Goal: Task Accomplishment & Management: Manage account settings

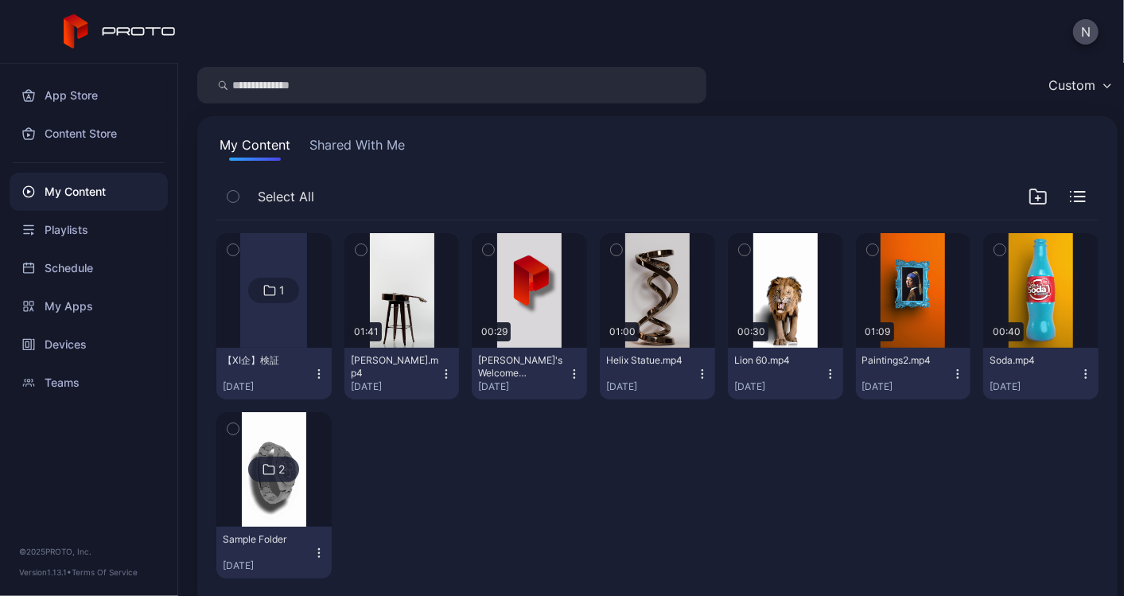
scroll to position [80, 0]
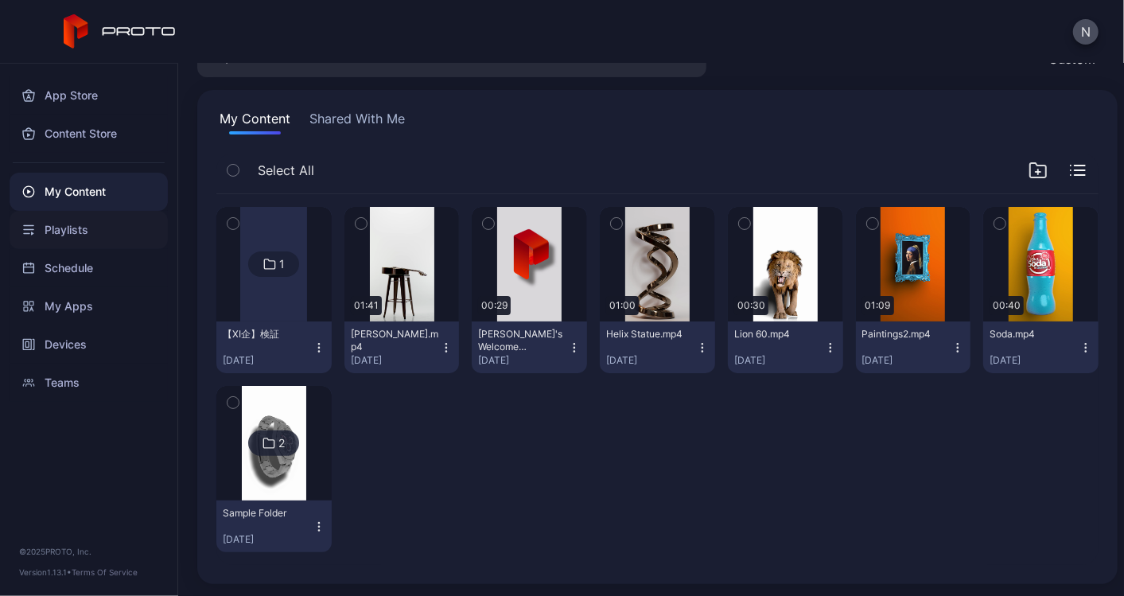
click at [66, 236] on div "Playlists" at bounding box center [89, 230] width 158 height 38
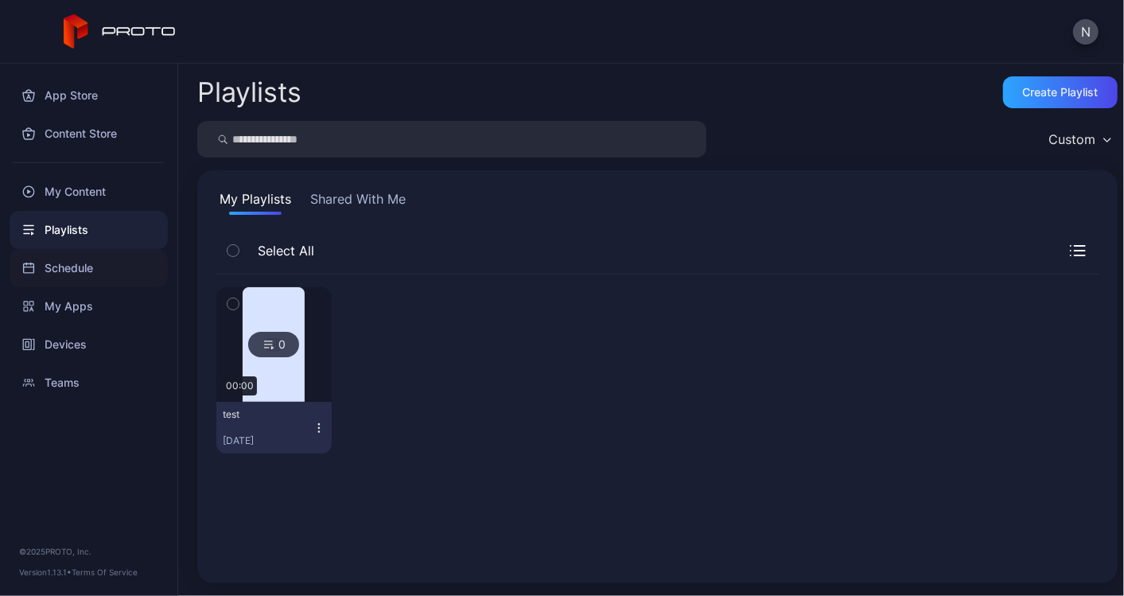
click at [85, 273] on div "Schedule" at bounding box center [89, 268] width 158 height 38
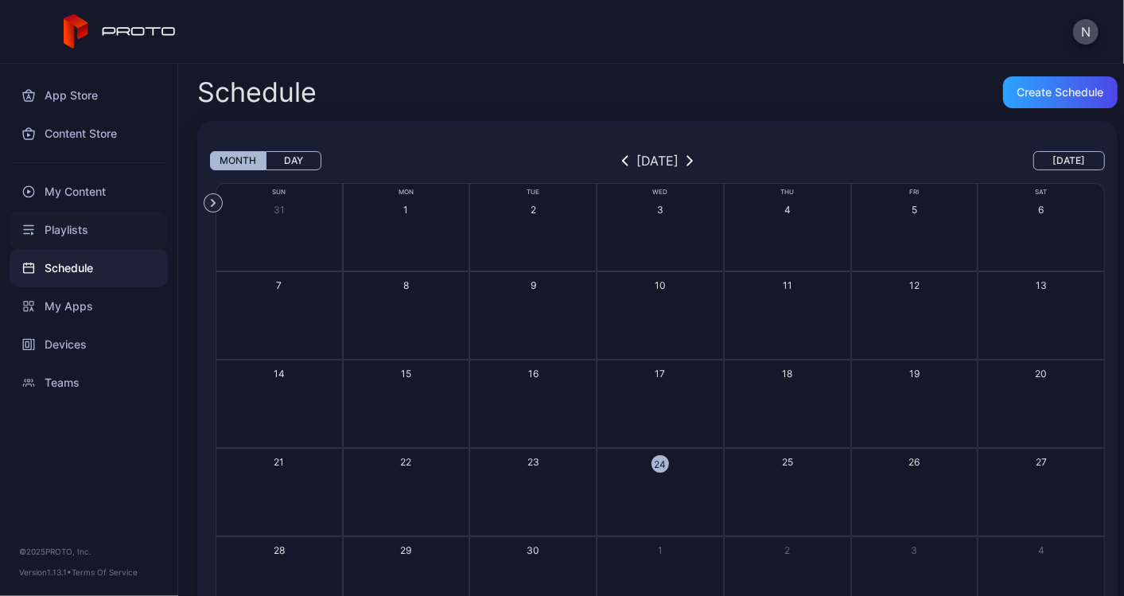
click at [80, 231] on div "Playlists" at bounding box center [89, 230] width 158 height 38
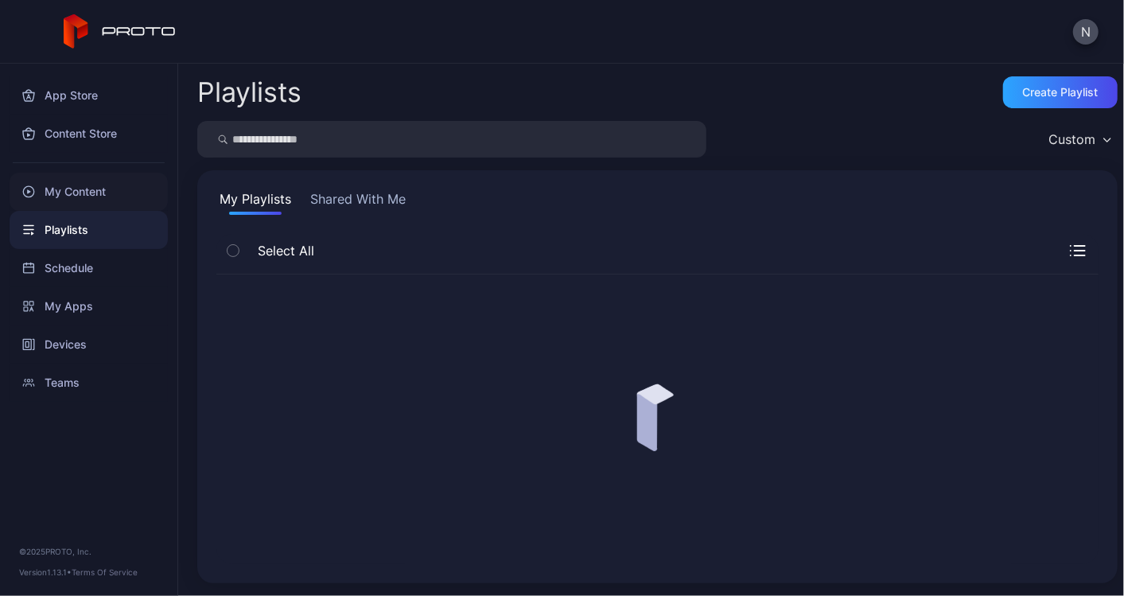
click at [104, 192] on div "My Content" at bounding box center [89, 192] width 158 height 38
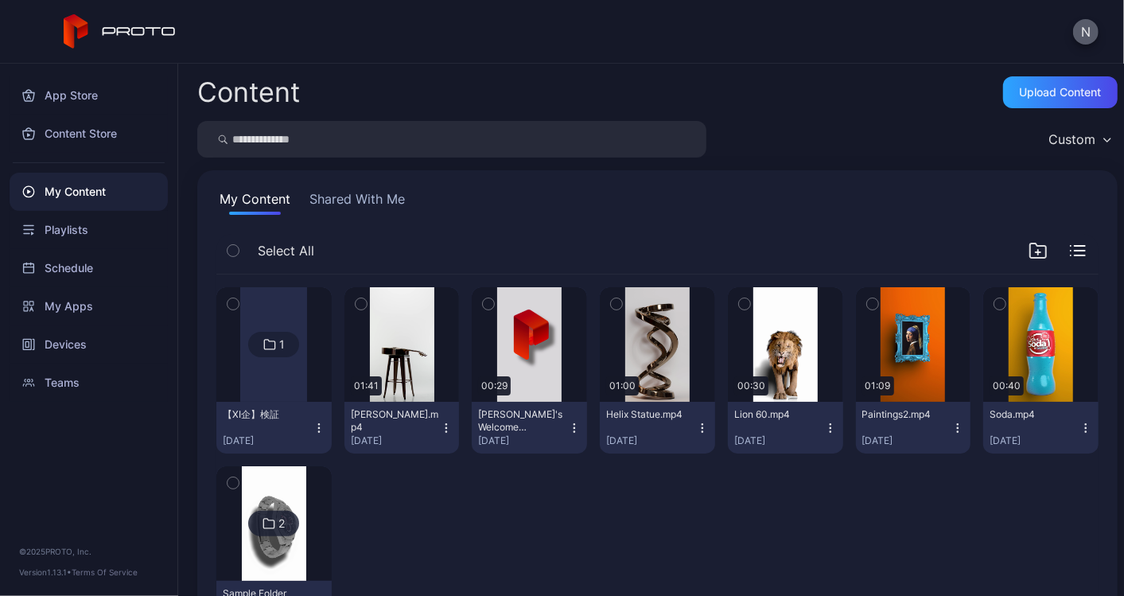
click at [1082, 35] on button "N" at bounding box center [1085, 31] width 25 height 25
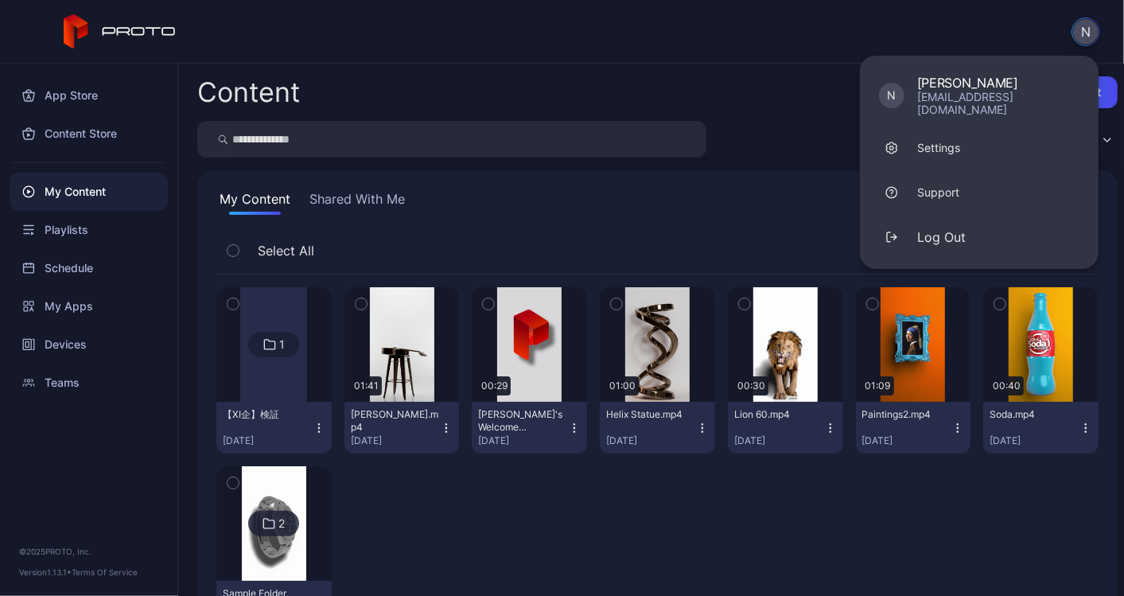
click at [371, 204] on button "Shared With Me" at bounding box center [357, 201] width 102 height 25
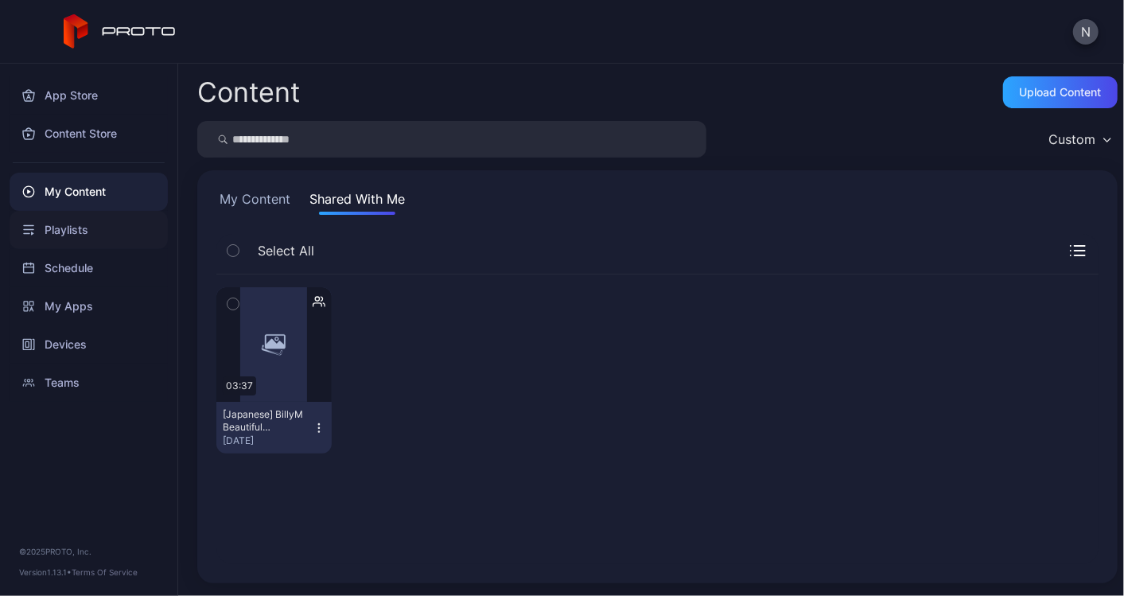
click at [84, 224] on div "Playlists" at bounding box center [89, 230] width 158 height 38
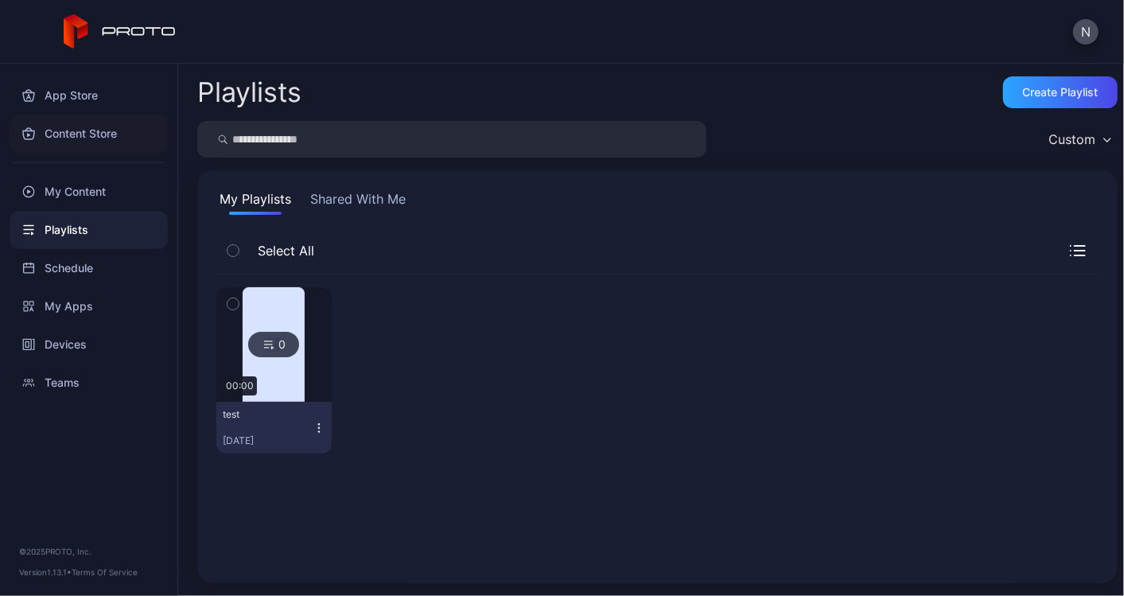
click at [90, 133] on div "Content Store" at bounding box center [89, 134] width 158 height 38
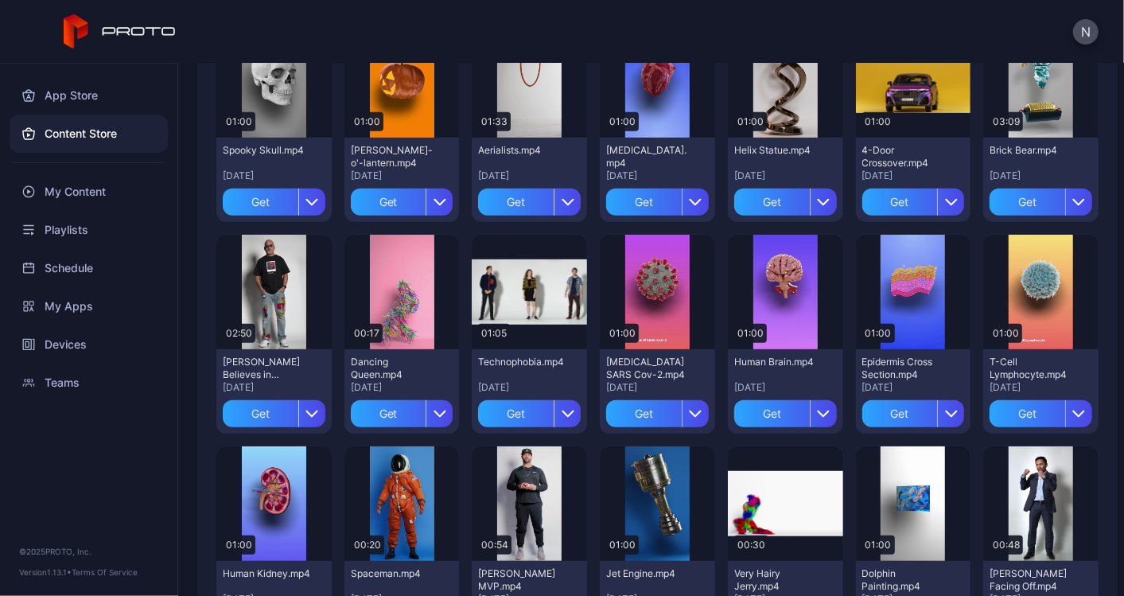
scroll to position [248, 0]
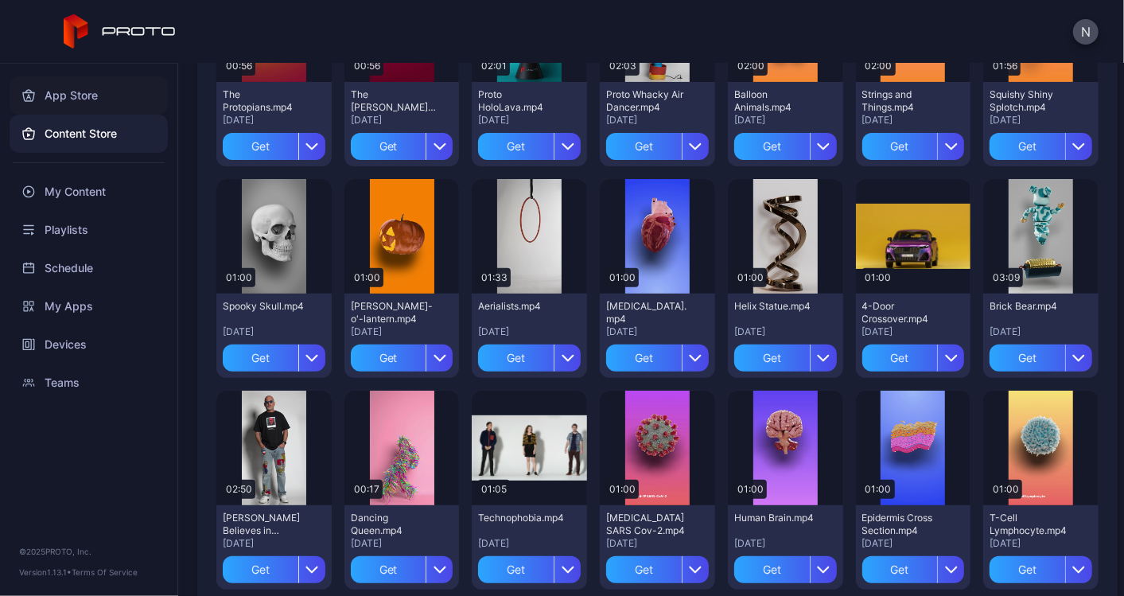
click at [69, 104] on div "App Store" at bounding box center [89, 95] width 158 height 38
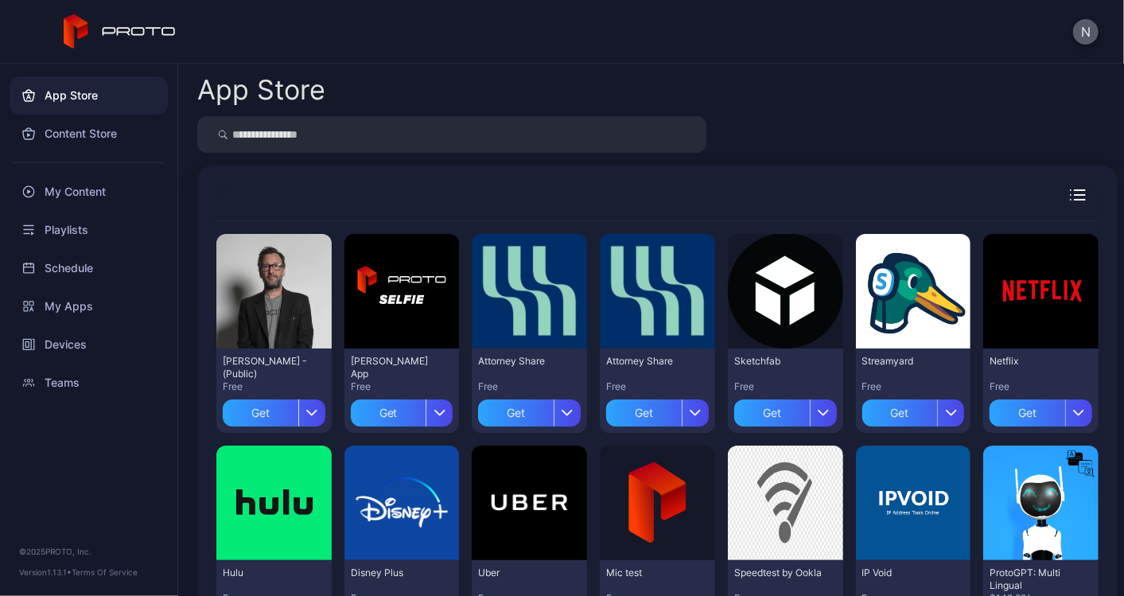
drag, startPoint x: 1059, startPoint y: 22, endPoint x: 1087, endPoint y: 22, distance: 27.8
click at [1069, 22] on div "N" at bounding box center [562, 32] width 1124 height 64
click at [1087, 22] on button "N" at bounding box center [1085, 31] width 25 height 25
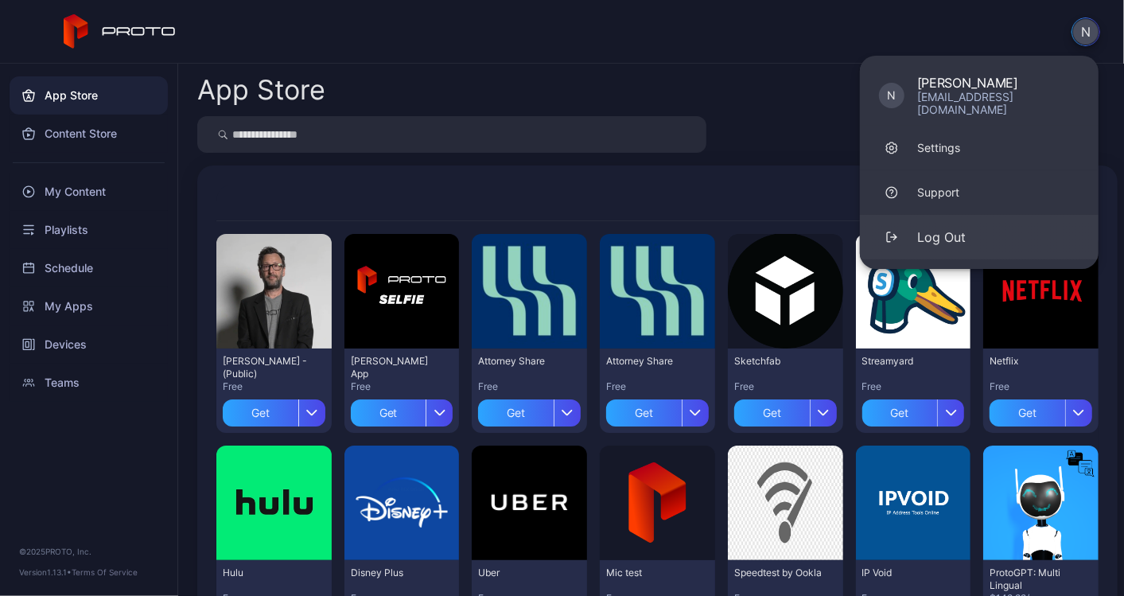
click at [979, 225] on button "Log Out" at bounding box center [979, 237] width 239 height 45
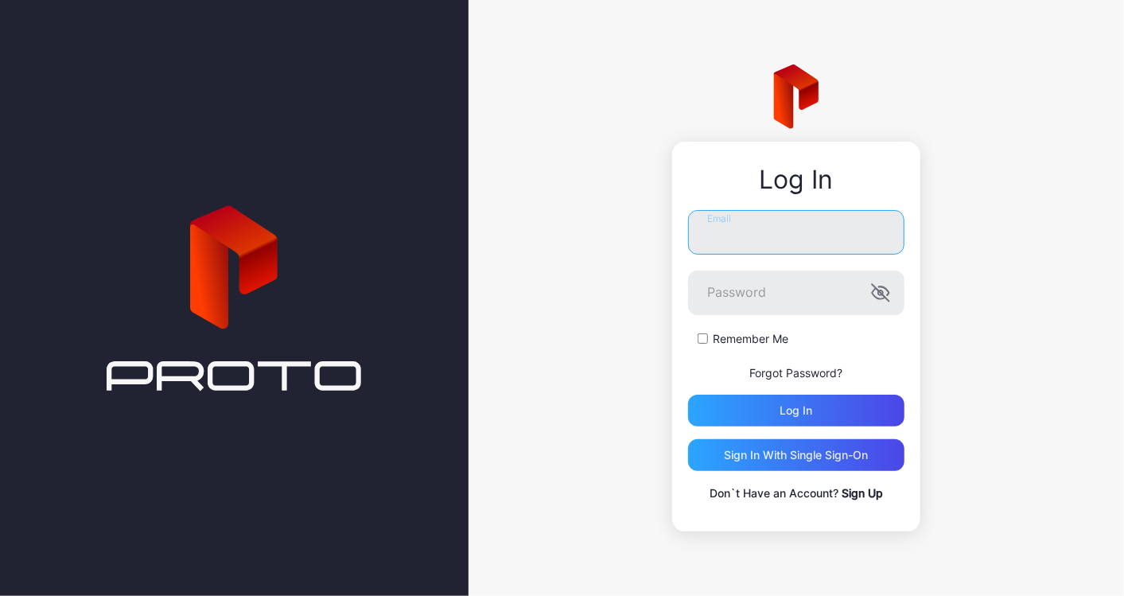
type input "**********"
click at [862, 493] on link "Sign Up" at bounding box center [862, 493] width 41 height 14
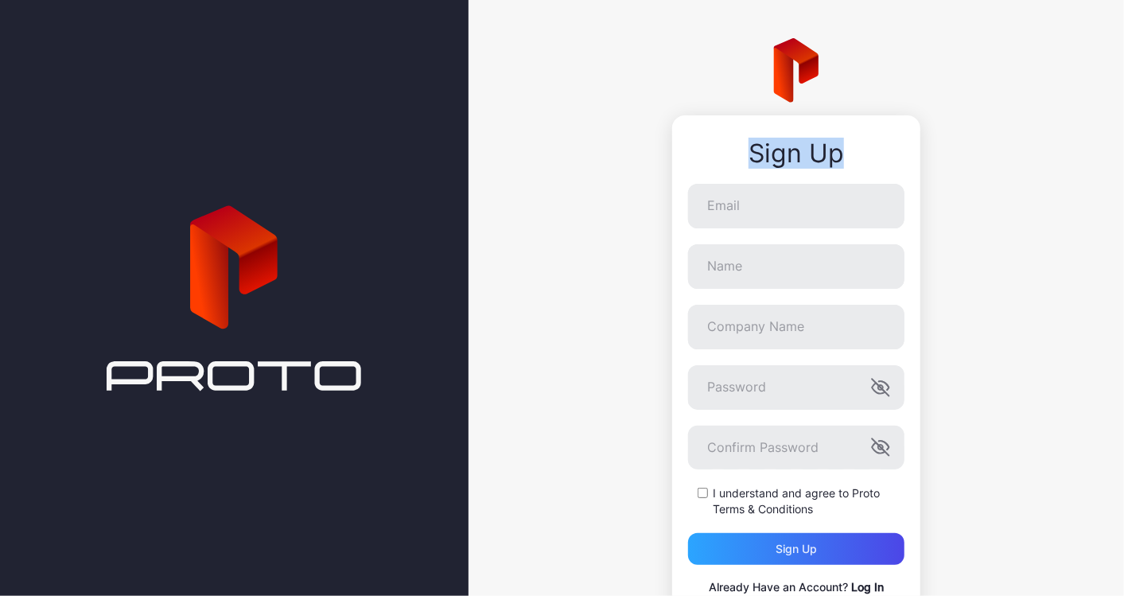
drag, startPoint x: 738, startPoint y: 160, endPoint x: 862, endPoint y: 162, distance: 124.1
click at [862, 162] on div "Sign Up" at bounding box center [796, 153] width 216 height 29
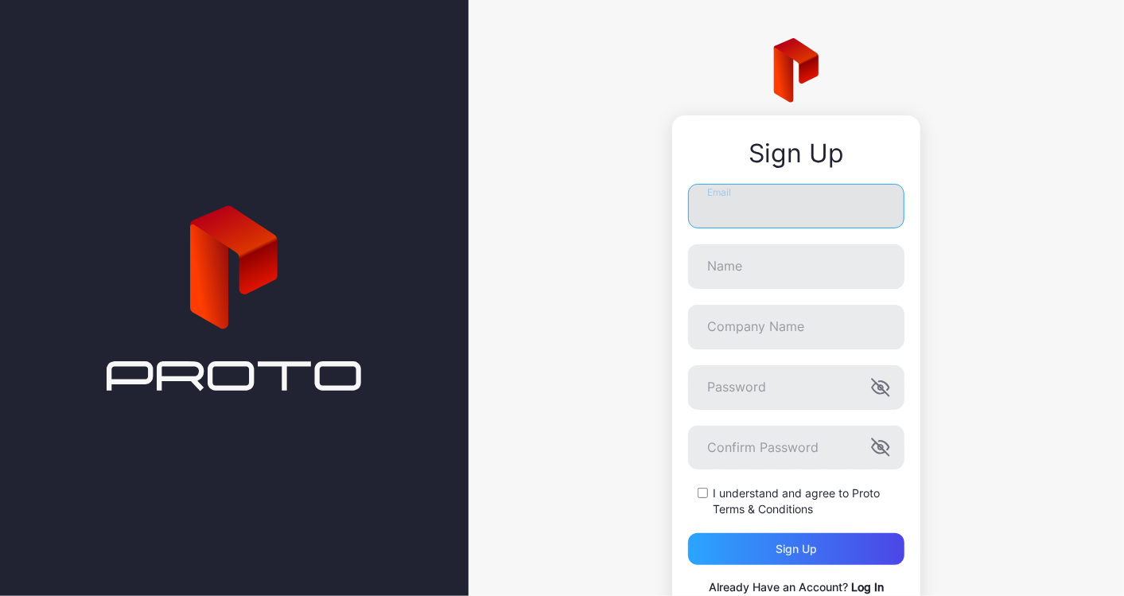
click at [699, 211] on input "Email" at bounding box center [796, 206] width 216 height 45
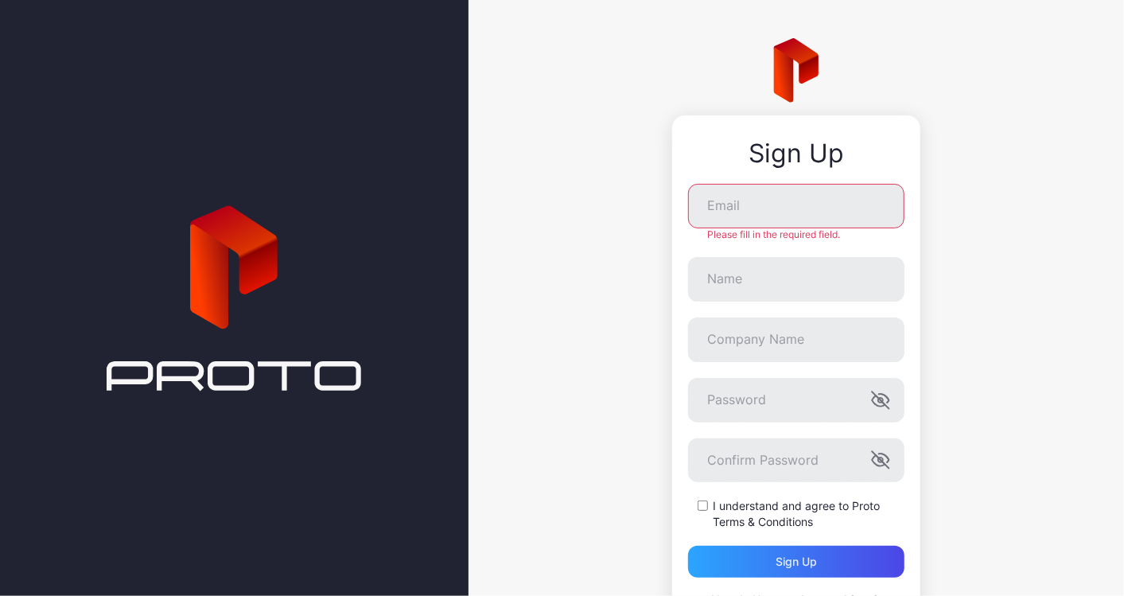
click at [761, 141] on div "Sign Up" at bounding box center [796, 153] width 216 height 29
copy div "Sign Up Email"
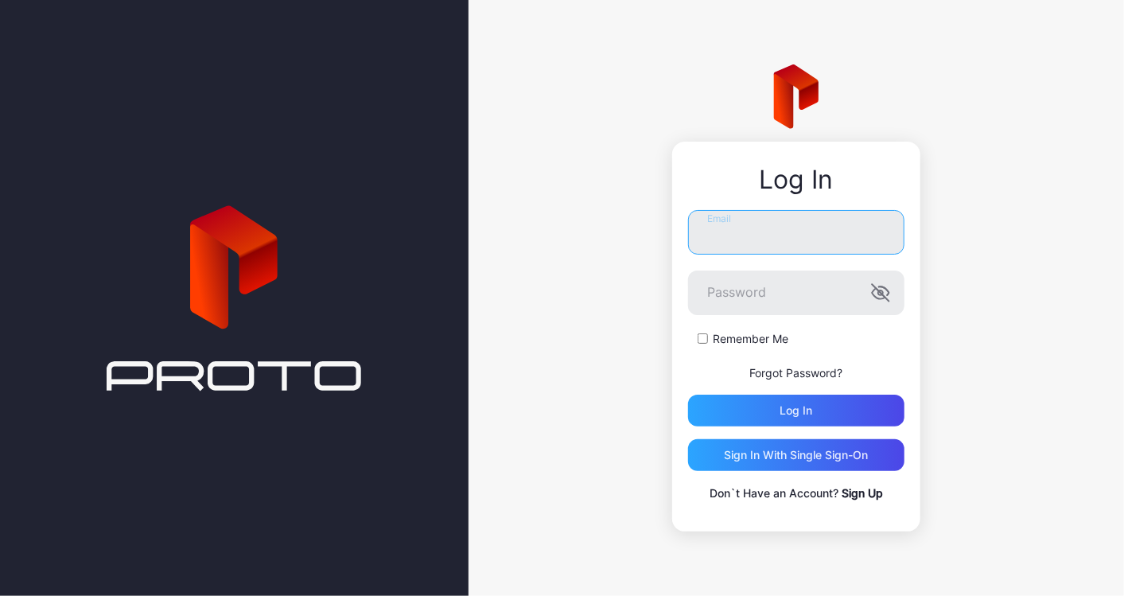
type input "**********"
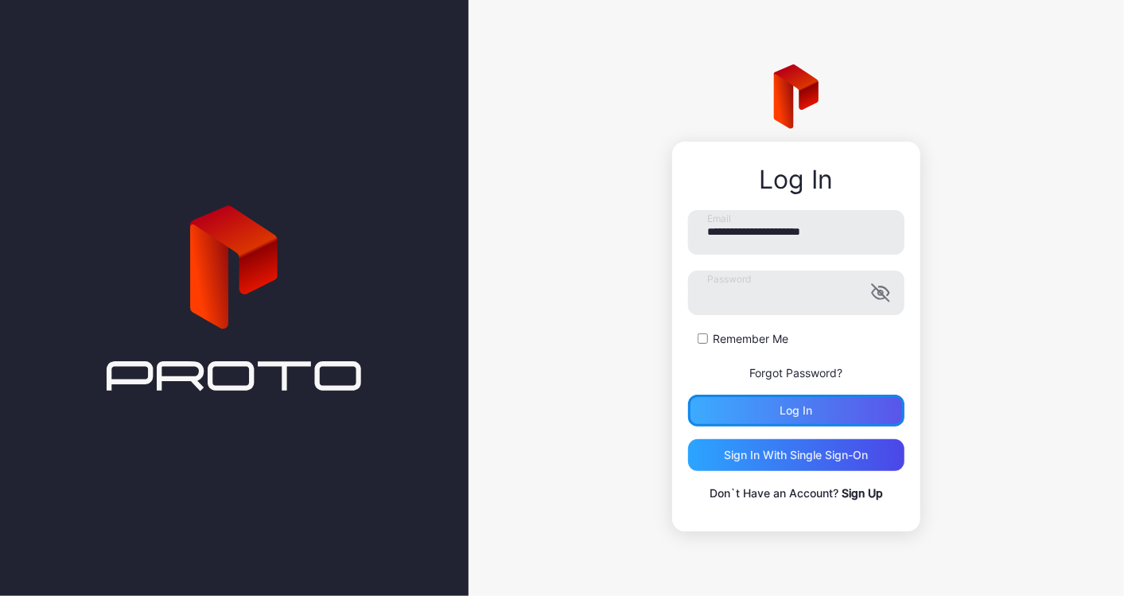
click at [780, 395] on div "Log in" at bounding box center [796, 411] width 216 height 32
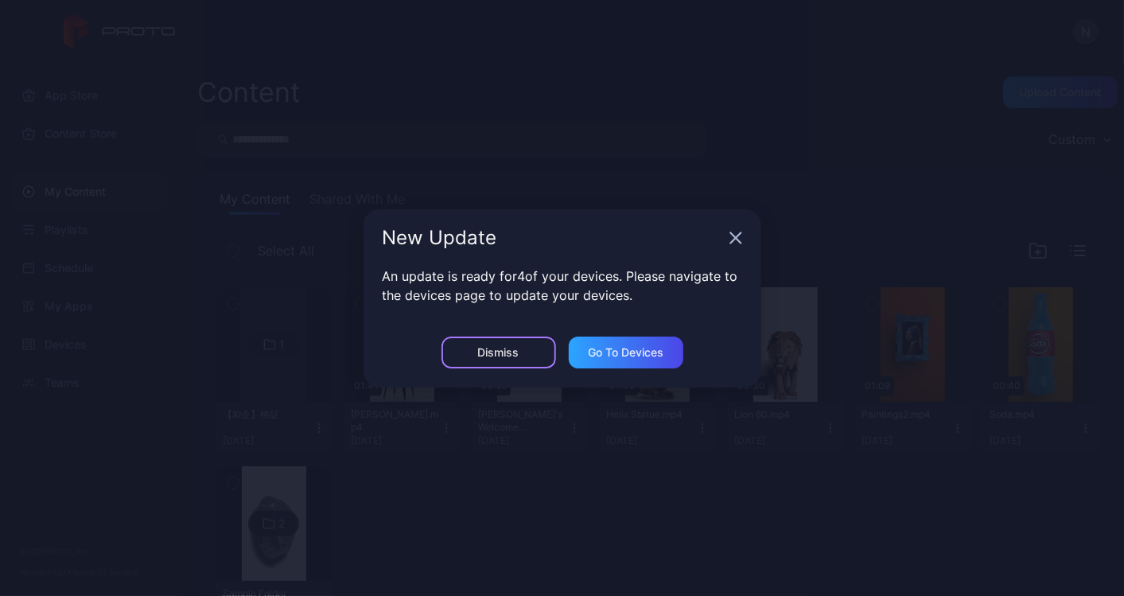
click at [513, 348] on div "Dismiss" at bounding box center [498, 352] width 41 height 13
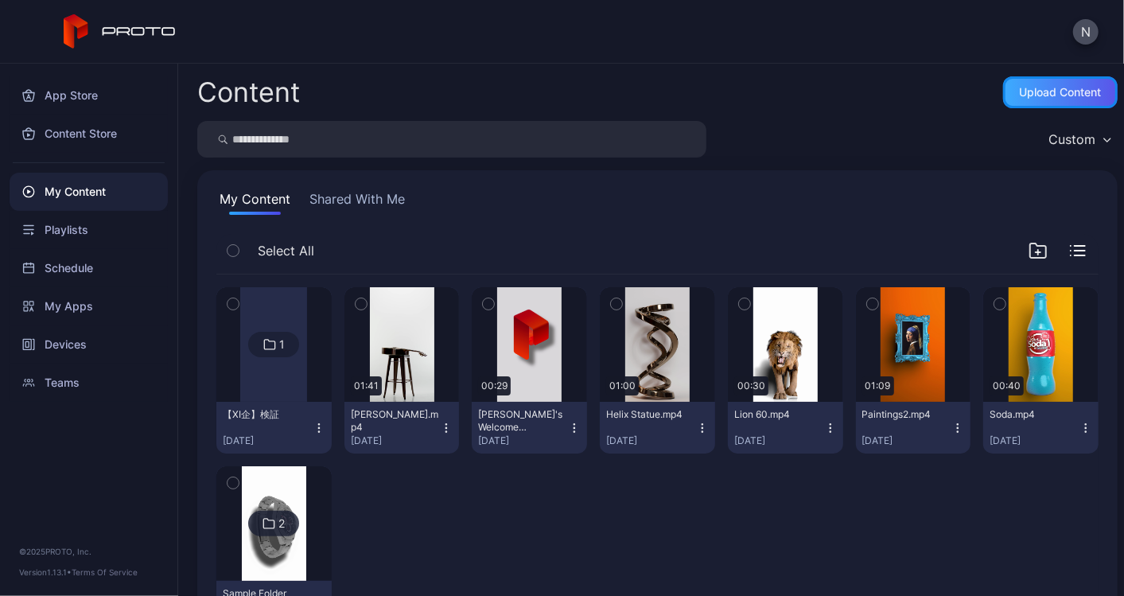
click at [1042, 83] on div "Upload Content" at bounding box center [1060, 92] width 115 height 32
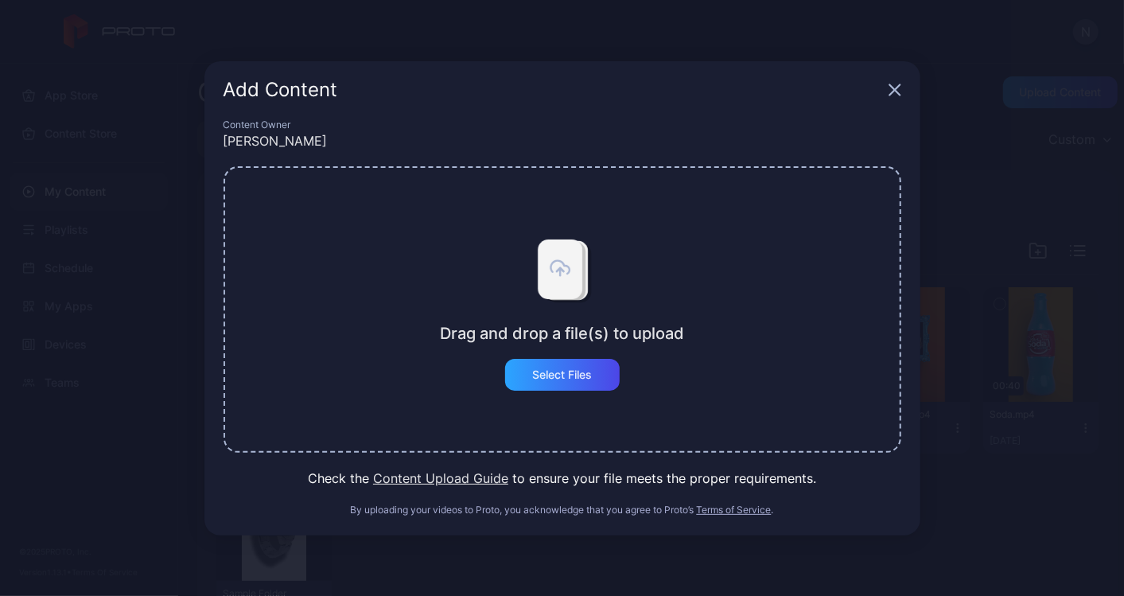
click at [419, 478] on button "Content Upload Guide" at bounding box center [440, 478] width 135 height 19
click at [896, 91] on icon "button" at bounding box center [894, 89] width 10 height 10
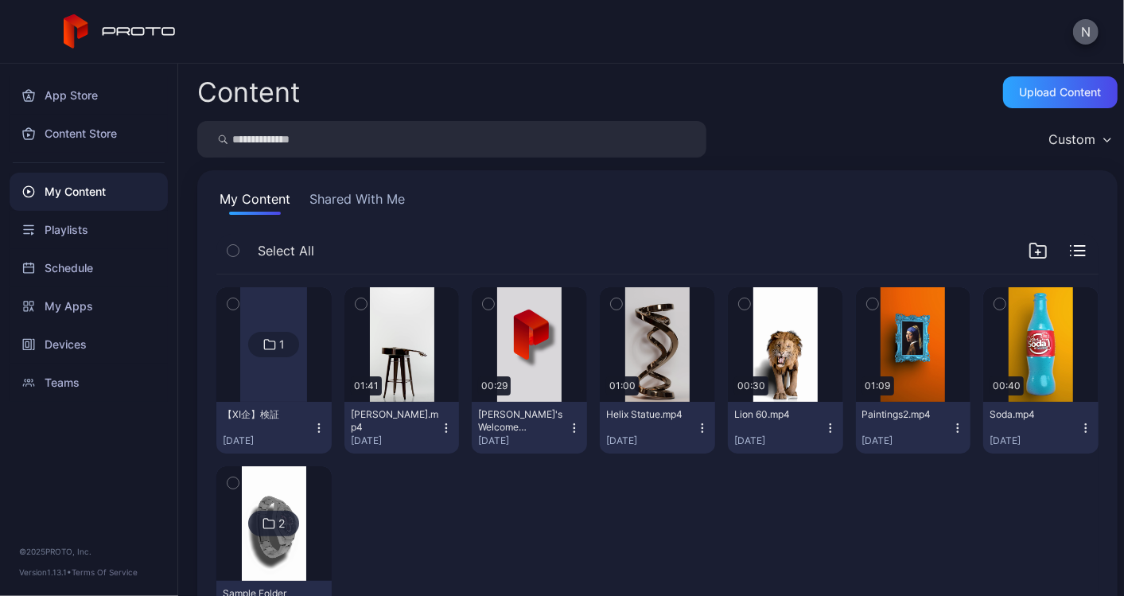
click at [1093, 41] on button "N" at bounding box center [1085, 31] width 25 height 25
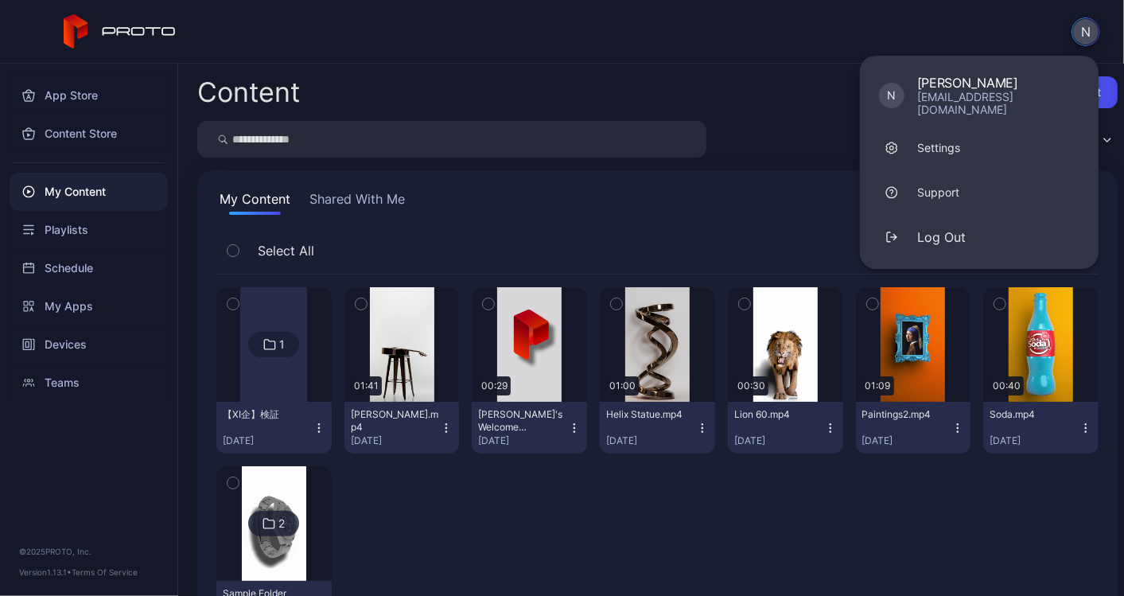
click at [1093, 41] on button "N" at bounding box center [1085, 31] width 29 height 29
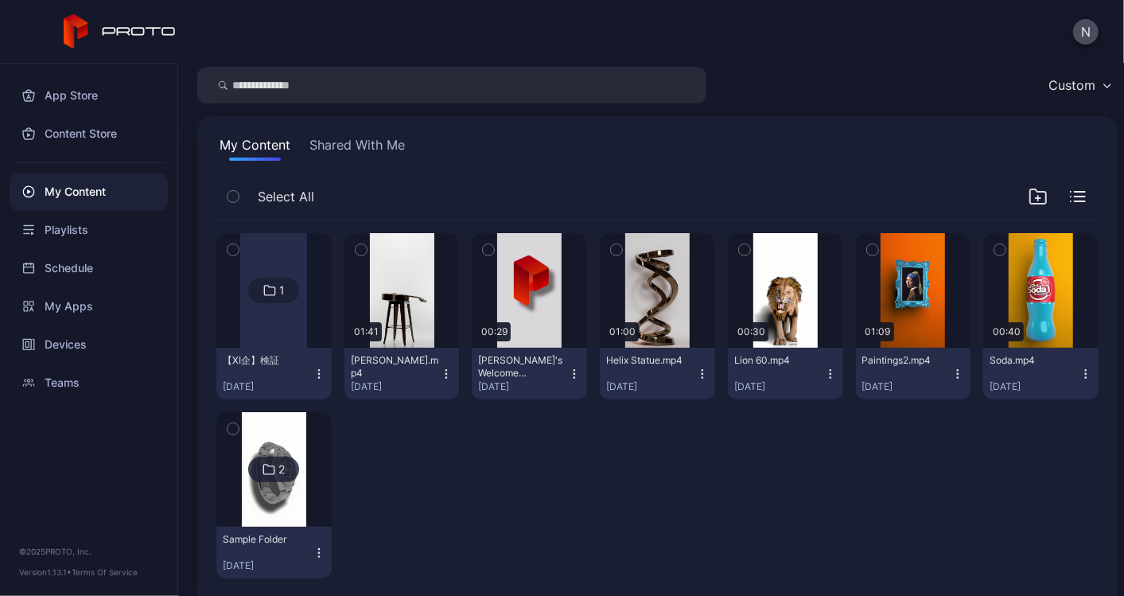
scroll to position [80, 0]
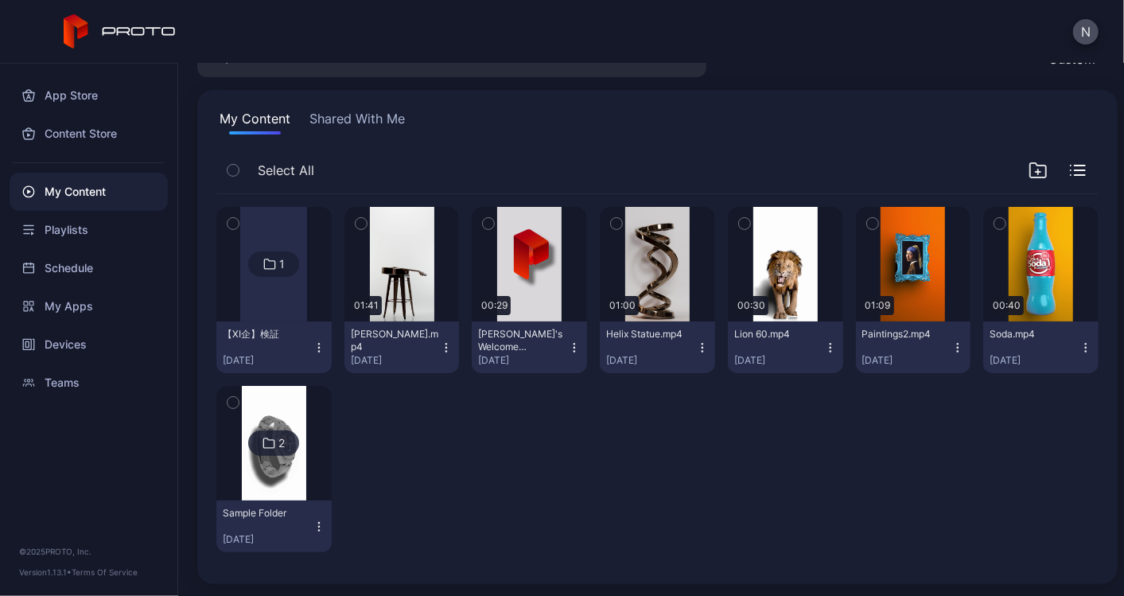
click at [356, 117] on button "Shared With Me" at bounding box center [357, 121] width 102 height 25
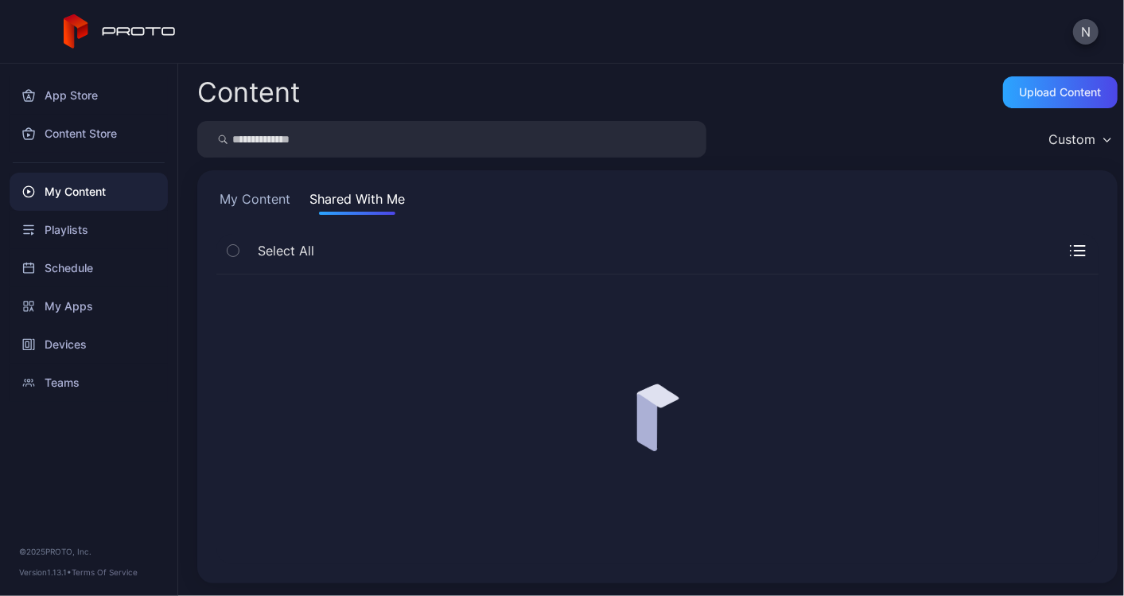
click at [248, 119] on div "Content Upload Content Custom My Content Shared With Me Select All" at bounding box center [651, 330] width 946 height 532
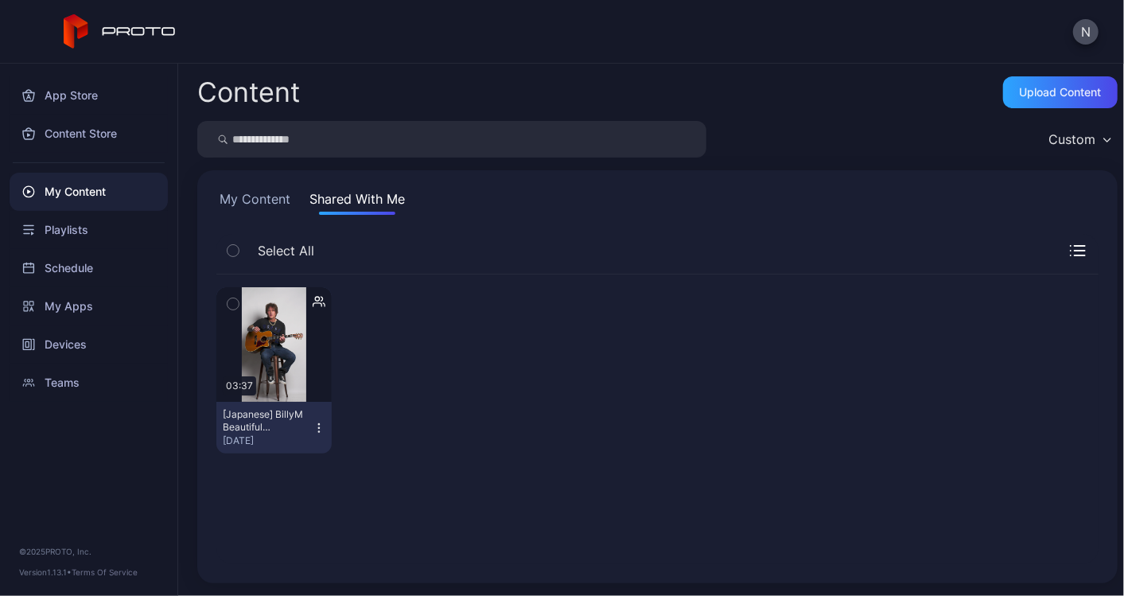
click at [262, 197] on button "My Content" at bounding box center [254, 201] width 77 height 25
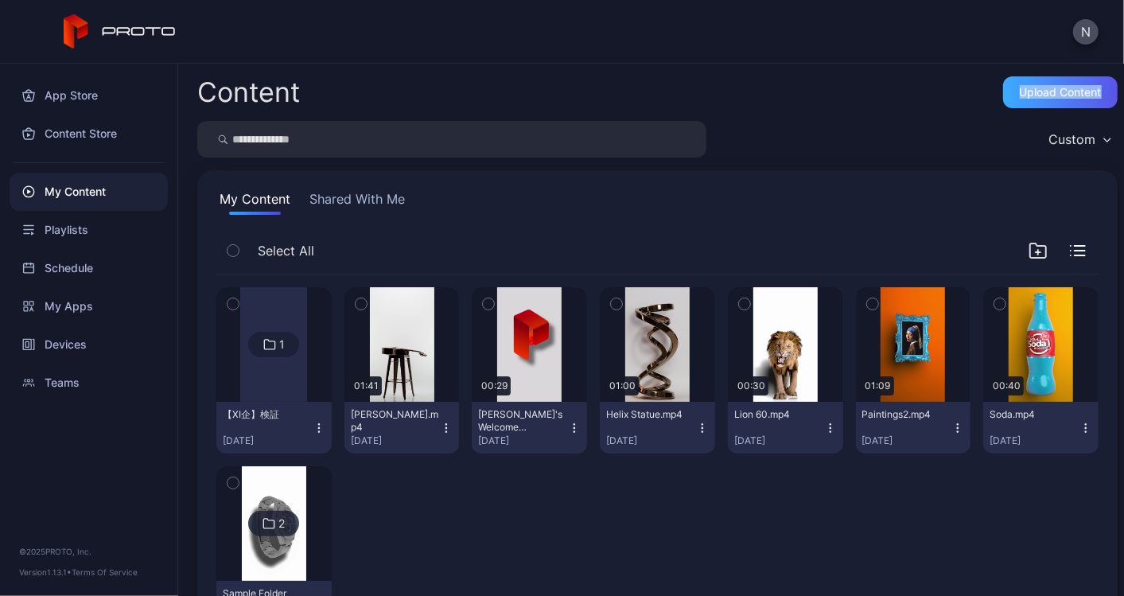
drag, startPoint x: 971, startPoint y: 95, endPoint x: 1088, endPoint y: 91, distance: 117.0
click at [1088, 91] on div "Content Upload Content" at bounding box center [657, 92] width 920 height 32
copy div "Upload Content"
click at [1057, 91] on div "Upload Content" at bounding box center [1061, 92] width 82 height 13
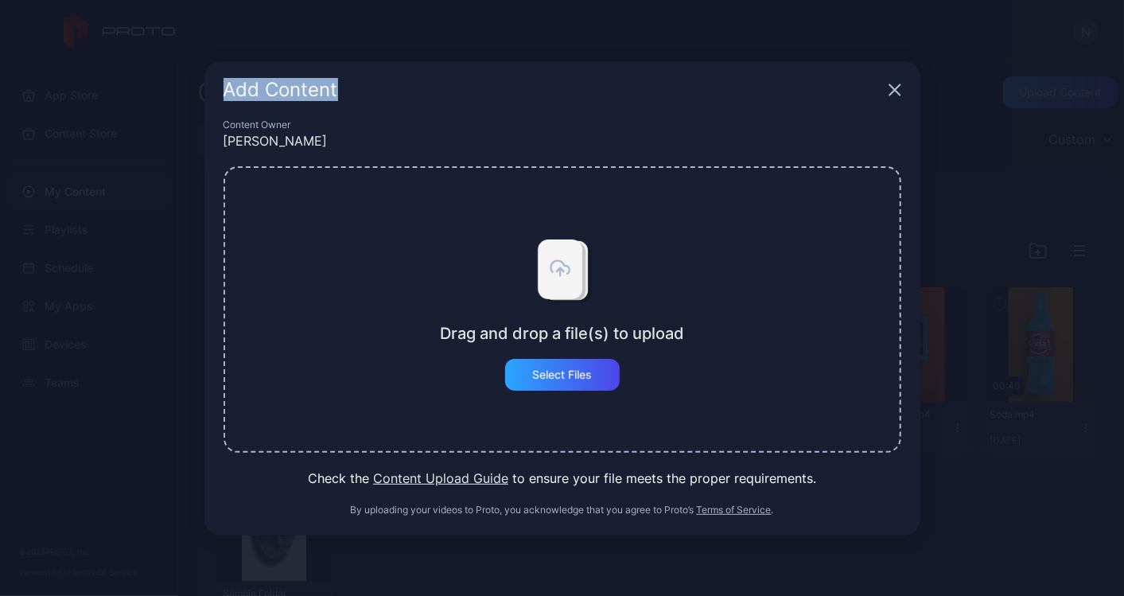
drag, startPoint x: 227, startPoint y: 89, endPoint x: 338, endPoint y: 89, distance: 111.4
click at [338, 89] on div "Add Content" at bounding box center [553, 89] width 659 height 19
copy div "Add Content"
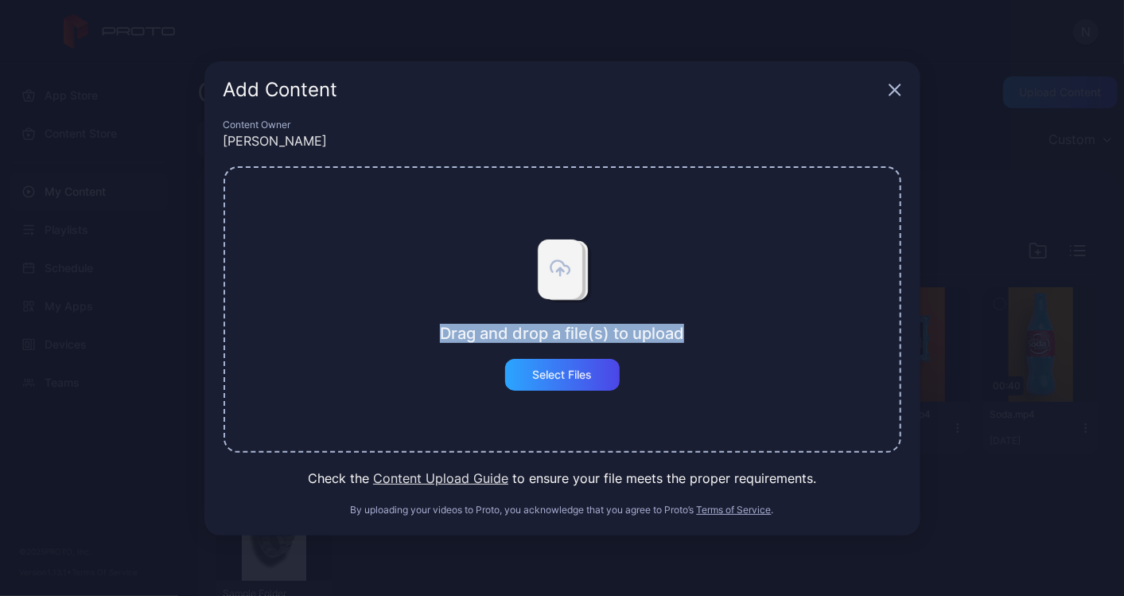
drag, startPoint x: 430, startPoint y: 334, endPoint x: 703, endPoint y: 334, distance: 273.6
click at [703, 334] on div "Drag and drop a file(s) to upload Select Files" at bounding box center [563, 309] width 678 height 286
copy div "Drag and drop a file(s) to upload"
drag, startPoint x: 512, startPoint y: 370, endPoint x: 590, endPoint y: 372, distance: 78.0
click at [590, 372] on div "Select Files" at bounding box center [562, 375] width 115 height 32
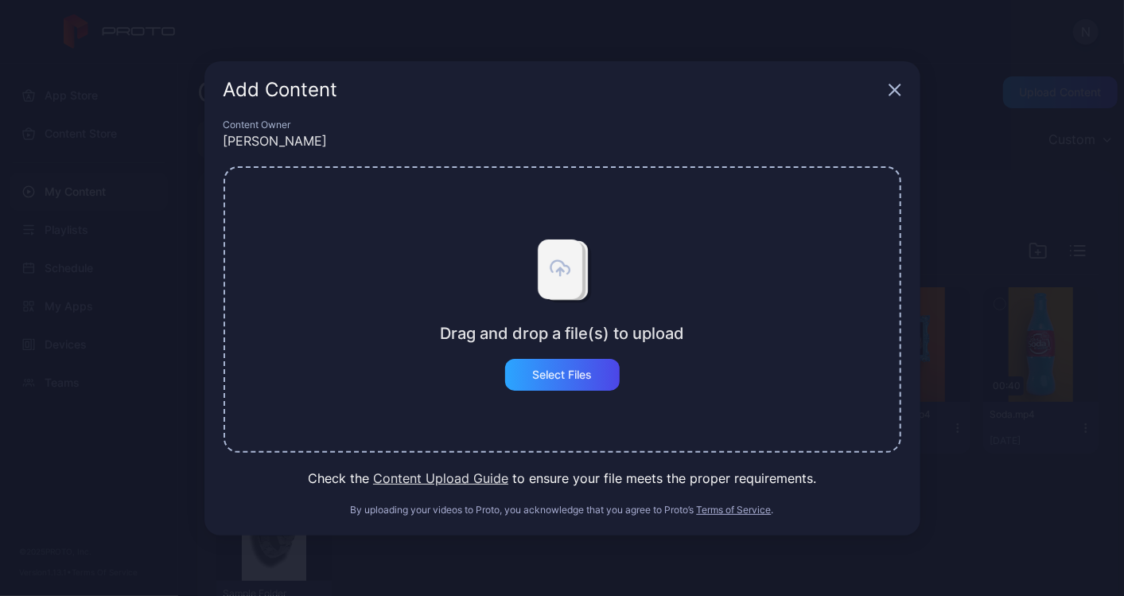
click at [902, 80] on div "Add Content" at bounding box center [562, 89] width 716 height 57
click at [896, 87] on icon "button" at bounding box center [894, 89] width 10 height 10
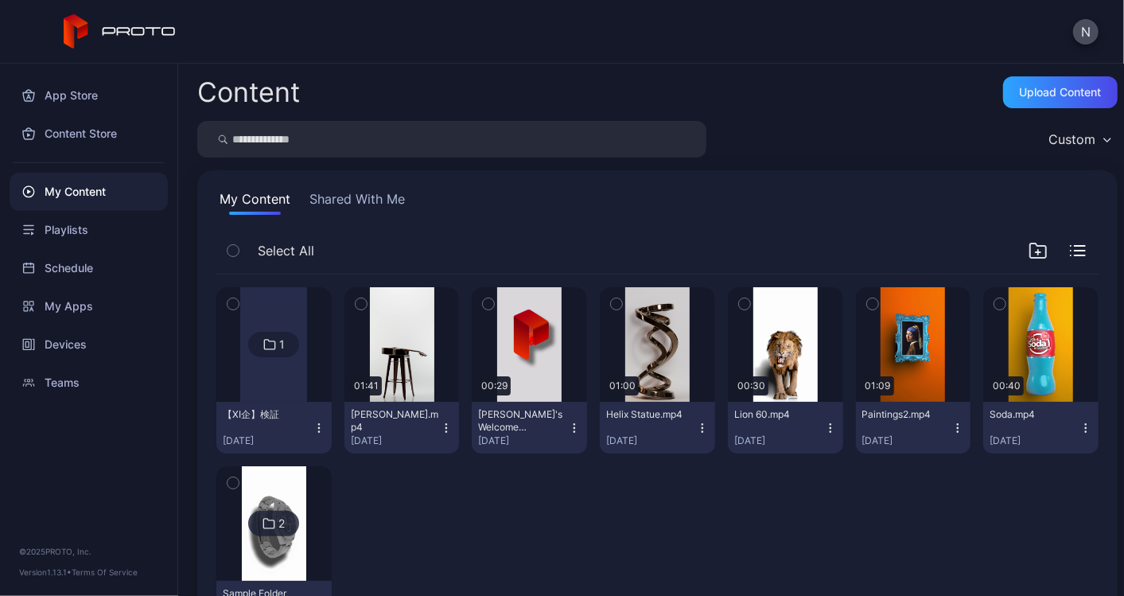
click at [370, 208] on button "Shared With Me" at bounding box center [357, 201] width 102 height 25
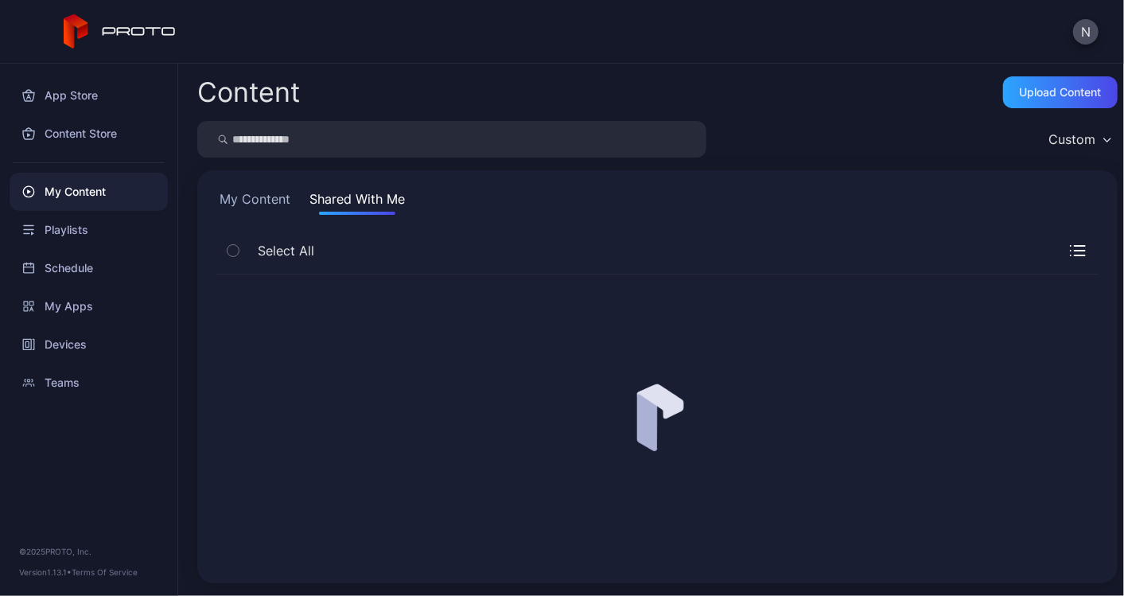
click at [267, 200] on button "My Content" at bounding box center [254, 201] width 77 height 25
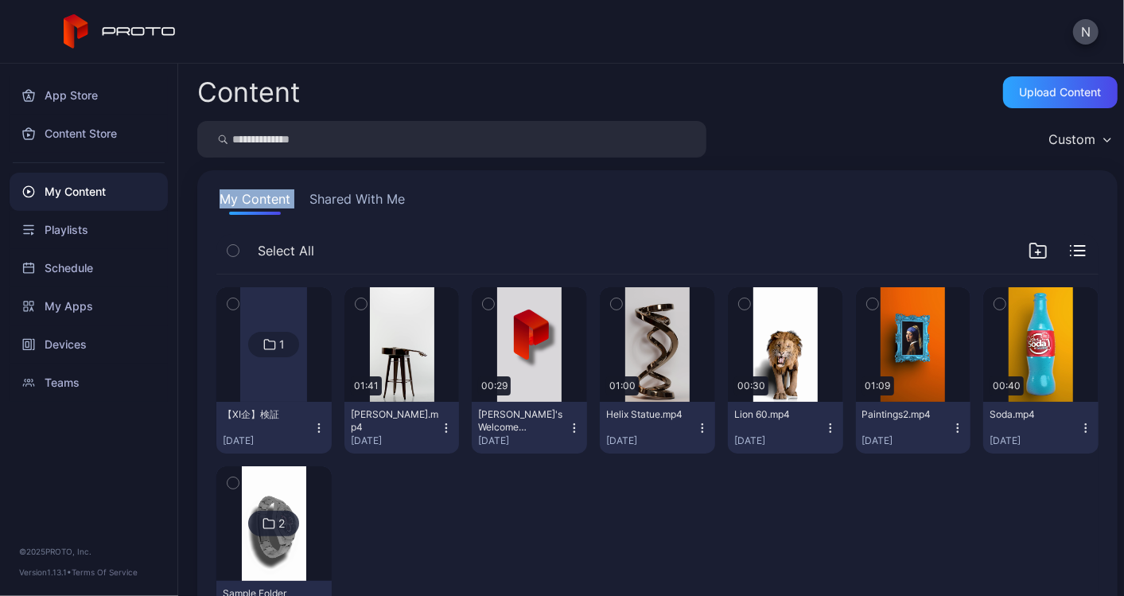
drag, startPoint x: 206, startPoint y: 201, endPoint x: 299, endPoint y: 202, distance: 93.1
click at [299, 202] on div "My Content Shared With Me Select All 1 【XI企】検証 Jul 25, 2025 Preview 01:41 Billy…" at bounding box center [657, 417] width 920 height 494
copy button "My Content"
click at [358, 193] on button "Shared With Me" at bounding box center [357, 201] width 102 height 25
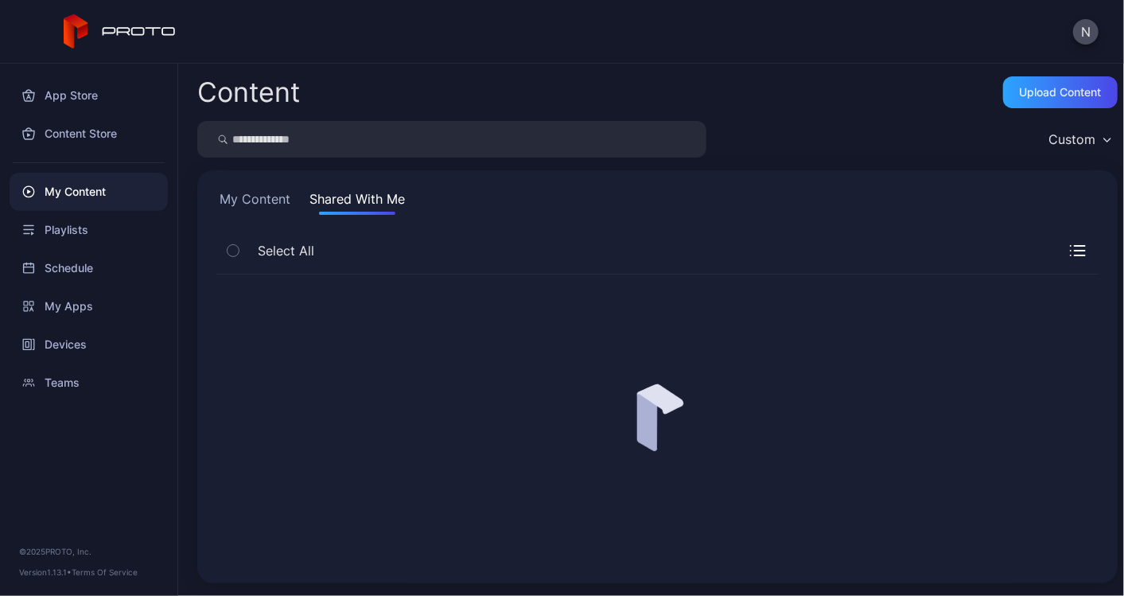
click at [276, 198] on button "My Content" at bounding box center [254, 201] width 77 height 25
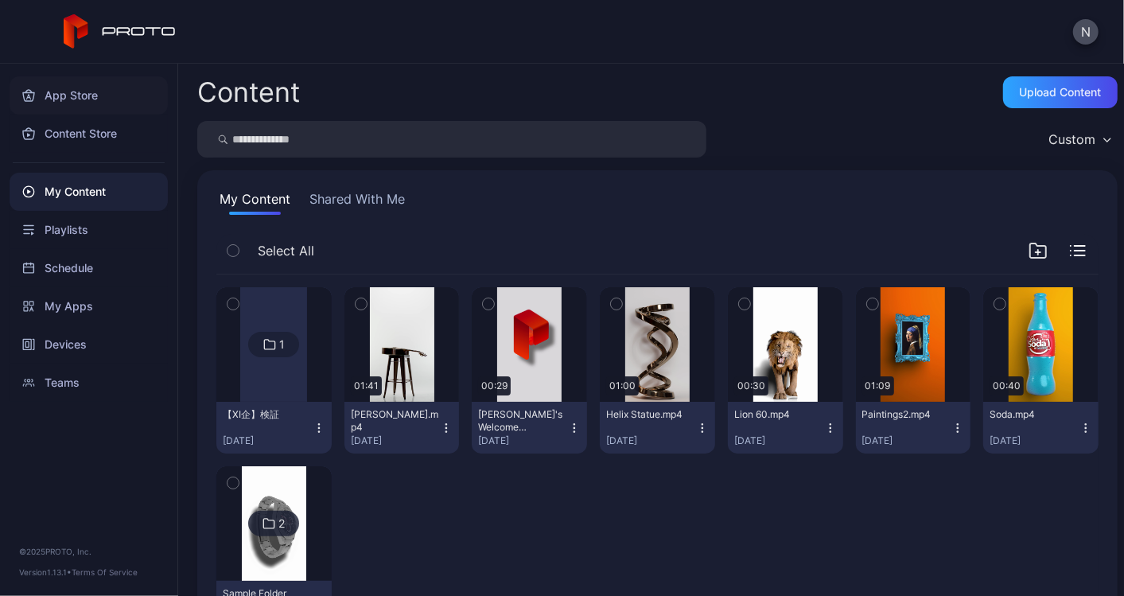
click at [95, 93] on div "App Store" at bounding box center [89, 95] width 158 height 38
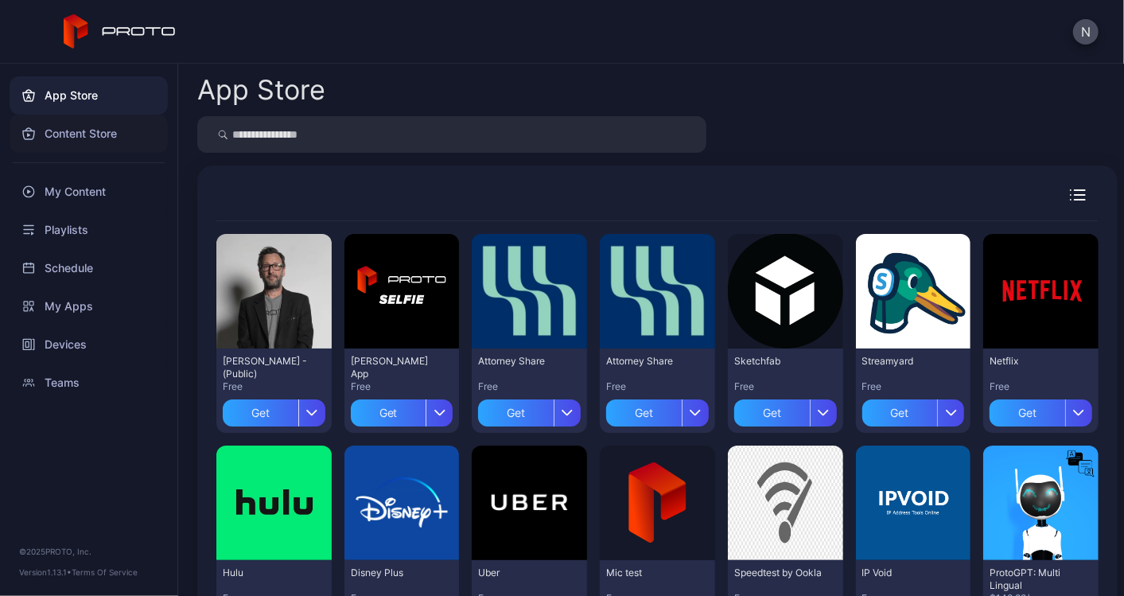
click at [98, 134] on div "Content Store" at bounding box center [89, 134] width 158 height 38
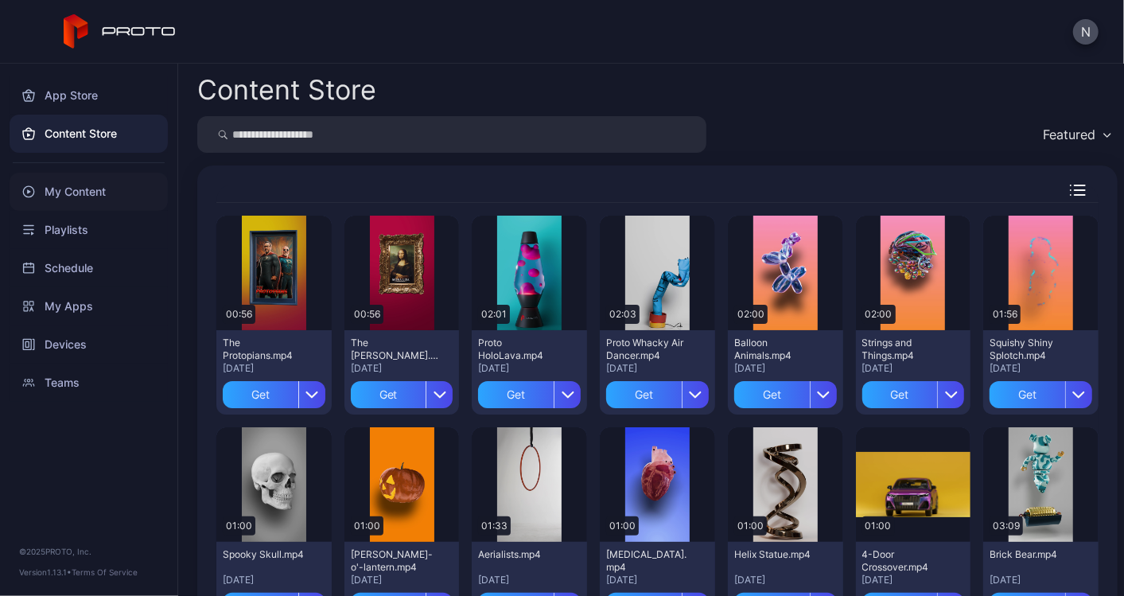
click at [79, 192] on div "My Content" at bounding box center [89, 192] width 158 height 38
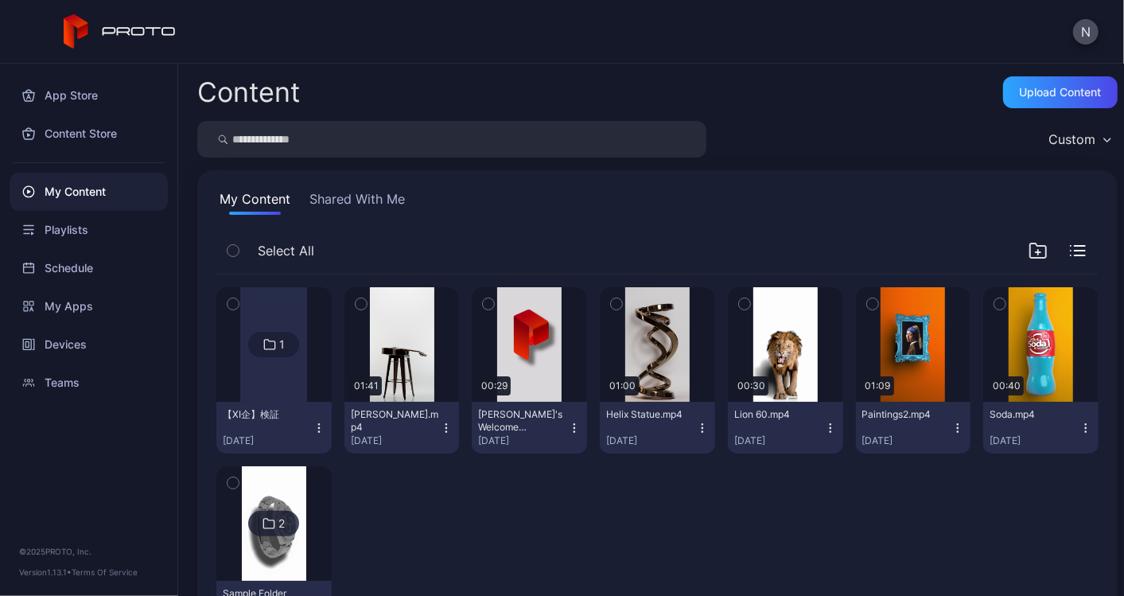
click at [453, 430] on icon "button" at bounding box center [446, 428] width 13 height 13
drag, startPoint x: 201, startPoint y: 88, endPoint x: 313, endPoint y: 86, distance: 111.4
click at [313, 86] on div "Content Upload Content" at bounding box center [657, 92] width 920 height 32
copy div "Content"
click at [345, 206] on button "Shared With Me" at bounding box center [357, 201] width 102 height 25
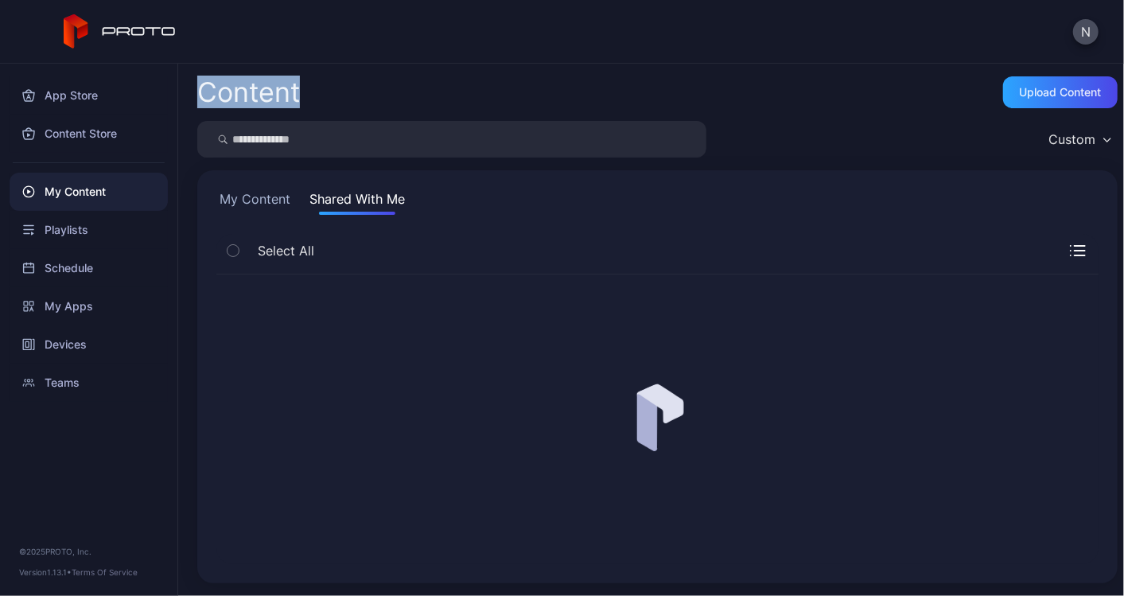
click at [240, 198] on button "My Content" at bounding box center [254, 201] width 77 height 25
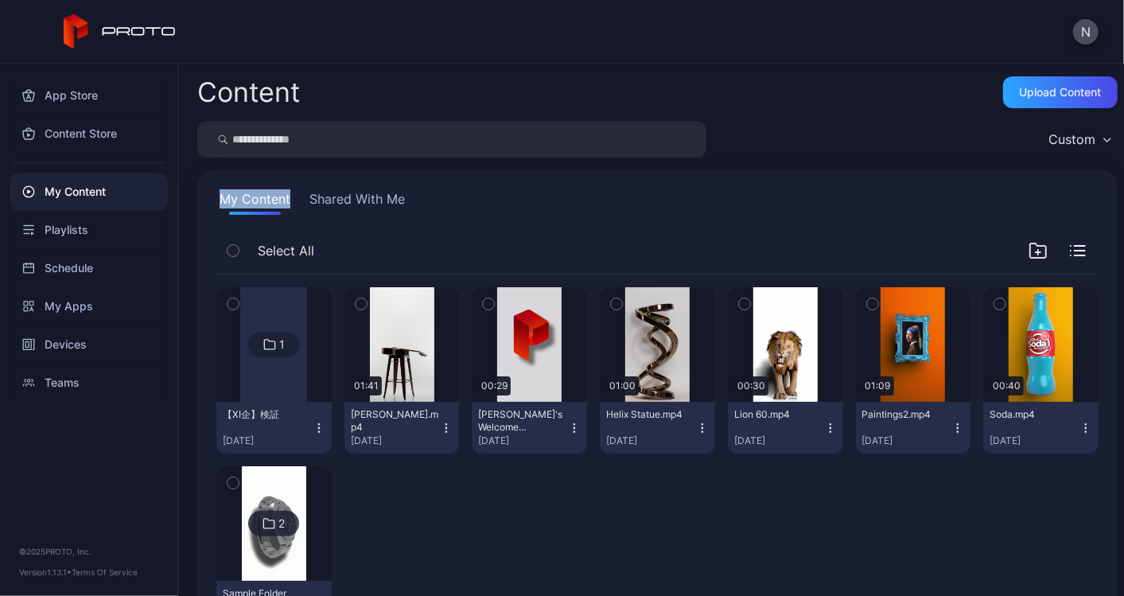
drag, startPoint x: 214, startPoint y: 194, endPoint x: 290, endPoint y: 197, distance: 76.4
click at [290, 197] on div "My Content Shared With Me Select All 1 【XI企】検証 Jul 25, 2025 Preview 01:41 Billy…" at bounding box center [657, 417] width 920 height 494
copy button "My Content"
click at [325, 431] on icon "button" at bounding box center [319, 428] width 13 height 13
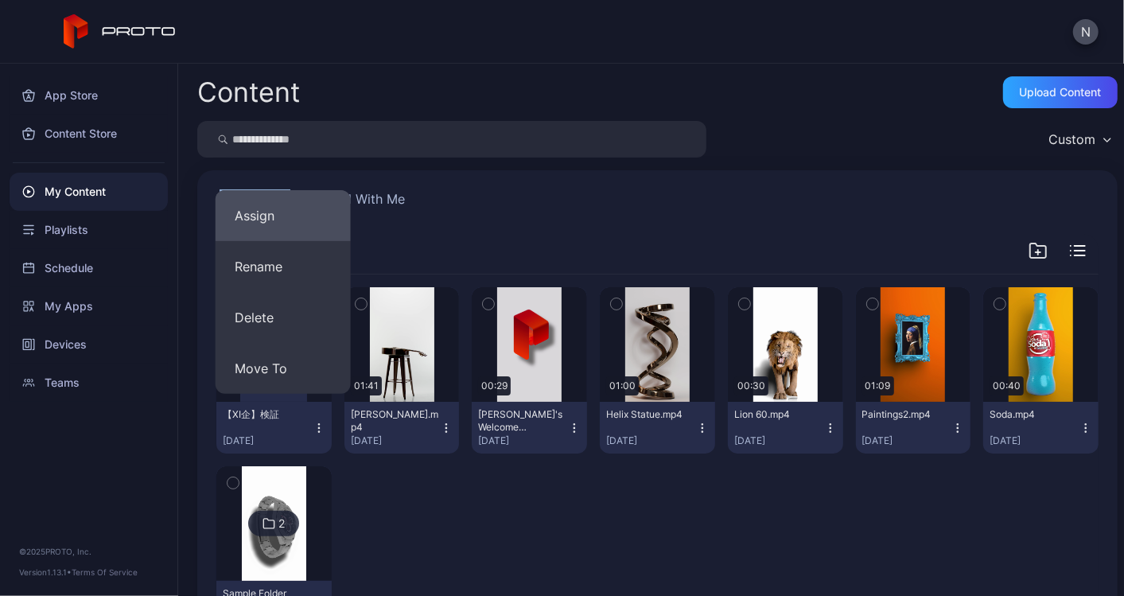
click at [272, 222] on button "Assign" at bounding box center [283, 215] width 135 height 51
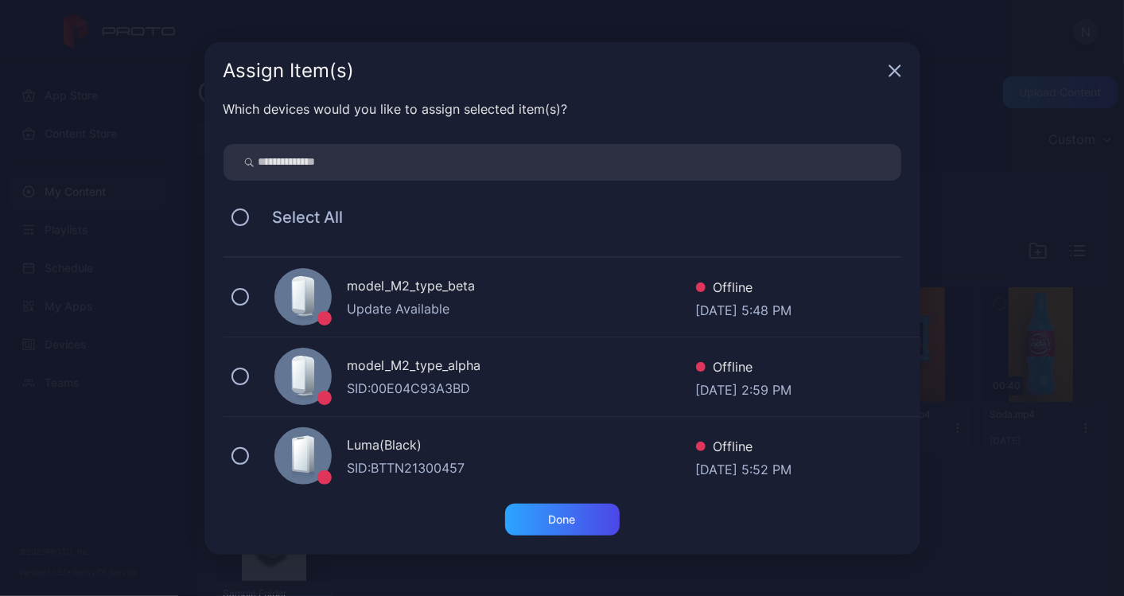
click at [902, 62] on div "Assign Item(s)" at bounding box center [562, 70] width 716 height 57
click at [895, 68] on icon "button" at bounding box center [894, 70] width 13 height 13
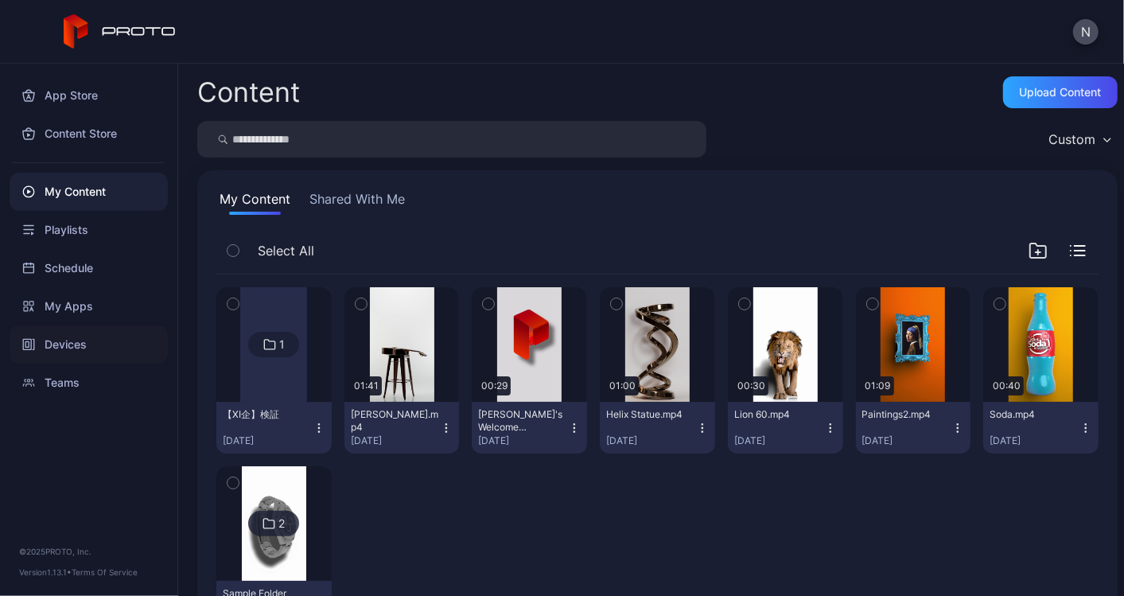
click at [65, 336] on div "Devices" at bounding box center [89, 344] width 158 height 38
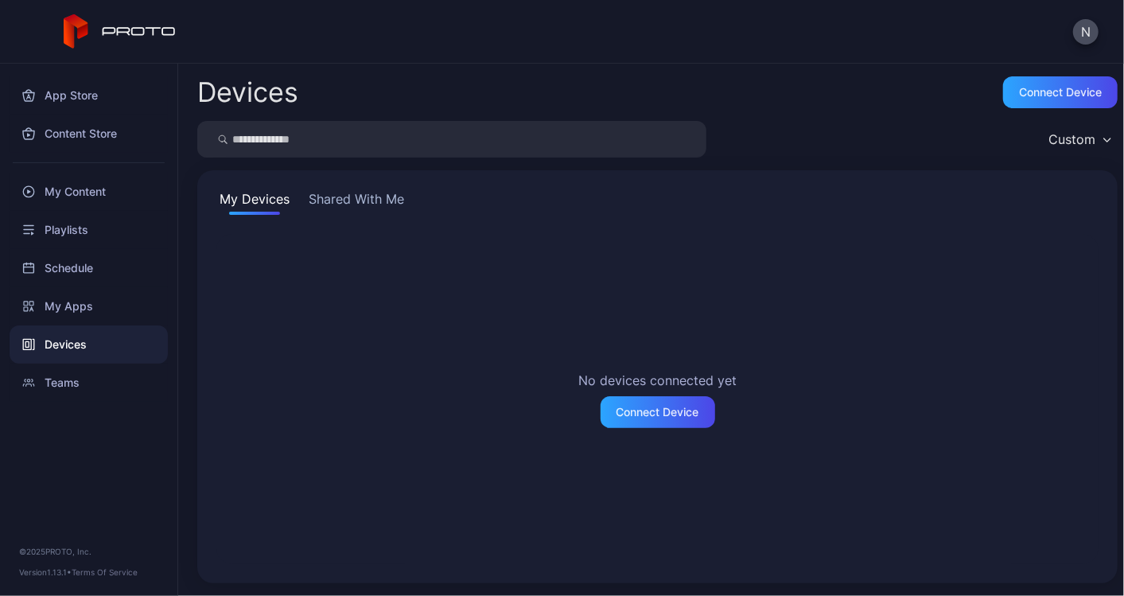
click at [329, 216] on div "My Devices Shared With Me No devices connected yet Connect Device" at bounding box center [657, 376] width 920 height 413
click at [345, 208] on button "Shared With Me" at bounding box center [356, 201] width 102 height 25
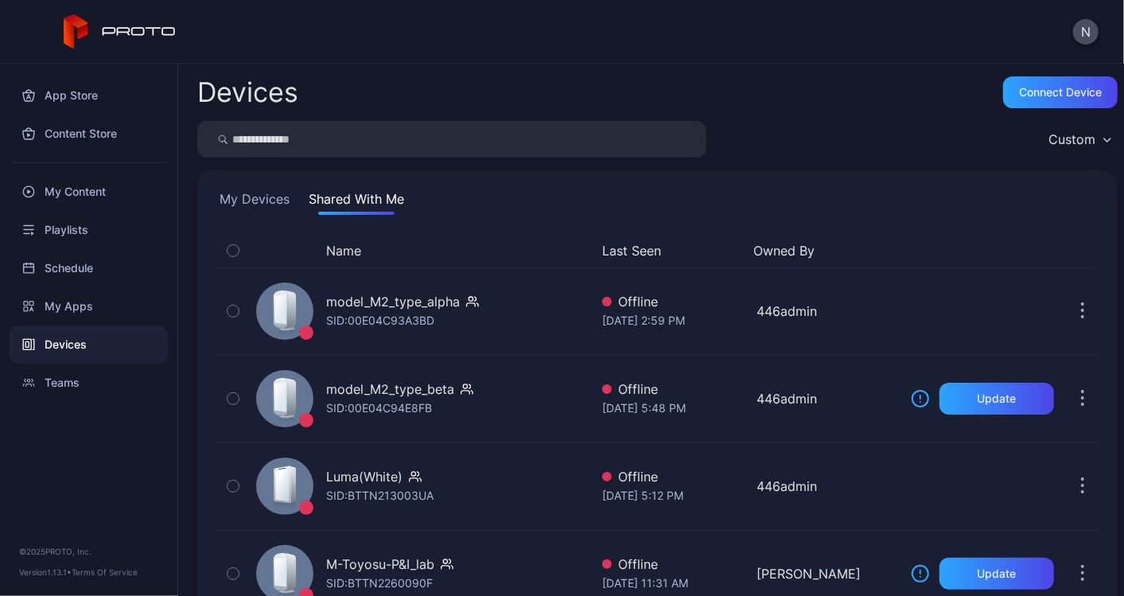
click at [257, 195] on button "My Devices" at bounding box center [254, 201] width 76 height 25
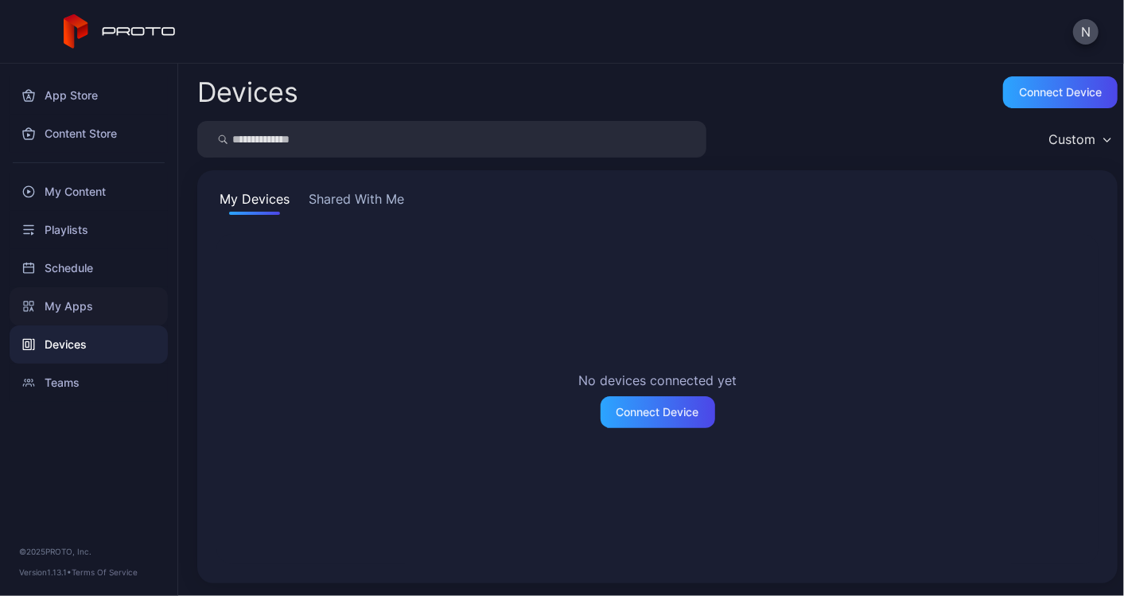
click at [87, 300] on div "My Apps" at bounding box center [89, 306] width 158 height 38
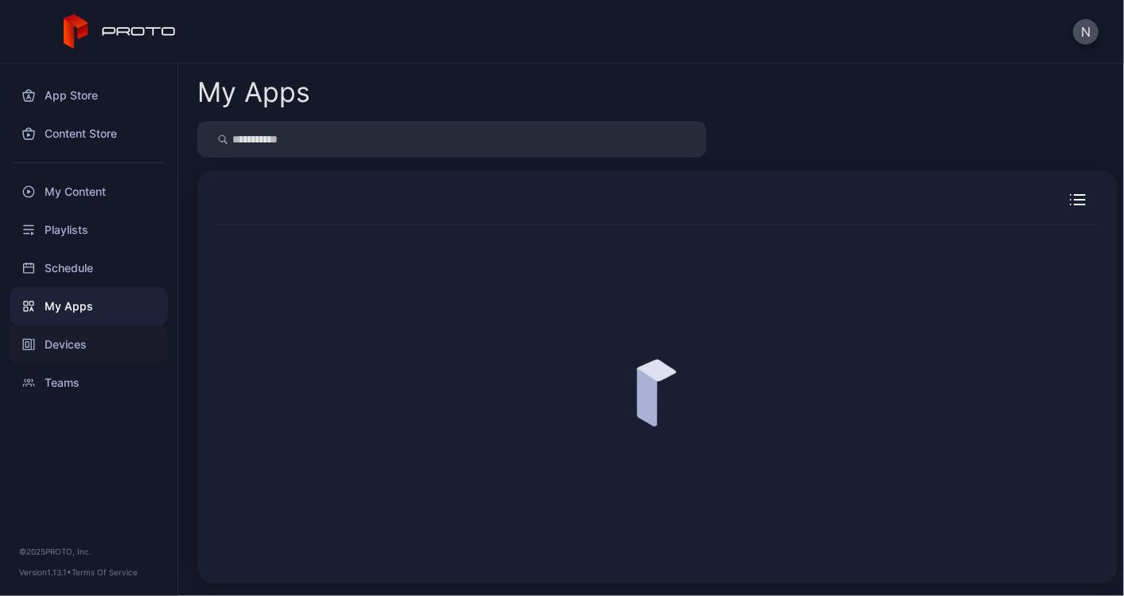
click at [97, 350] on div "Devices" at bounding box center [89, 344] width 158 height 38
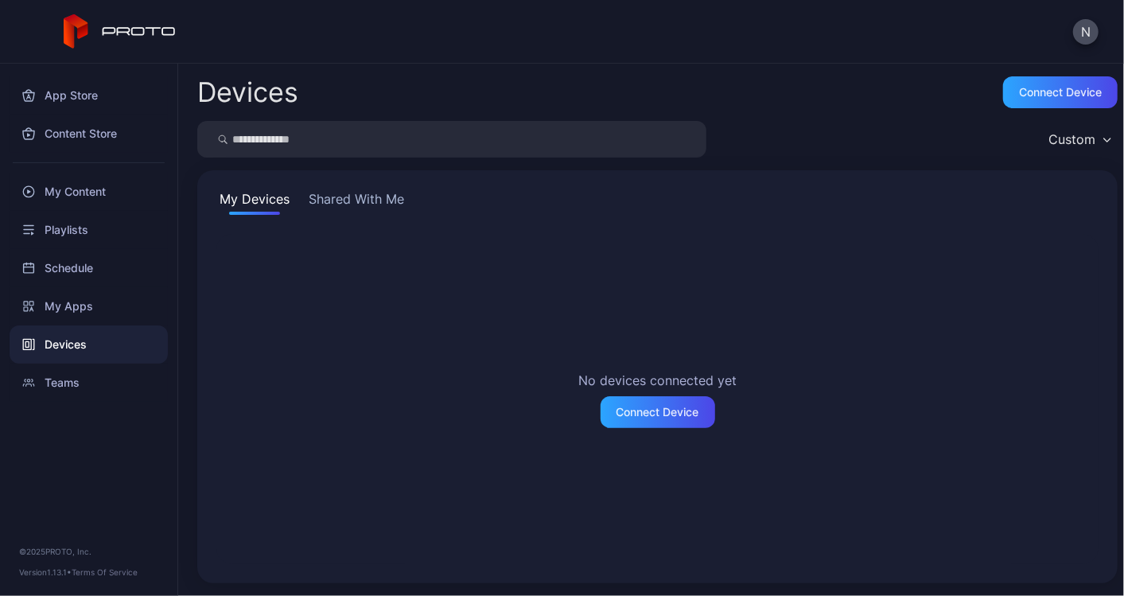
click at [371, 200] on button "Shared With Me" at bounding box center [356, 201] width 102 height 25
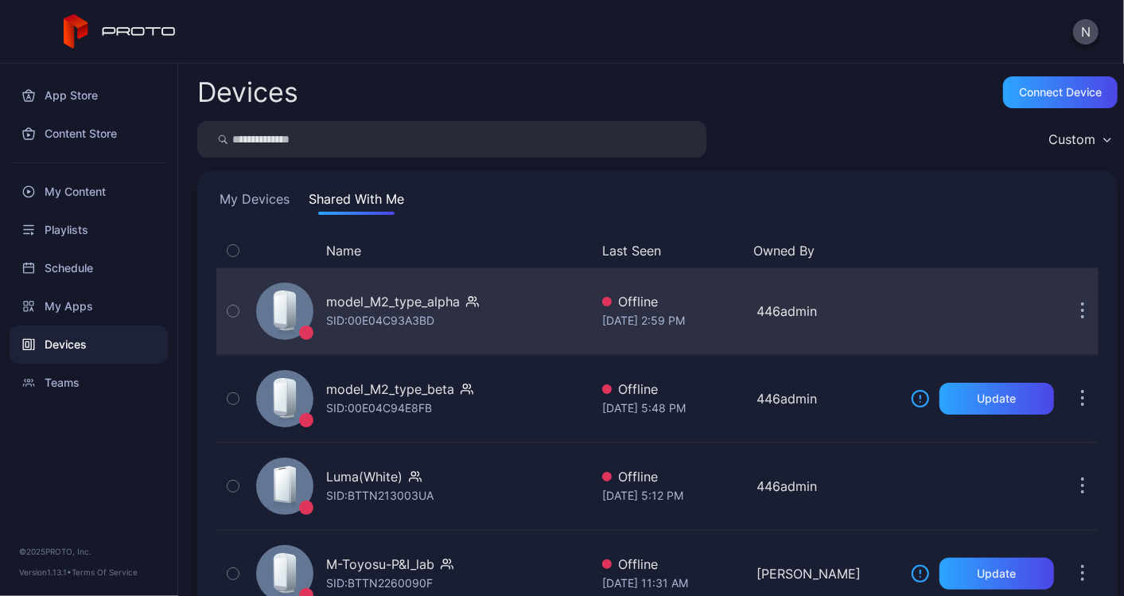
click at [395, 303] on div "model_M2_type_alpha" at bounding box center [393, 301] width 134 height 19
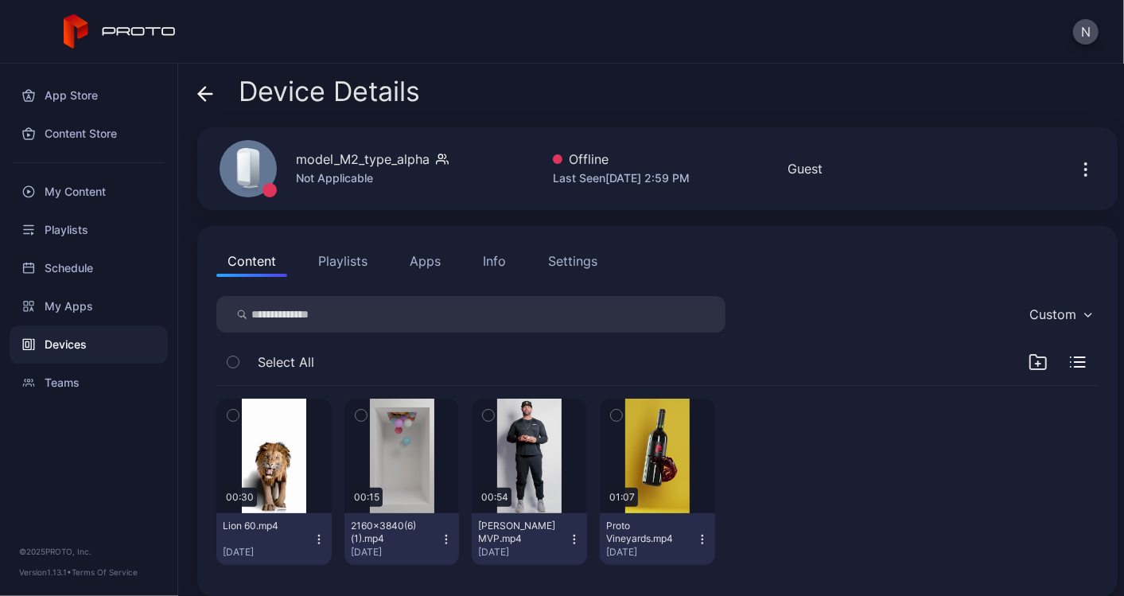
click at [416, 259] on button "Apps" at bounding box center [425, 261] width 53 height 32
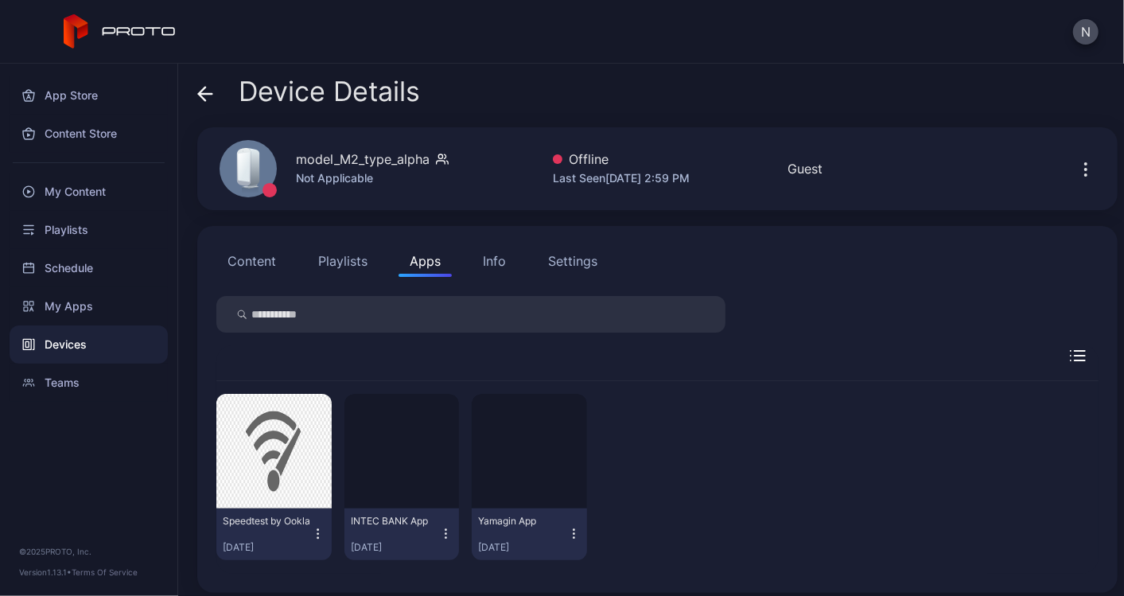
scroll to position [9, 0]
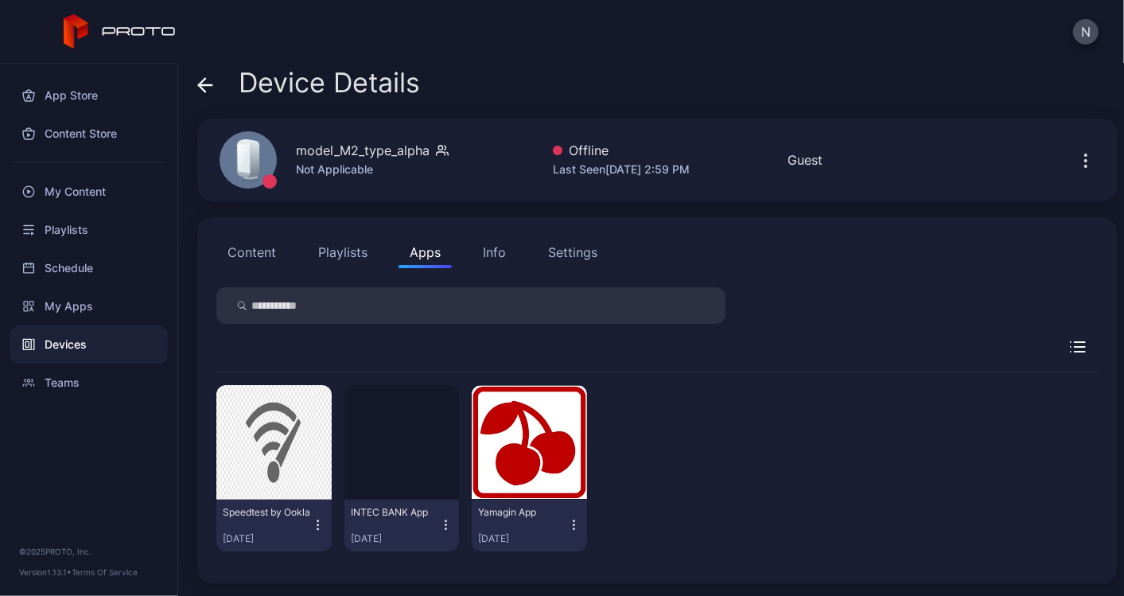
click at [266, 256] on button "Content" at bounding box center [251, 252] width 71 height 32
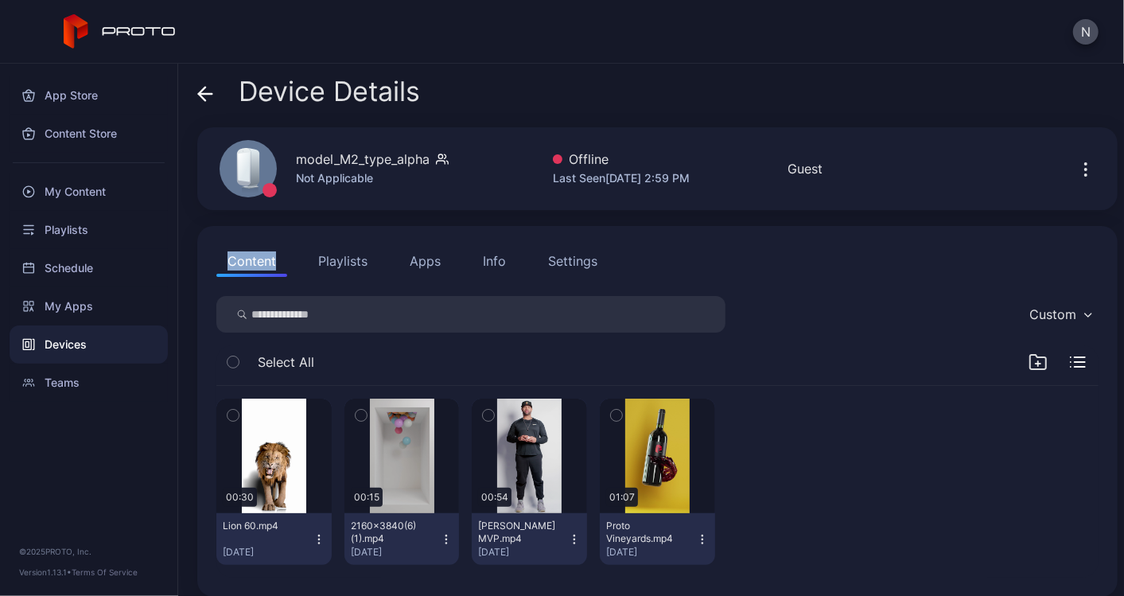
drag, startPoint x: 208, startPoint y: 259, endPoint x: 282, endPoint y: 258, distance: 73.2
click at [282, 258] on div "Content Playlists Apps Info Settings Custom Select All 00:30 Lion 60.mp4 Mar 6,…" at bounding box center [657, 411] width 920 height 371
copy button "Content"
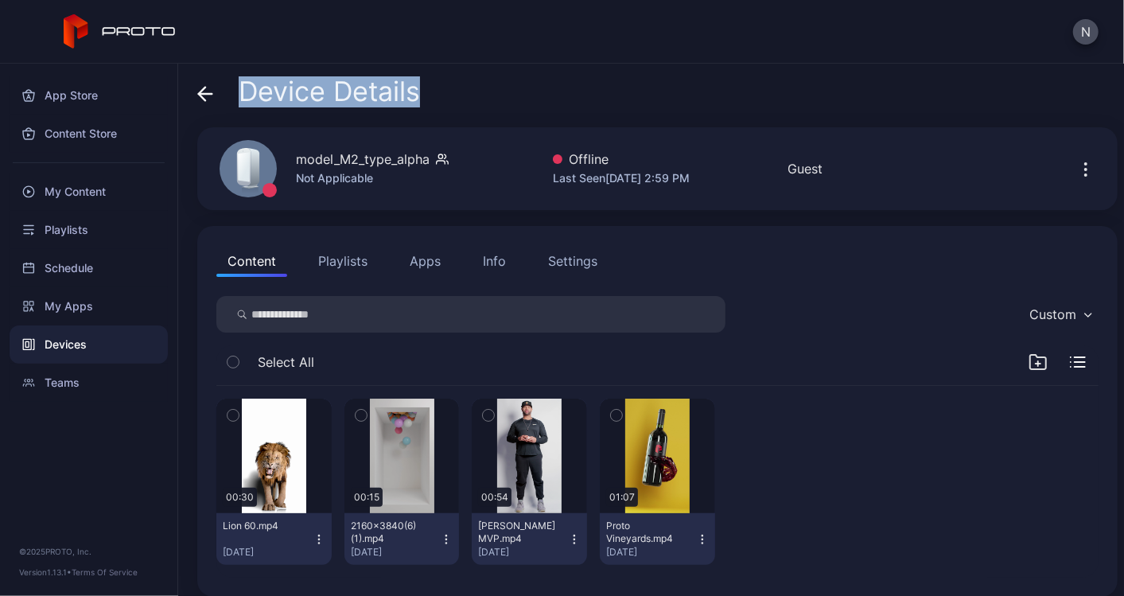
drag, startPoint x: 457, startPoint y: 87, endPoint x: 236, endPoint y: 87, distance: 221.1
click at [236, 87] on div "Device Details" at bounding box center [657, 95] width 920 height 38
copy span "Device Details"
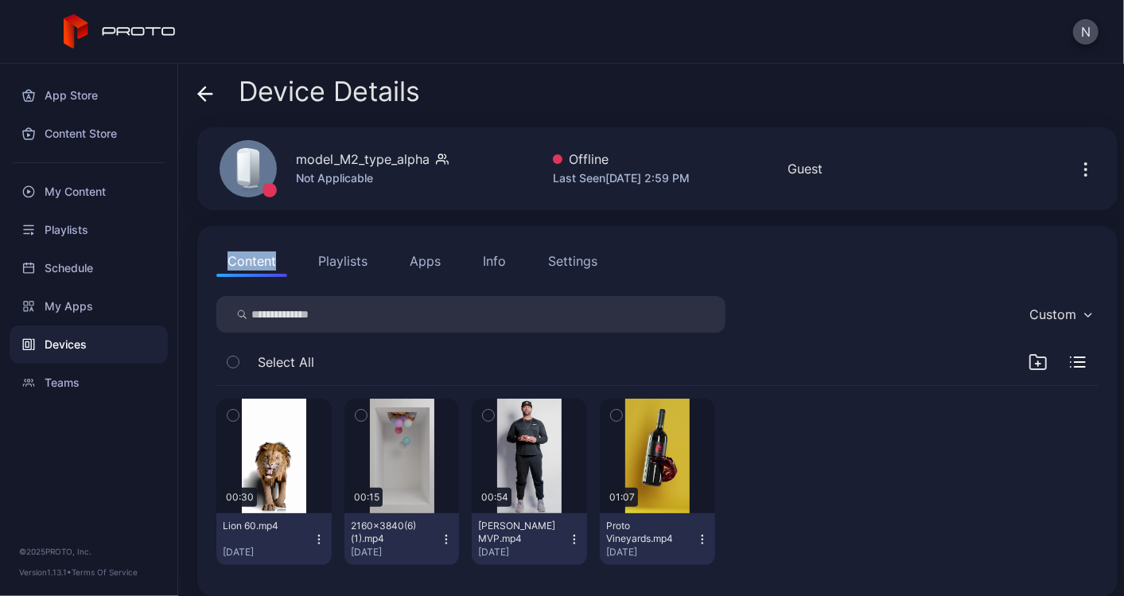
drag, startPoint x: 208, startPoint y: 255, endPoint x: 285, endPoint y: 256, distance: 77.2
click at [285, 256] on div "Content Playlists Apps Info Settings Custom Select All 00:30 Lion 60.mp4 Mar 6,…" at bounding box center [657, 411] width 920 height 371
copy button "Content"
click at [441, 265] on button "Apps" at bounding box center [425, 261] width 53 height 32
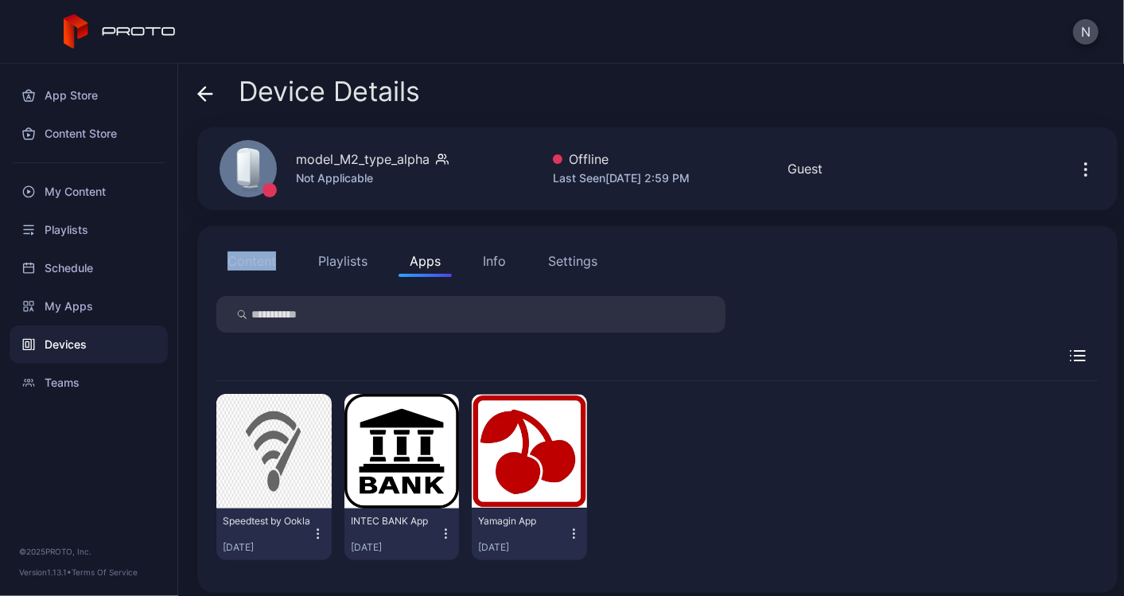
scroll to position [9, 0]
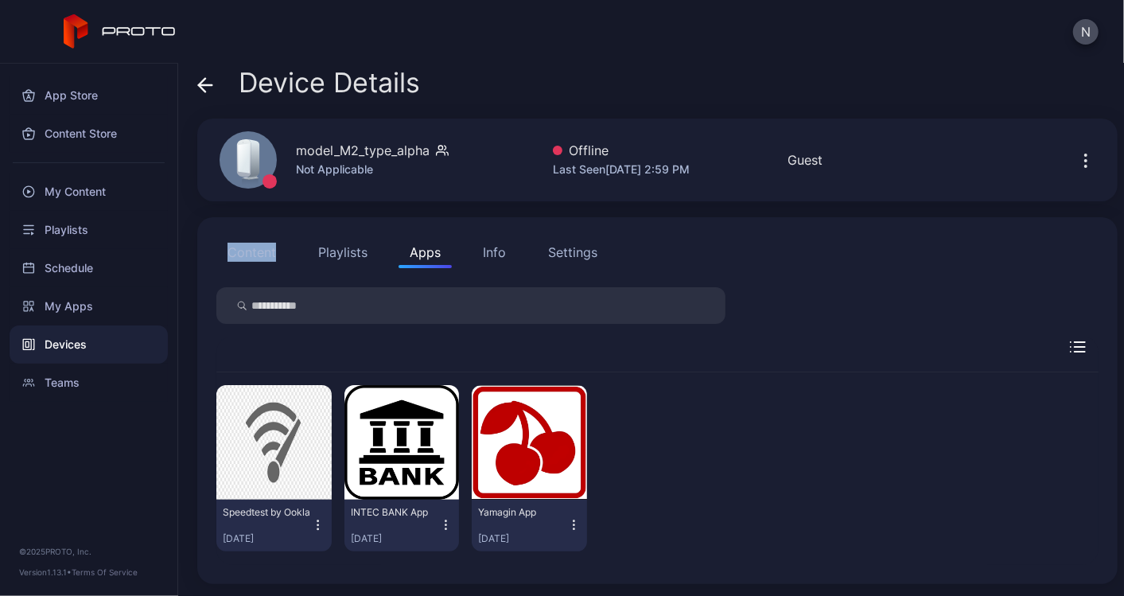
click at [263, 250] on button "Content" at bounding box center [251, 252] width 71 height 32
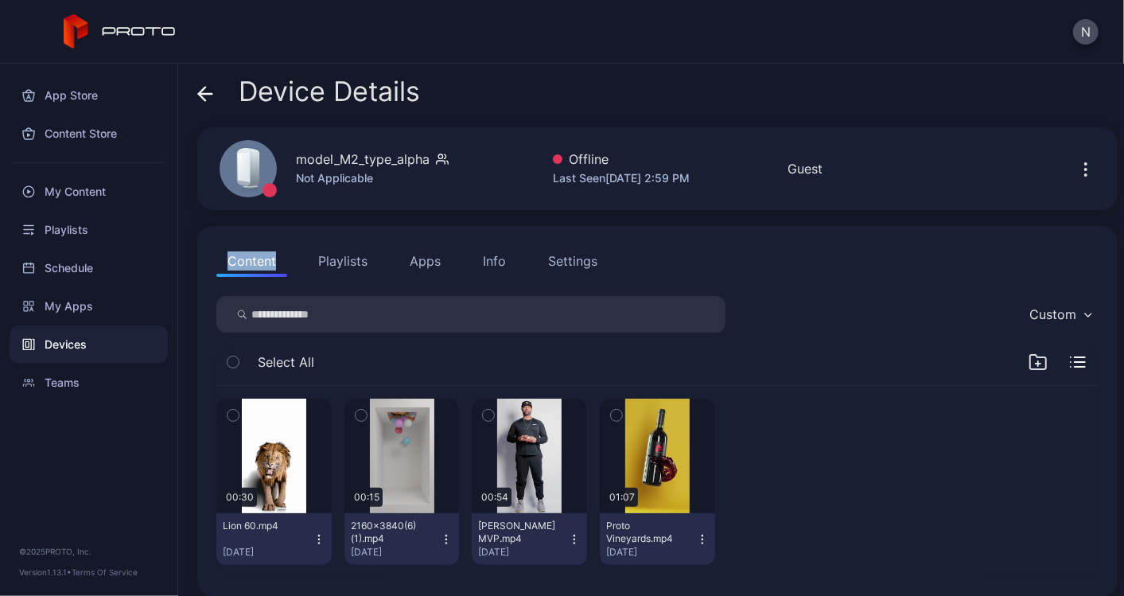
click at [436, 259] on button "Apps" at bounding box center [425, 261] width 53 height 32
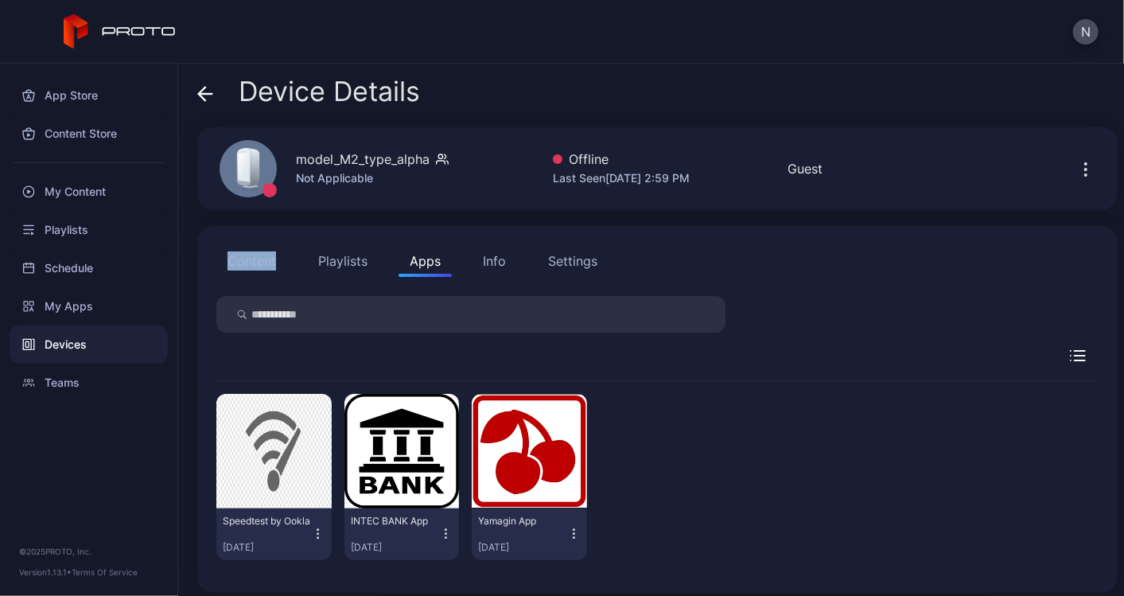
click at [484, 254] on div "Info" at bounding box center [494, 260] width 23 height 19
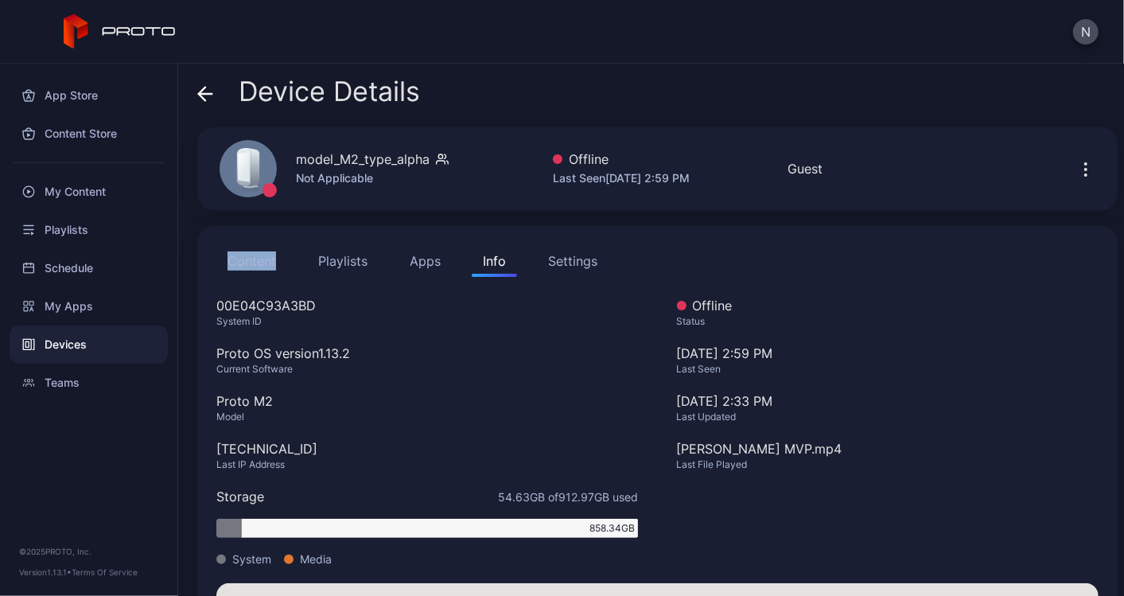
click at [424, 261] on button "Apps" at bounding box center [425, 261] width 53 height 32
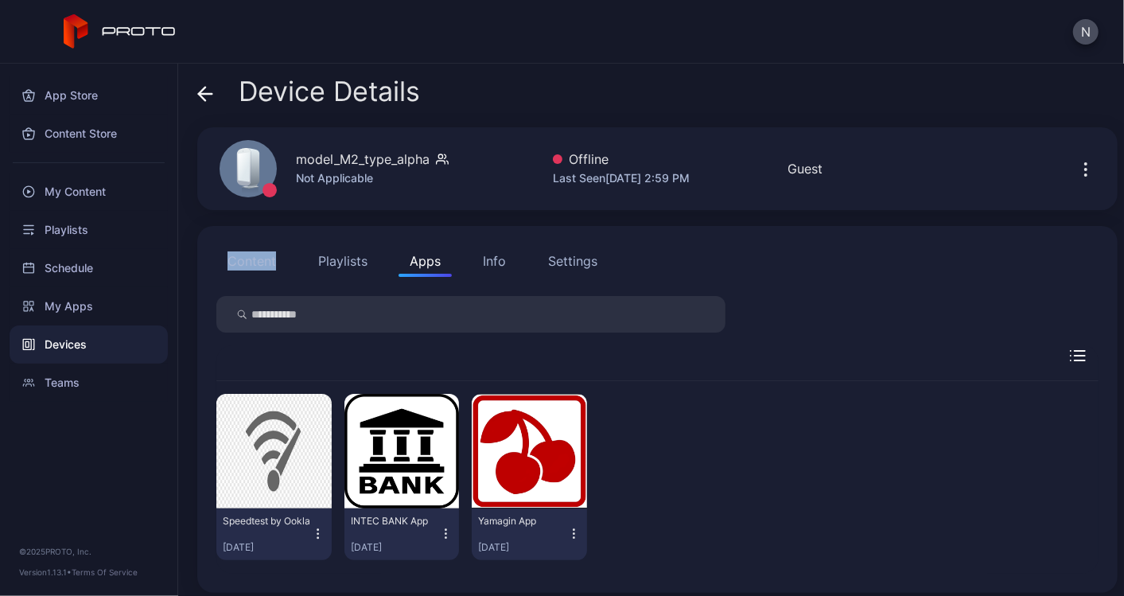
click at [453, 536] on icon "button" at bounding box center [446, 534] width 14 height 16
click at [114, 195] on div "My Content" at bounding box center [89, 192] width 158 height 38
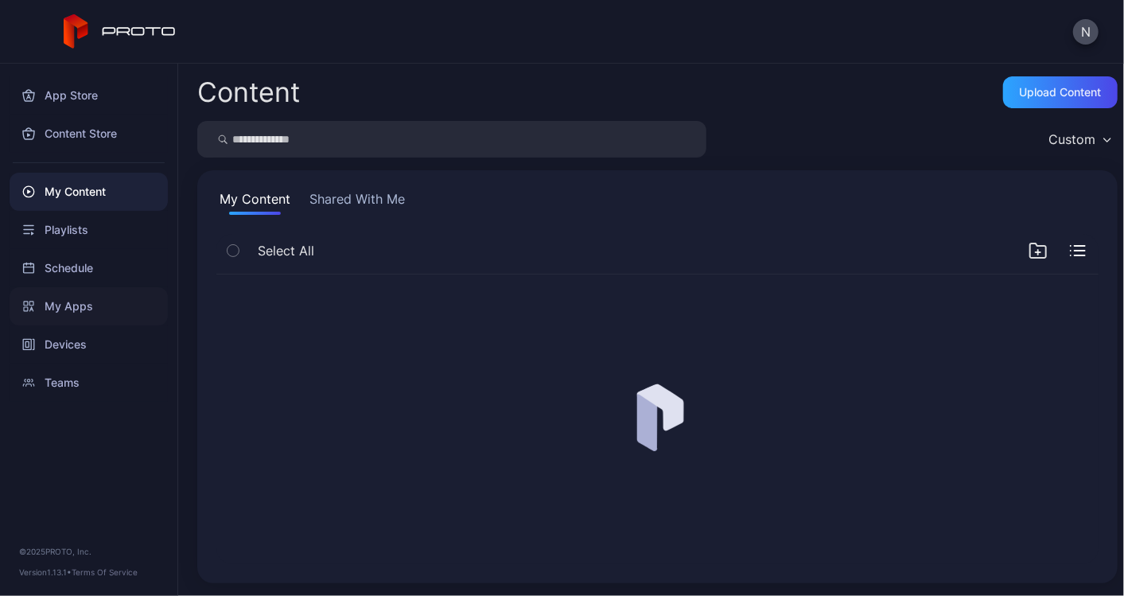
click at [86, 311] on div "My Apps" at bounding box center [89, 306] width 158 height 38
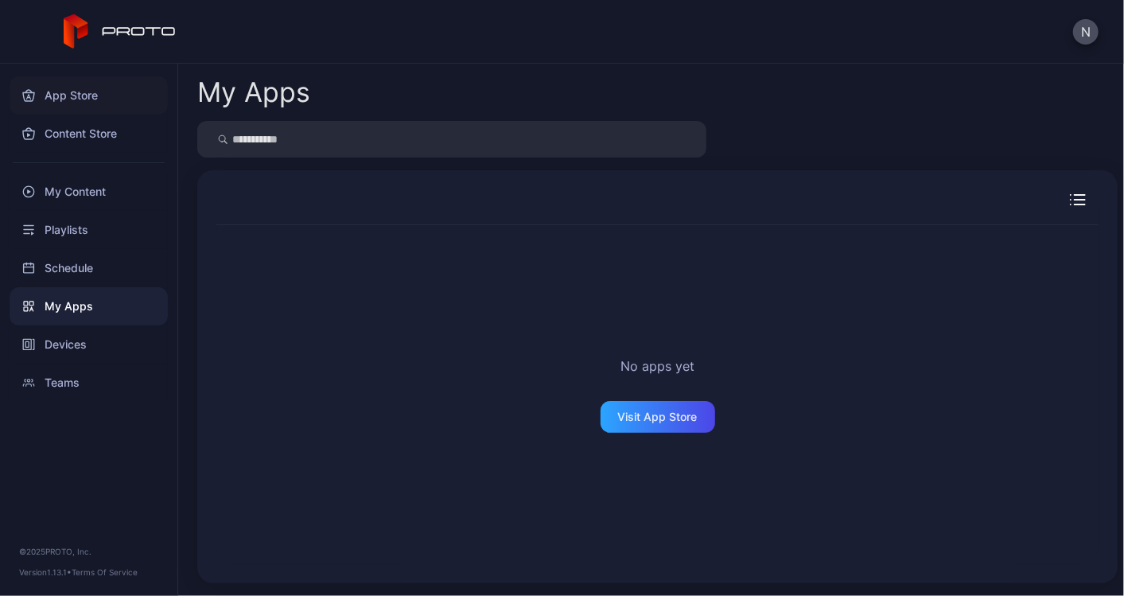
click at [85, 91] on div "App Store" at bounding box center [89, 95] width 158 height 38
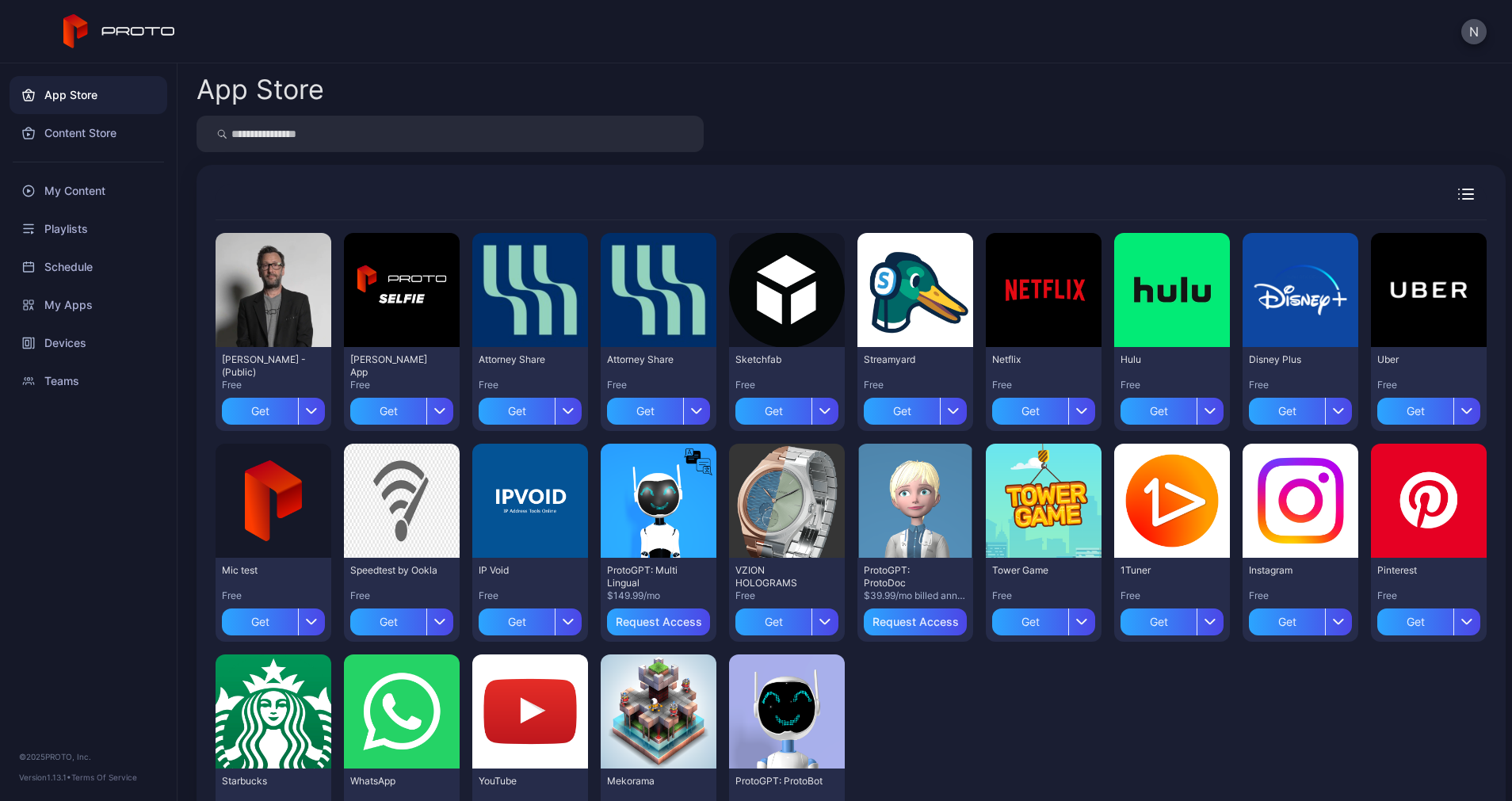
scroll to position [96, 0]
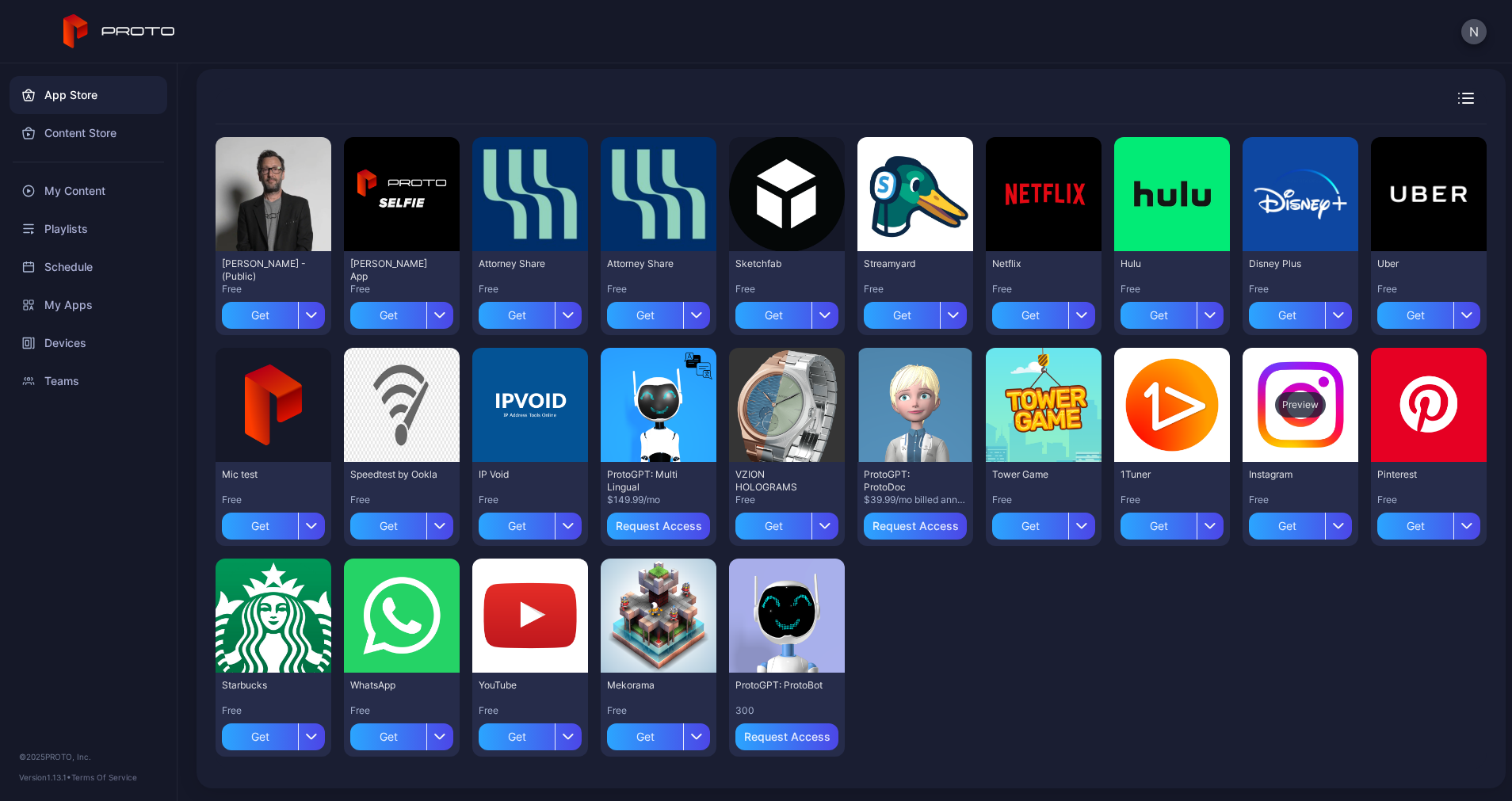
click at [1119, 417] on div "Preview" at bounding box center [1300, 404] width 51 height 25
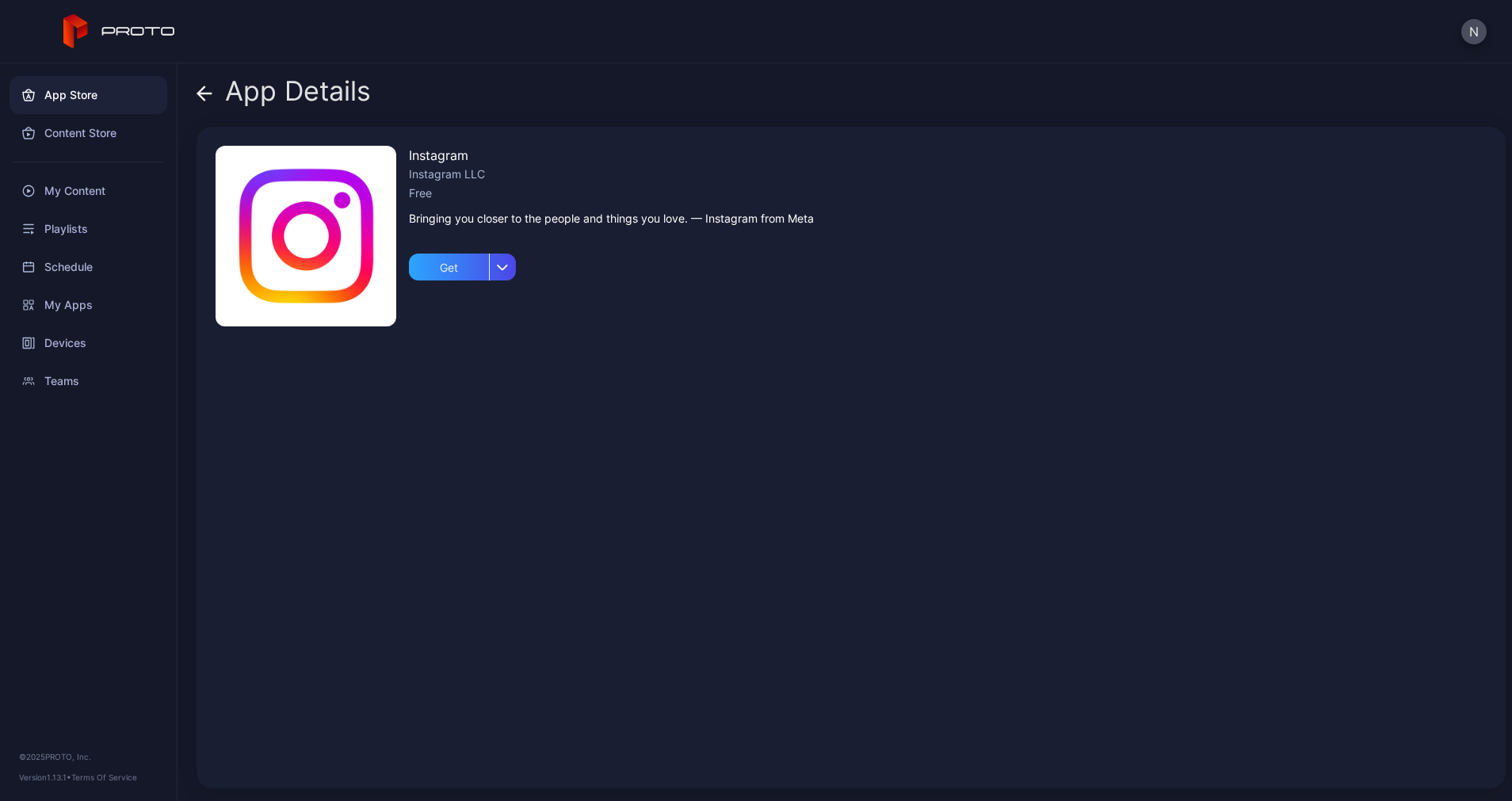
click at [194, 93] on div "App Details Instagram Instagram LLC Free Bringing you closer to the people and …" at bounding box center [844, 432] width 1334 height 738
click at [203, 90] on icon at bounding box center [201, 94] width 6 height 14
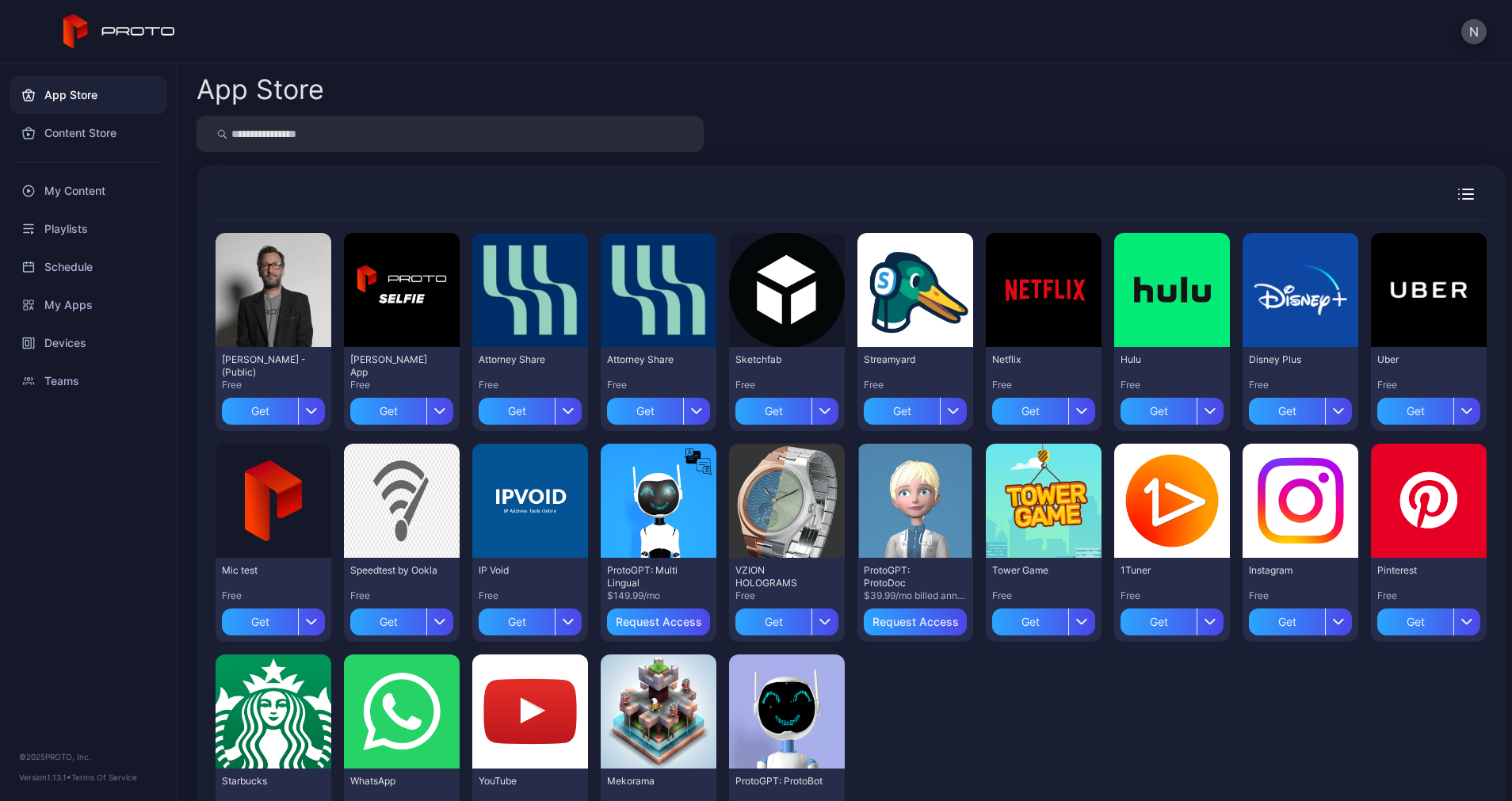
scroll to position [96, 0]
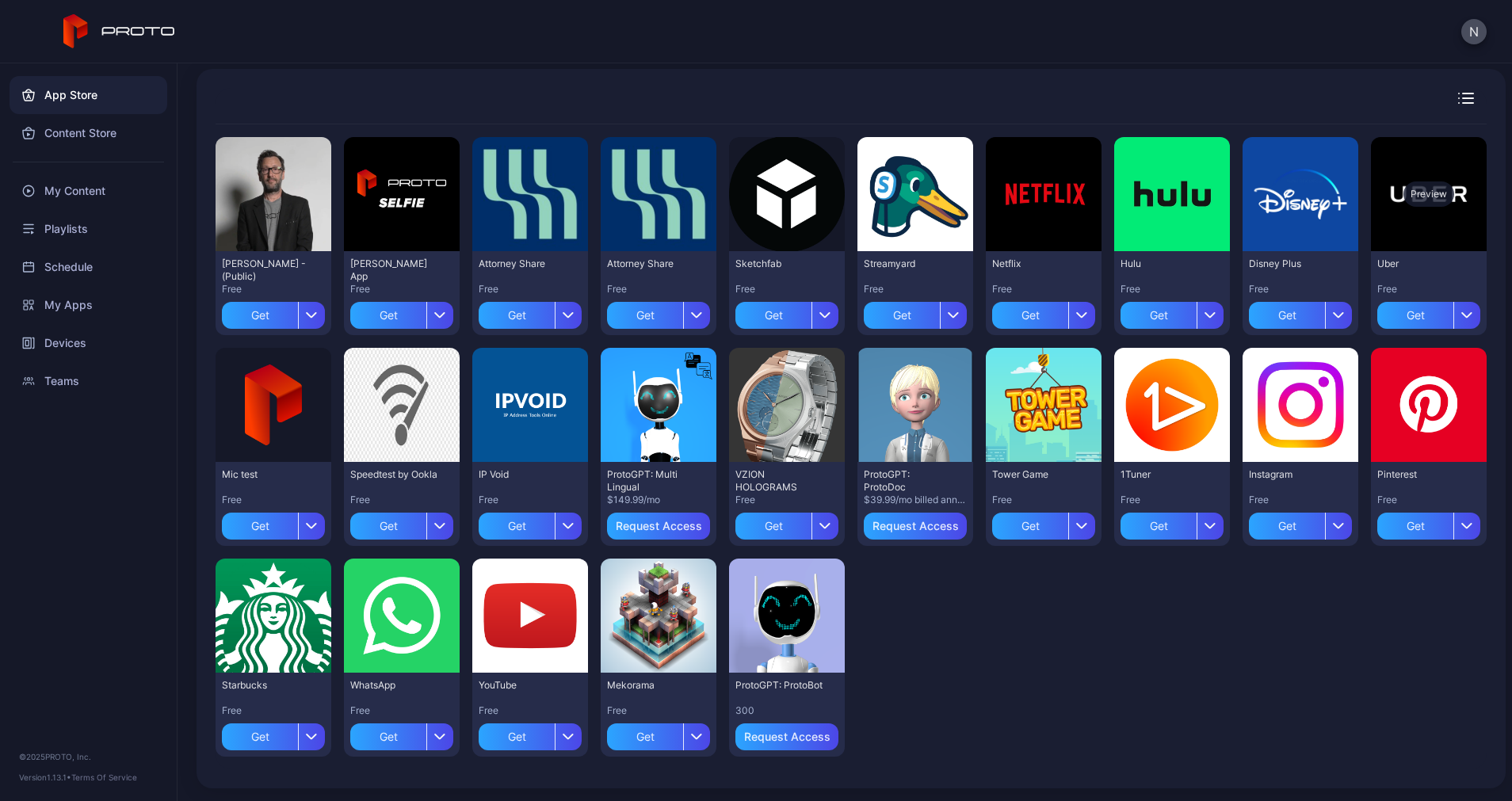
click at [1119, 207] on div "Preview" at bounding box center [1428, 193] width 51 height 25
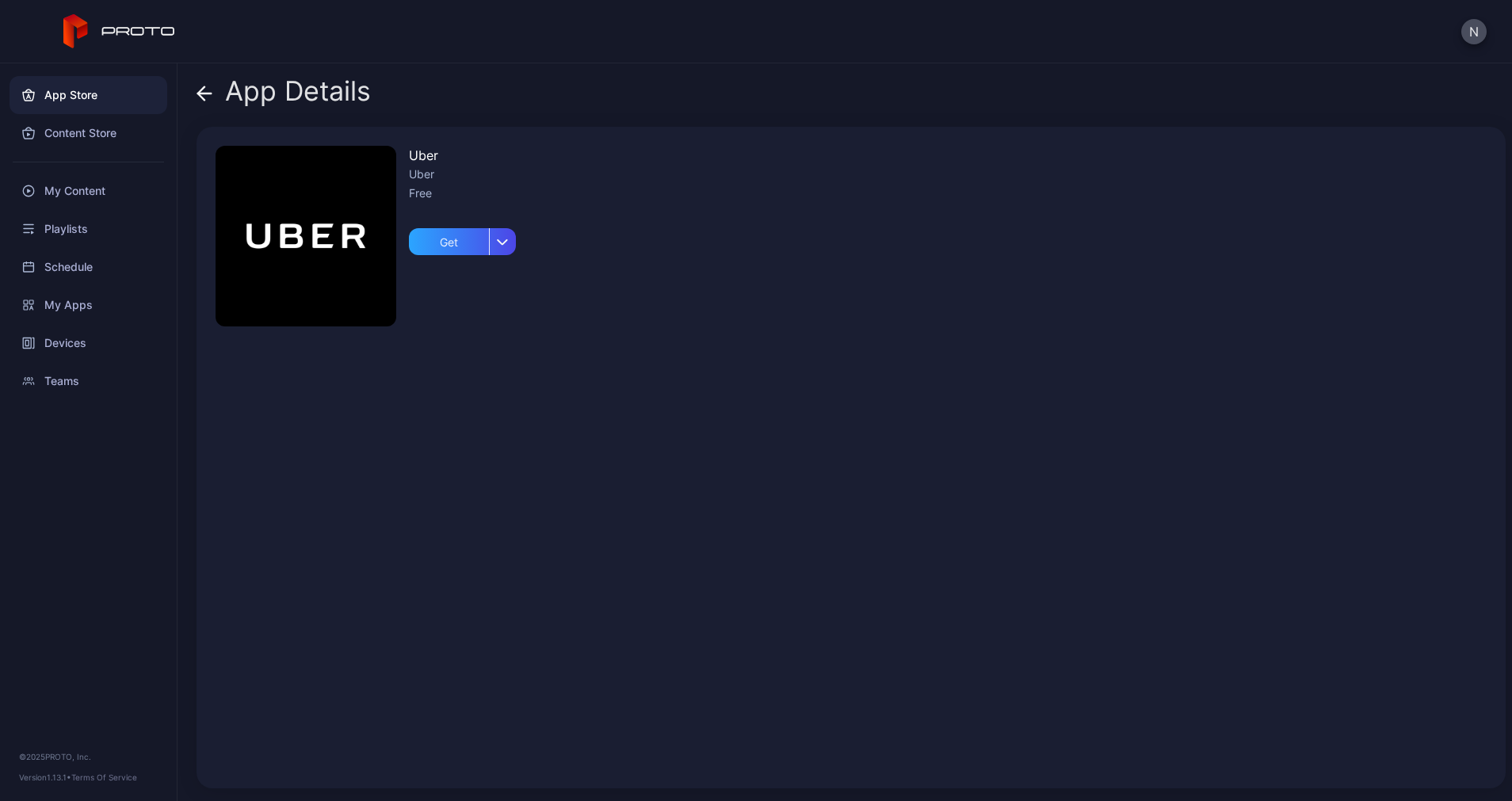
click at [211, 94] on icon at bounding box center [205, 94] width 14 height 0
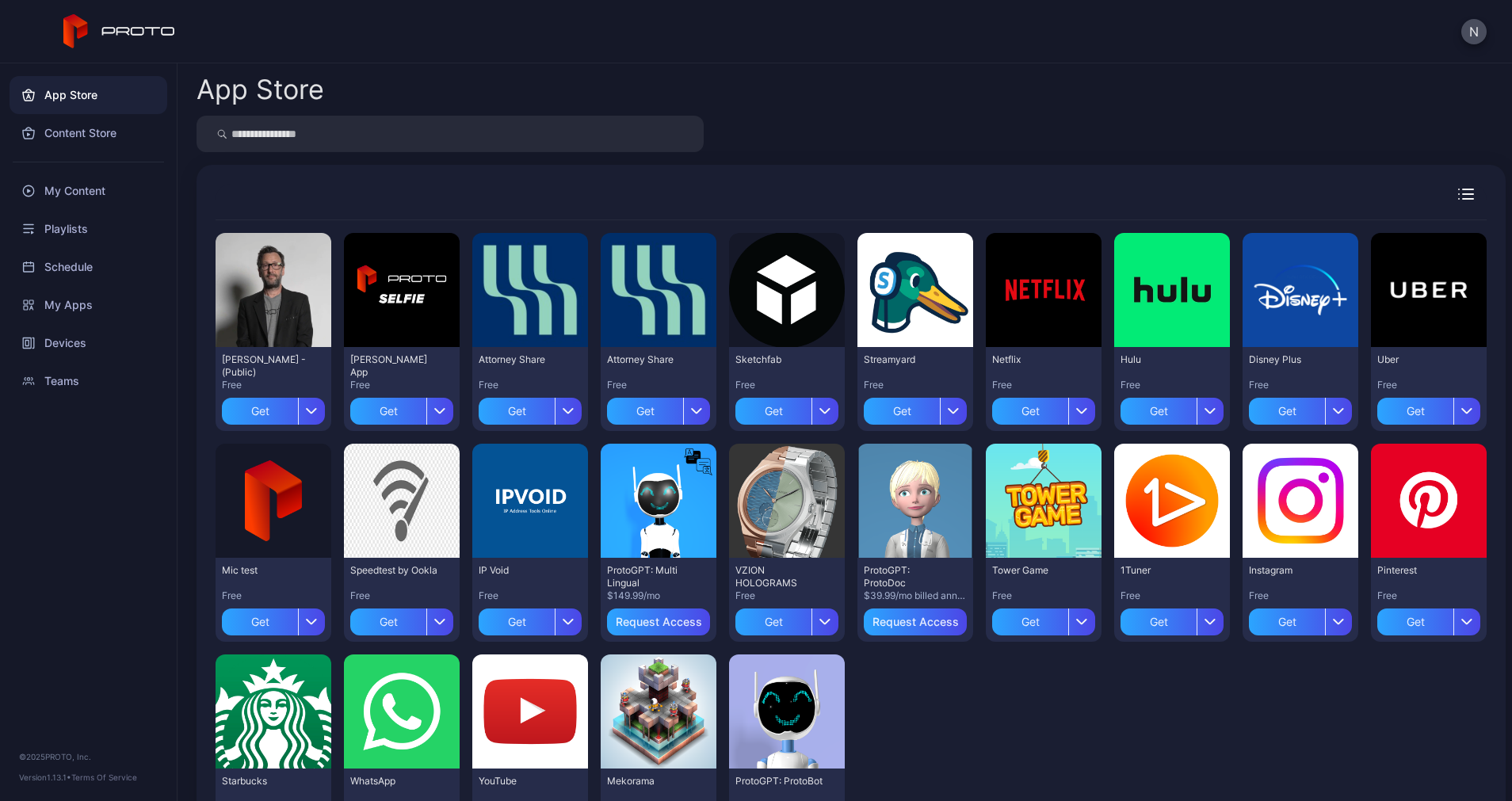
scroll to position [96, 0]
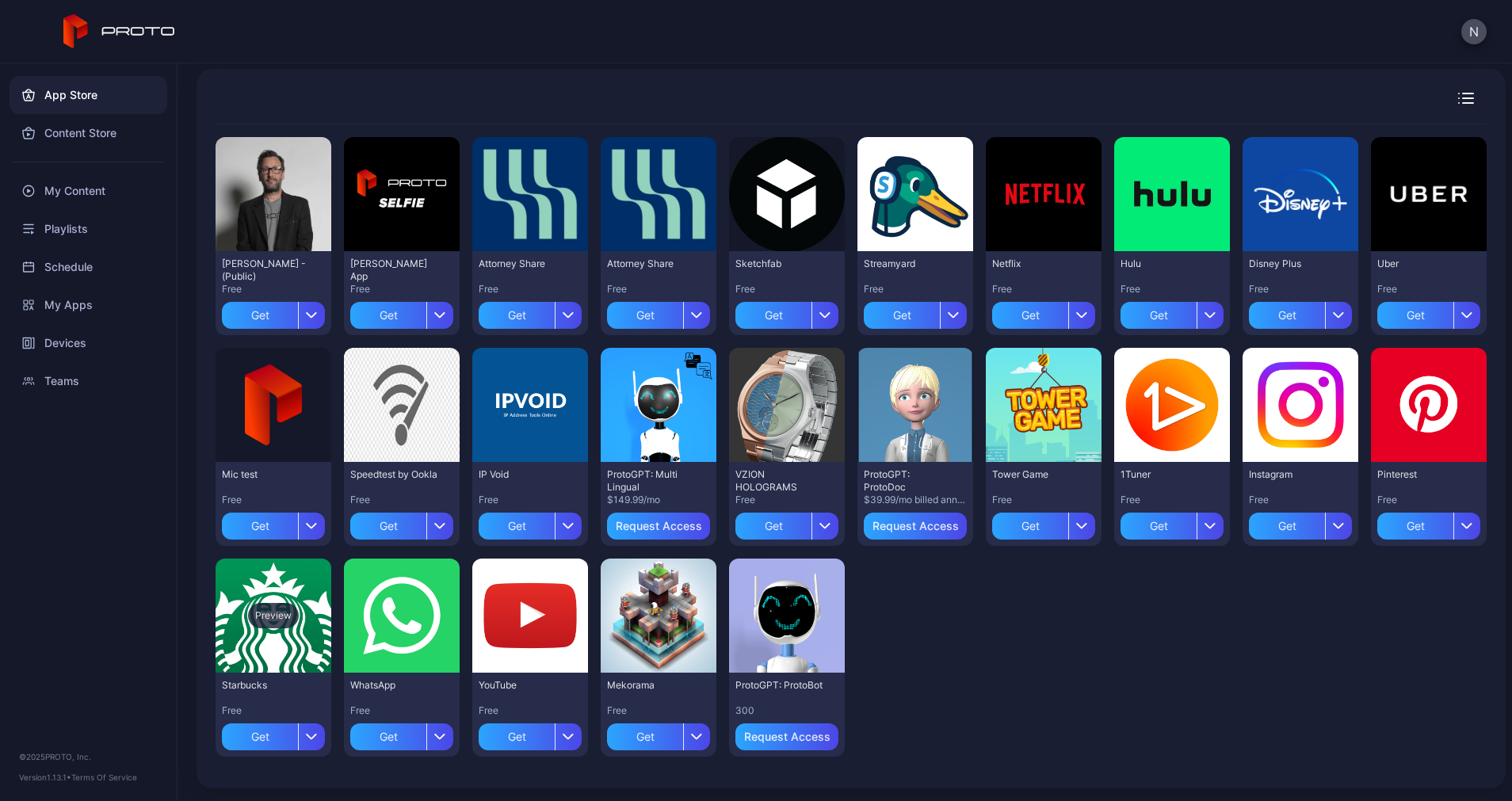
click at [331, 593] on div "Preview" at bounding box center [273, 616] width 116 height 115
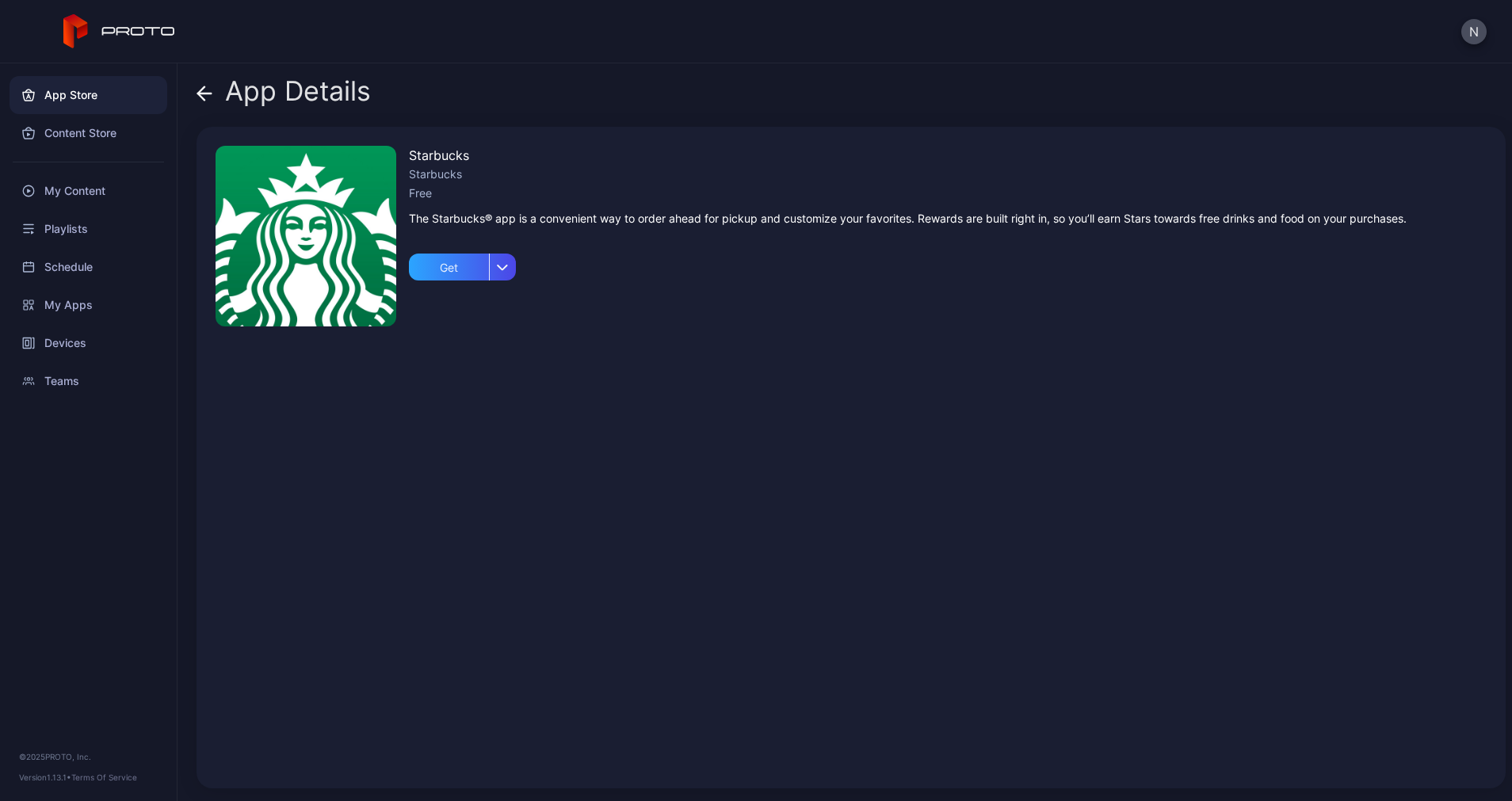
click at [474, 215] on div "The Starbucks® app is a convenient way to order ahead for pickup and customize …" at bounding box center [906, 218] width 997 height 19
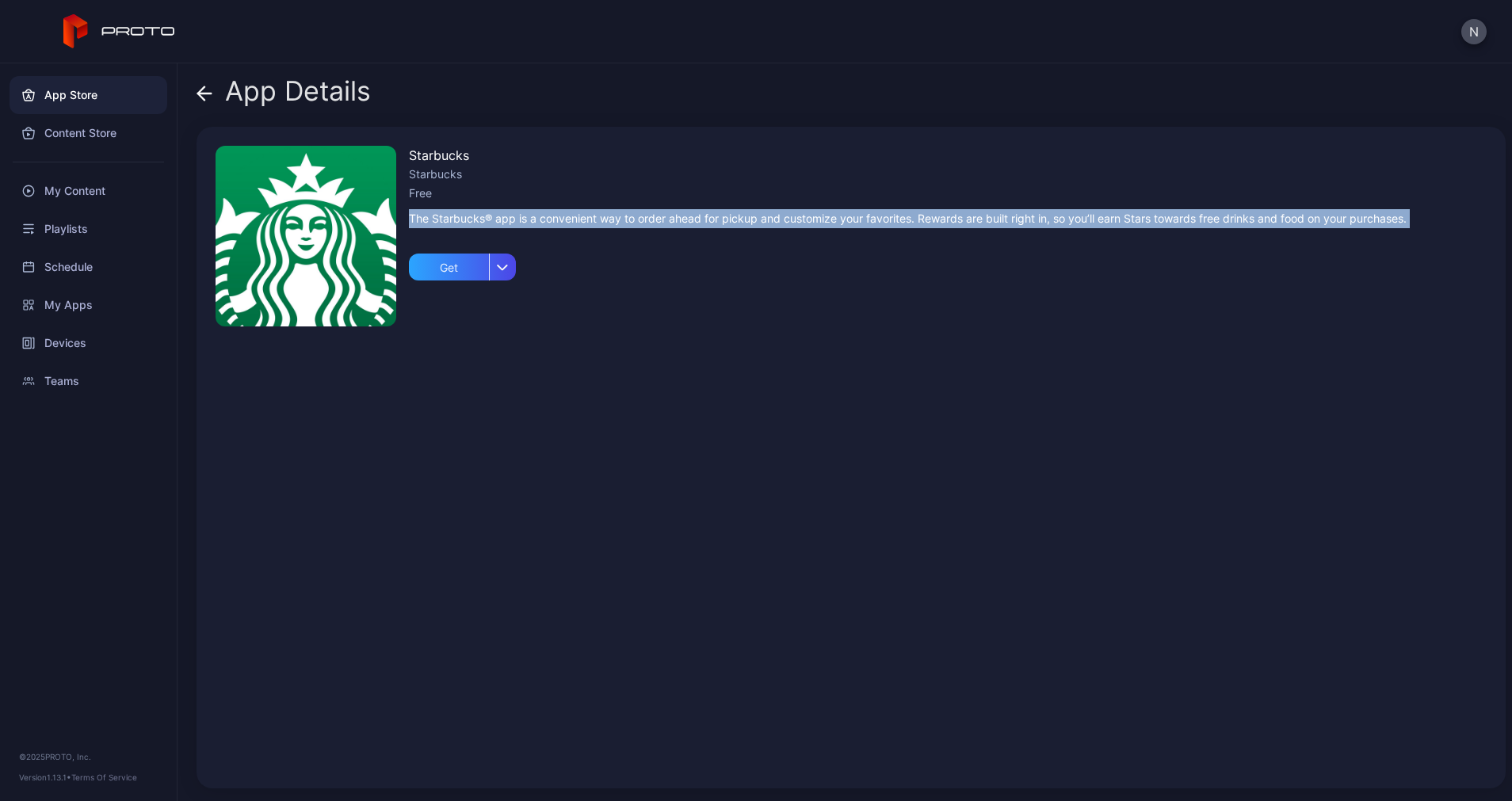
click at [474, 215] on div "The Starbucks® app is a convenient way to order ahead for pickup and customize …" at bounding box center [906, 218] width 997 height 19
copy div "The Starbucks® app is a convenient way to order ahead for pickup and customize …"
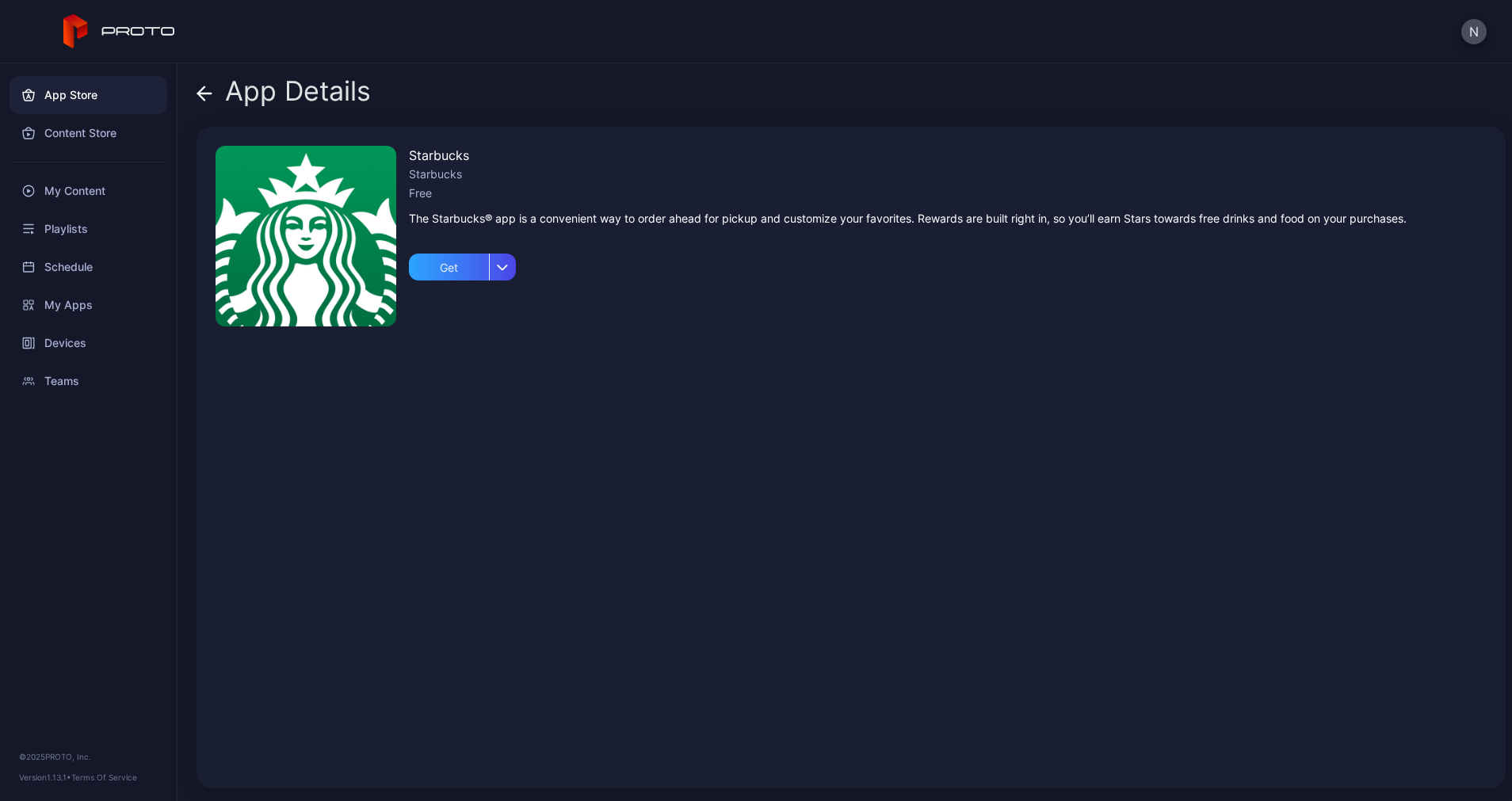
click at [210, 86] on icon at bounding box center [204, 94] width 16 height 16
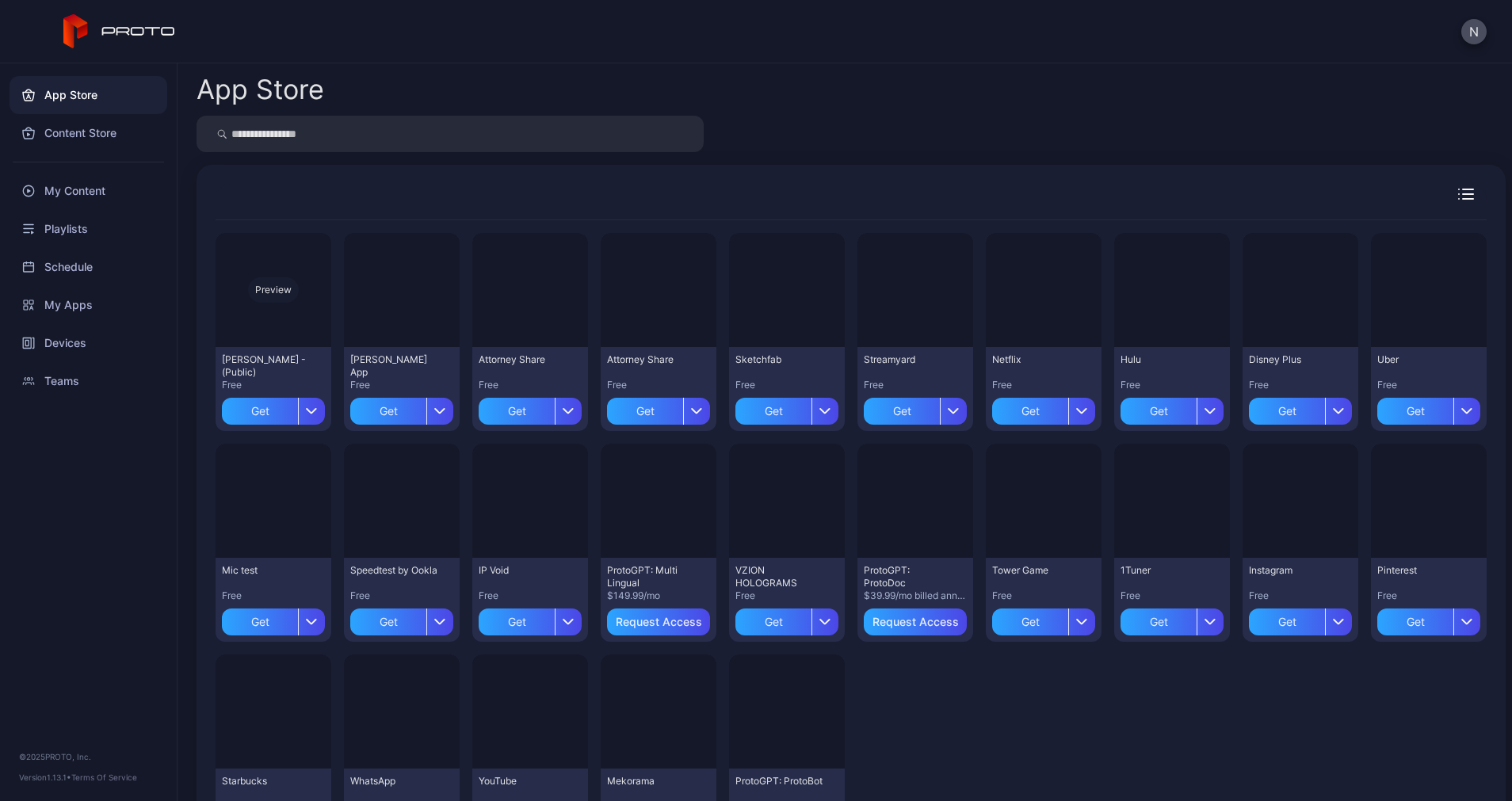
scroll to position [96, 0]
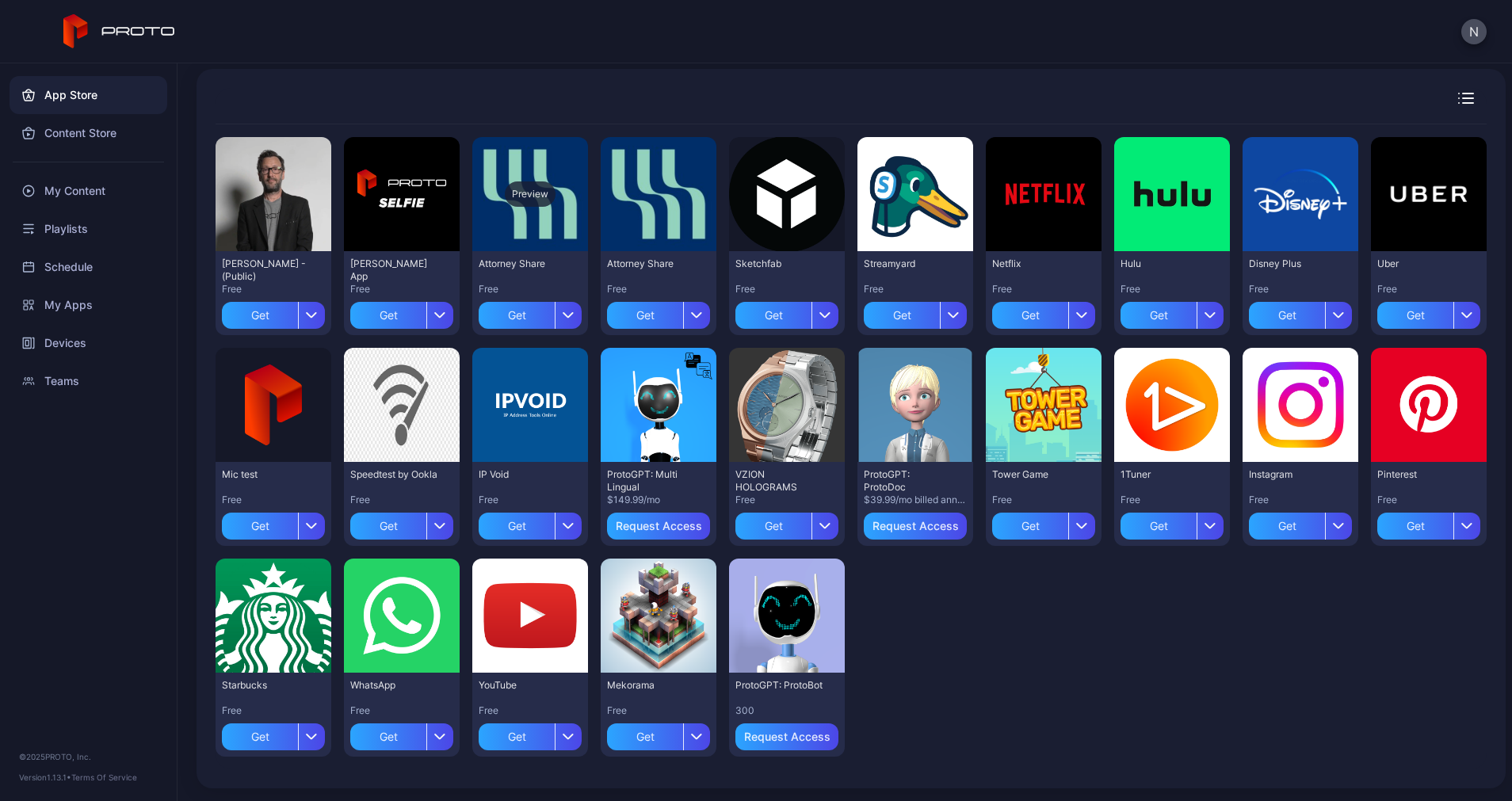
click at [556, 191] on div "Preview" at bounding box center [530, 193] width 51 height 25
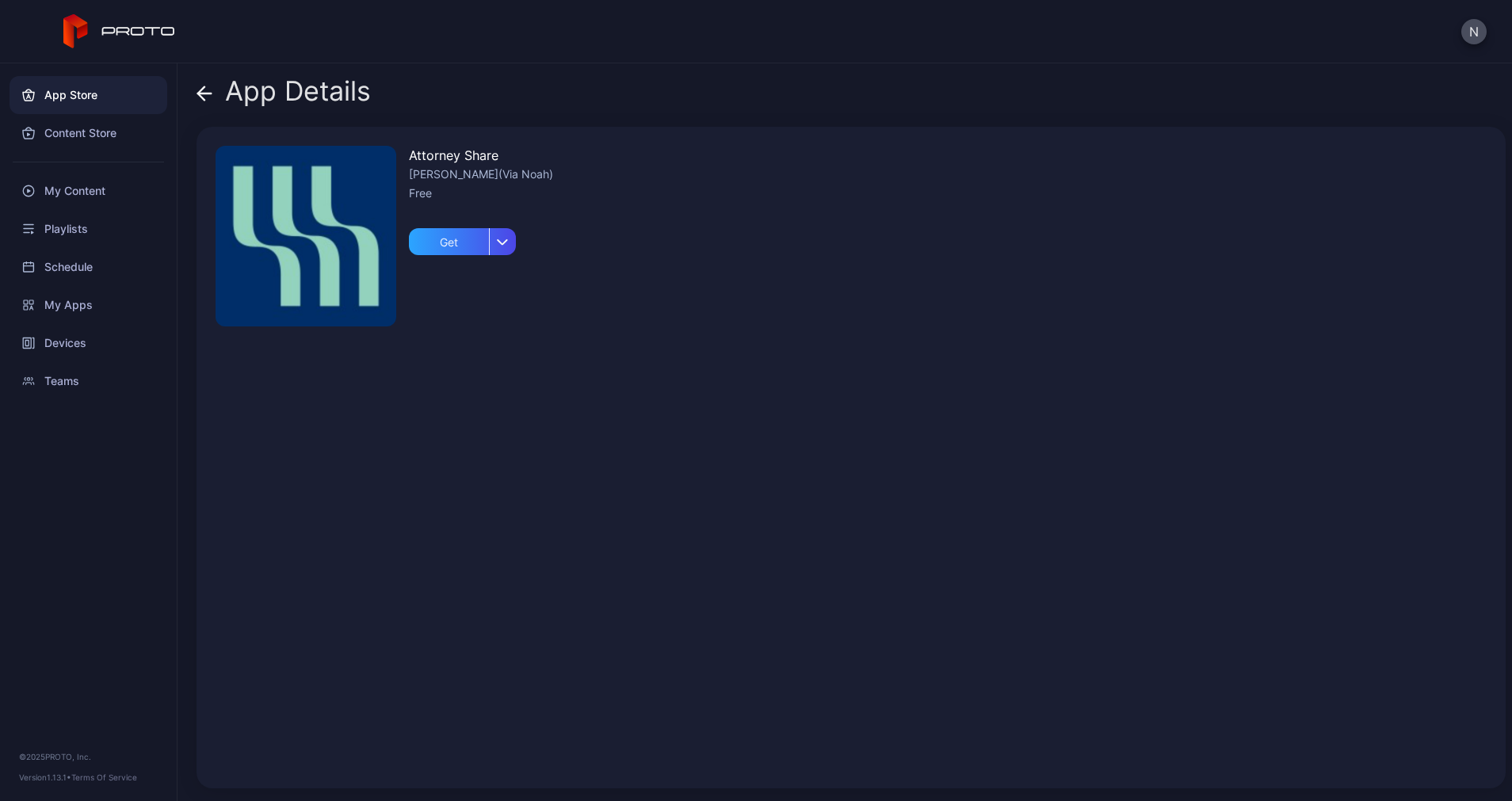
click at [202, 92] on icon at bounding box center [204, 94] width 16 height 16
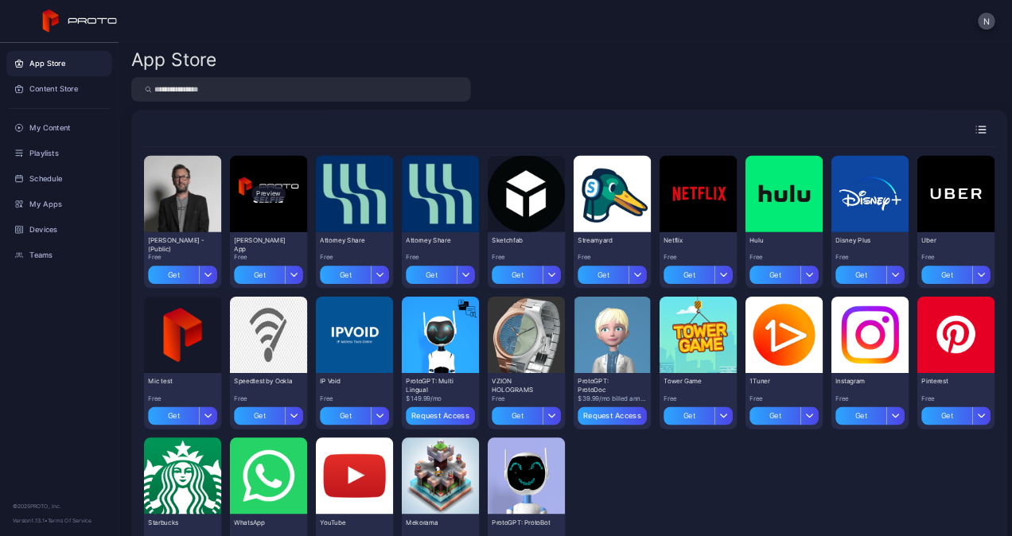
scroll to position [96, 0]
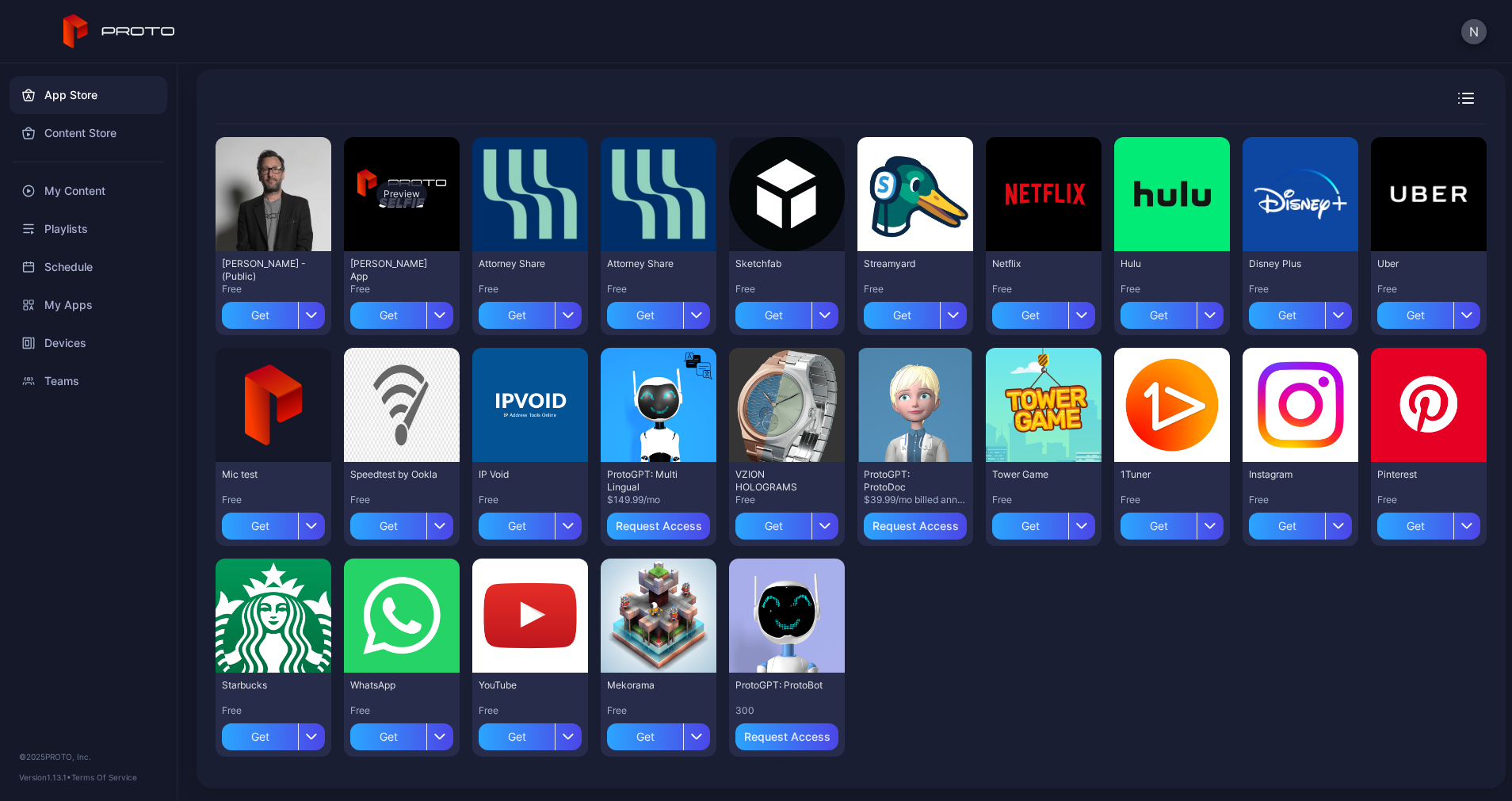
click at [429, 225] on div "Preview" at bounding box center [401, 194] width 116 height 115
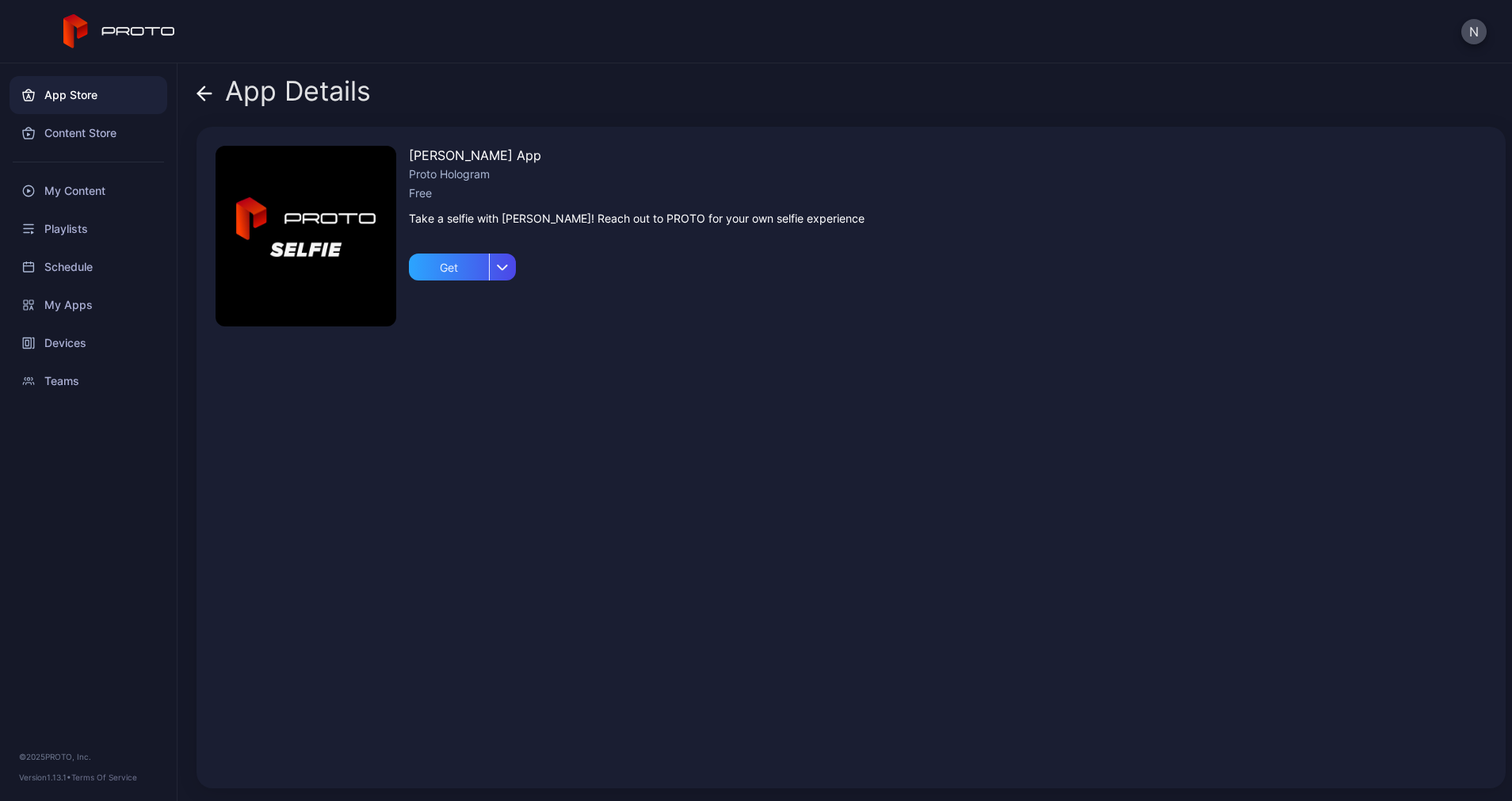
click at [470, 224] on div "Take a selfie with David Nussbaum! Reach out to PROTO for your own selfie exper…" at bounding box center [635, 218] width 455 height 19
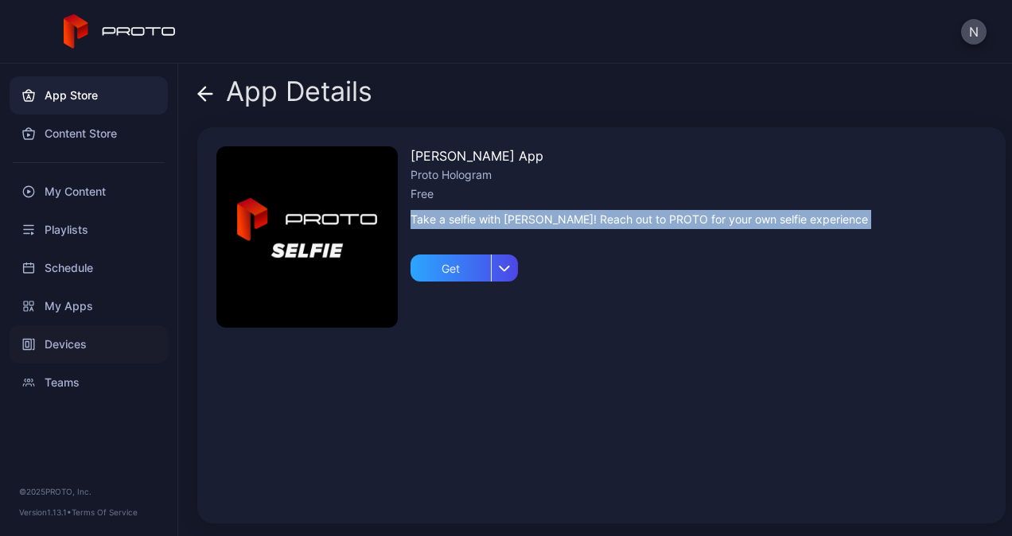
click at [64, 350] on div "Devices" at bounding box center [89, 344] width 158 height 38
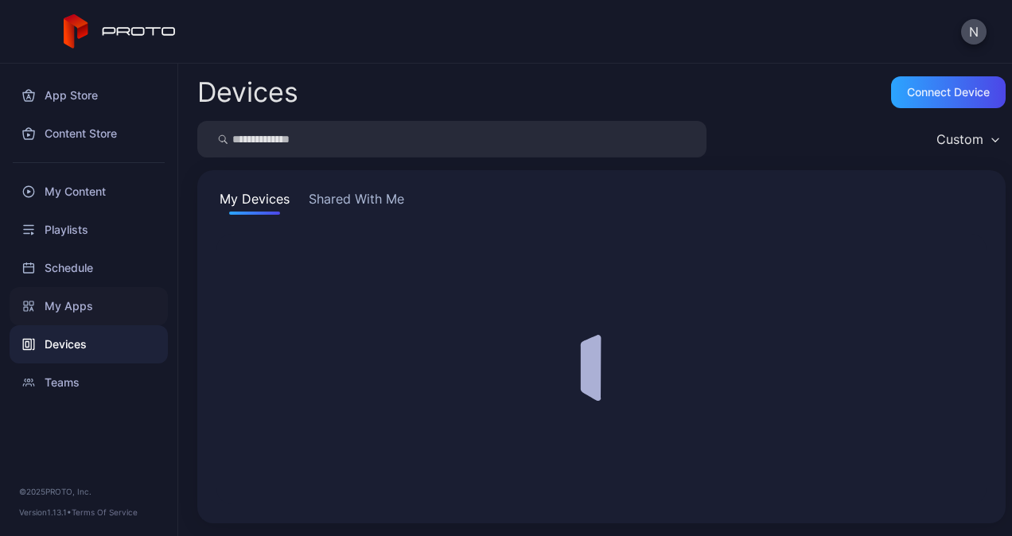
click at [65, 315] on div "My Apps" at bounding box center [89, 306] width 158 height 38
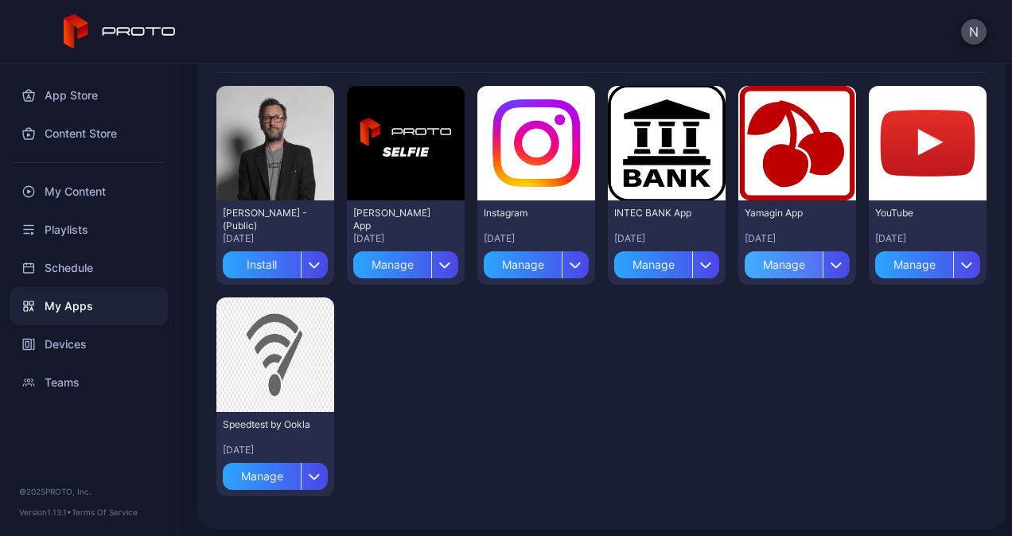
scroll to position [153, 0]
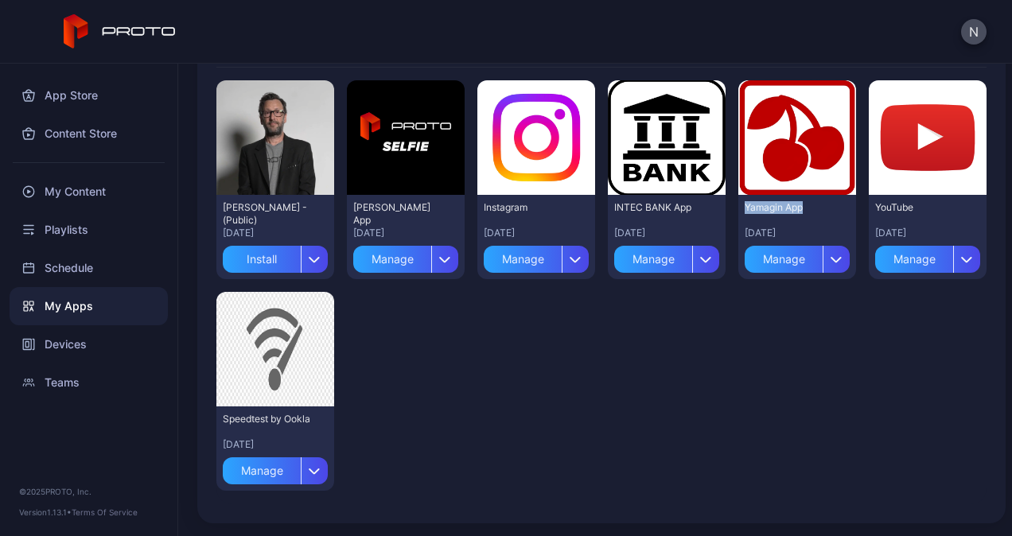
drag, startPoint x: 734, startPoint y: 204, endPoint x: 796, endPoint y: 207, distance: 62.1
click at [796, 207] on div "Yamagin App" at bounding box center [788, 207] width 87 height 13
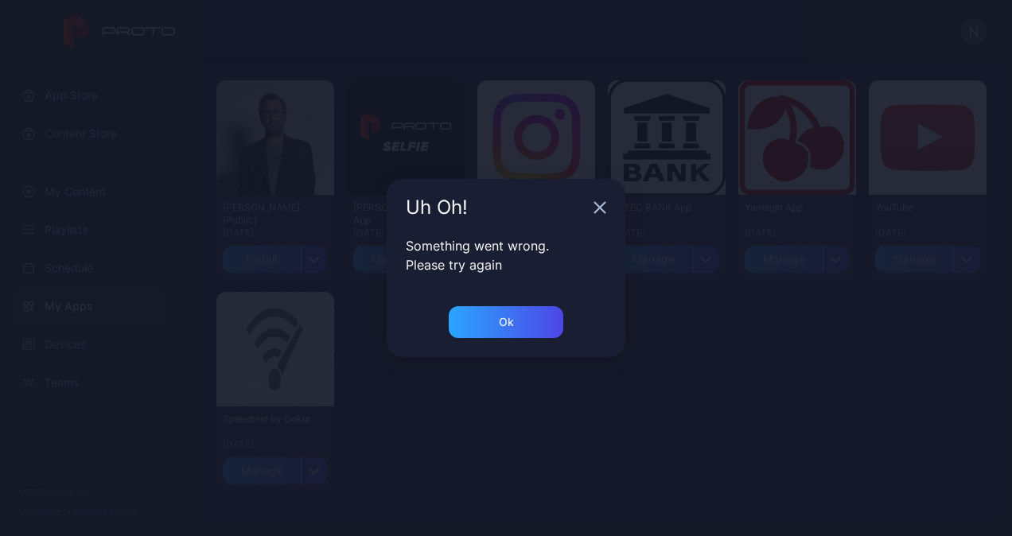
click at [588, 207] on div "Uh Oh!" at bounding box center [506, 207] width 239 height 57
click at [597, 207] on icon "button" at bounding box center [599, 207] width 13 height 13
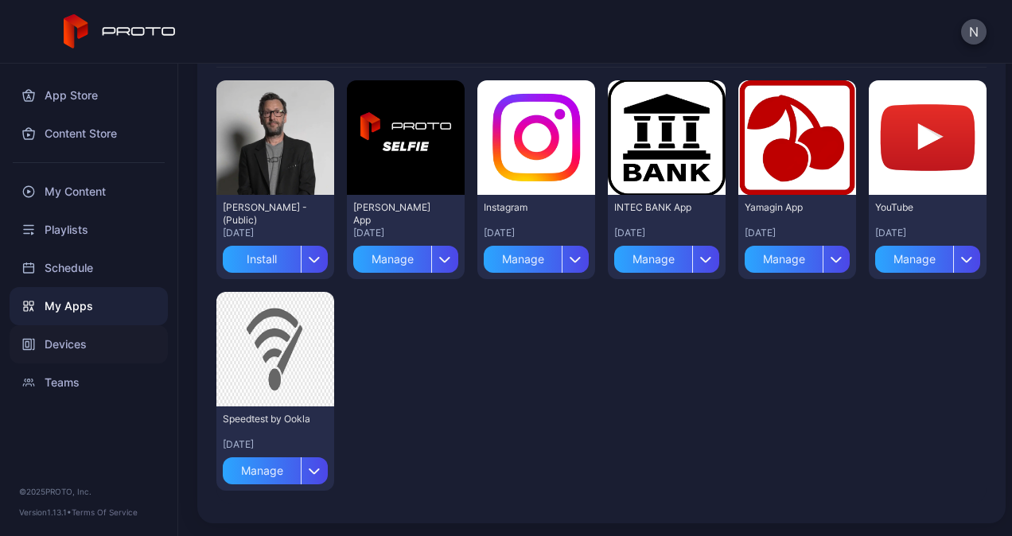
click at [102, 329] on div "Devices" at bounding box center [89, 344] width 158 height 38
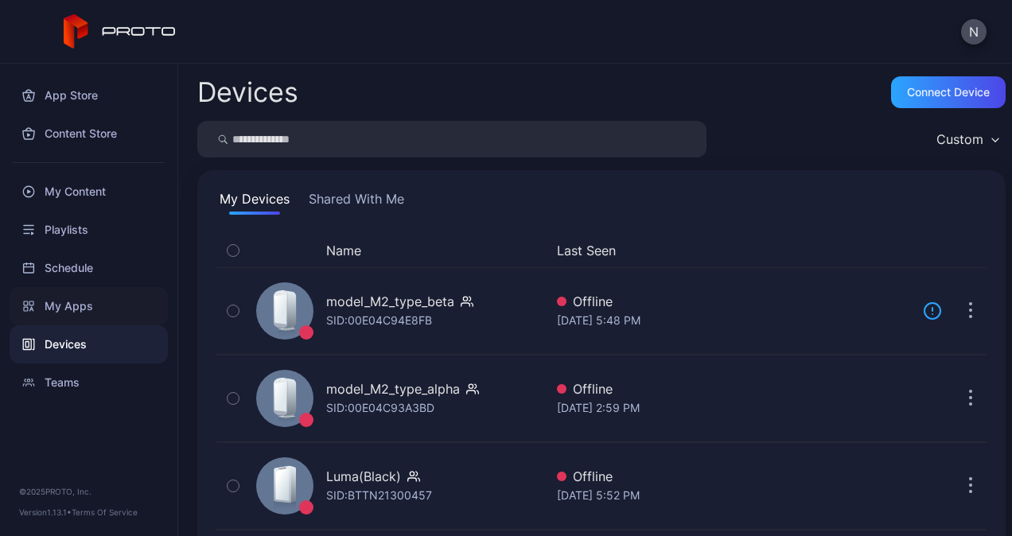
click at [91, 305] on div "My Apps" at bounding box center [89, 306] width 158 height 38
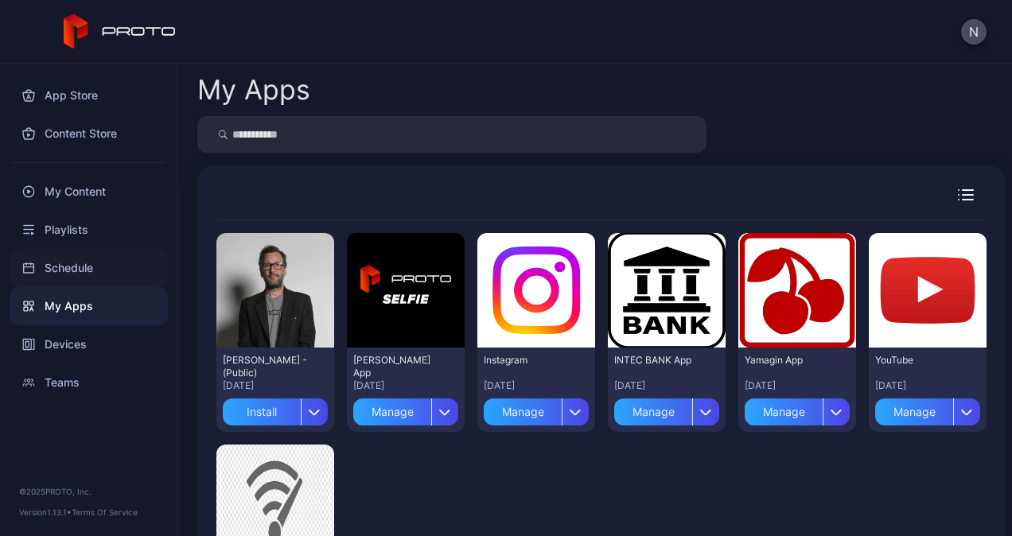
click at [99, 273] on div "Schedule" at bounding box center [89, 268] width 158 height 38
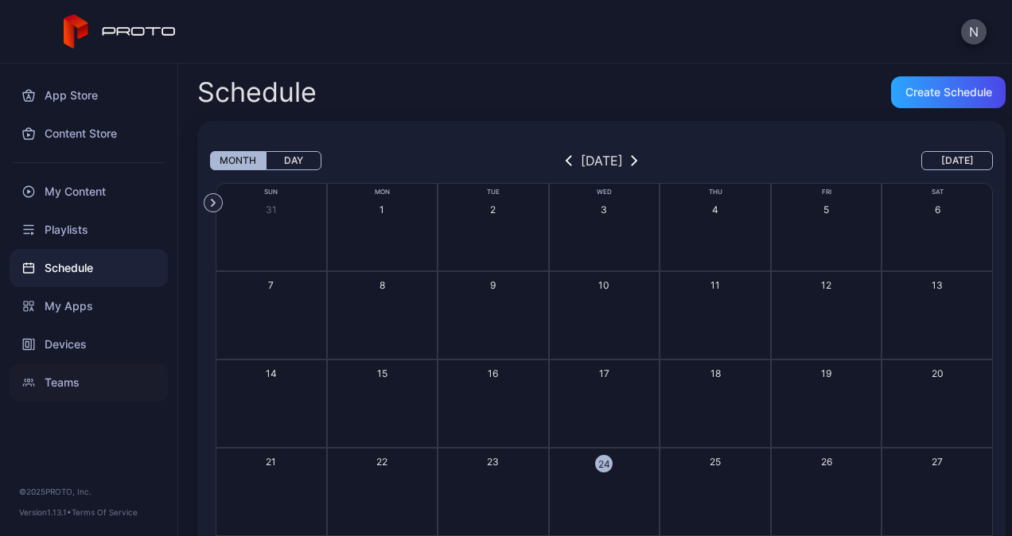
click at [71, 379] on div "Teams" at bounding box center [89, 383] width 158 height 38
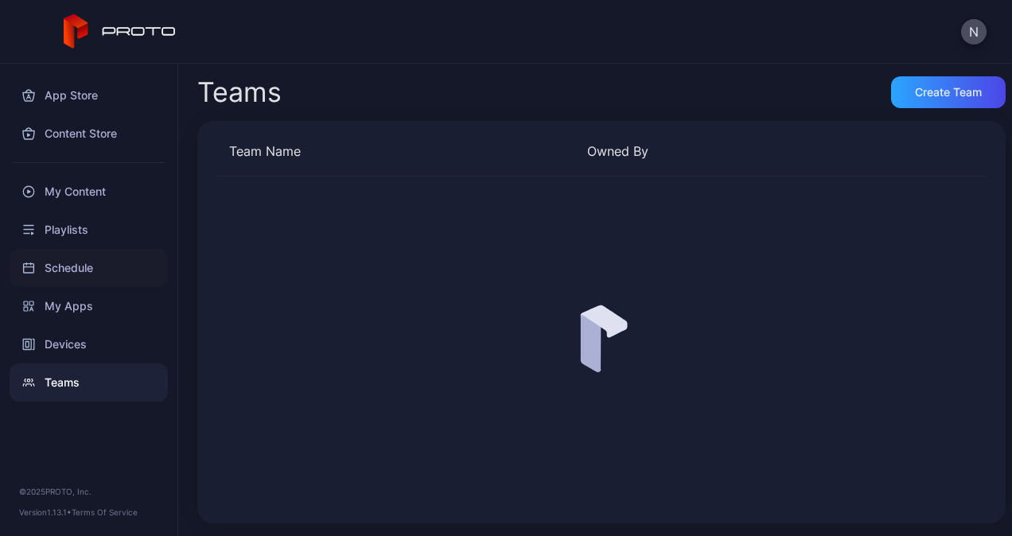
click at [84, 263] on div "Schedule" at bounding box center [89, 268] width 158 height 38
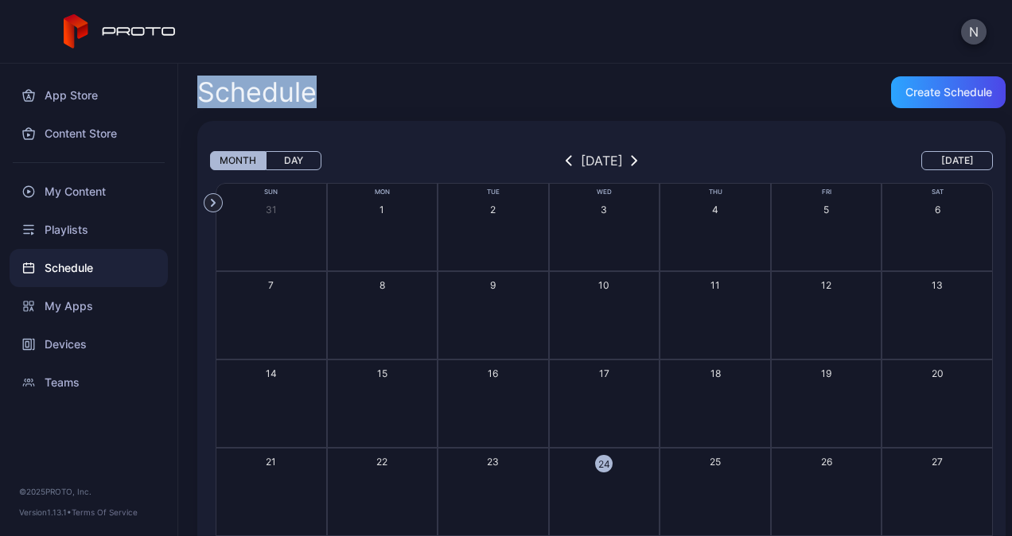
drag, startPoint x: 199, startPoint y: 87, endPoint x: 372, endPoint y: 87, distance: 173.4
click at [372, 87] on div "Schedule Create Schedule" at bounding box center [601, 92] width 808 height 32
click at [940, 94] on div "Create Schedule" at bounding box center [948, 92] width 87 height 13
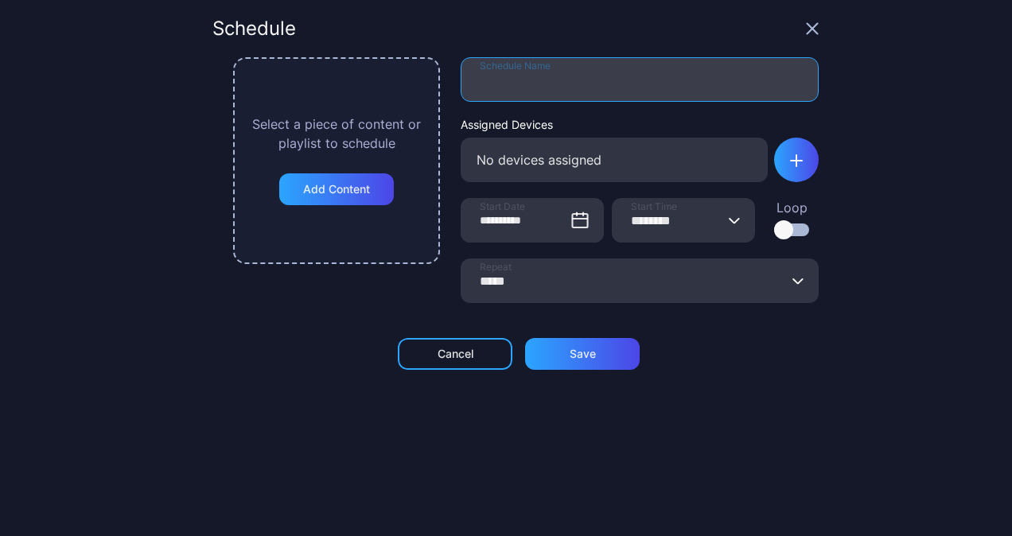
click at [532, 80] on input "Schedule Name" at bounding box center [640, 79] width 358 height 45
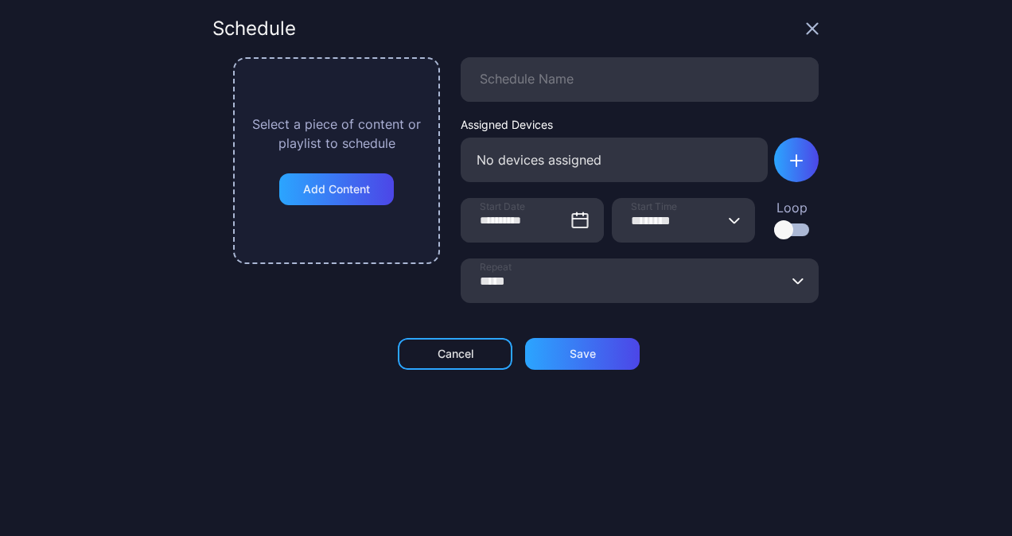
drag, startPoint x: 299, startPoint y: 346, endPoint x: 325, endPoint y: 302, distance: 50.6
click at [299, 346] on div "**********" at bounding box center [515, 268] width 606 height 498
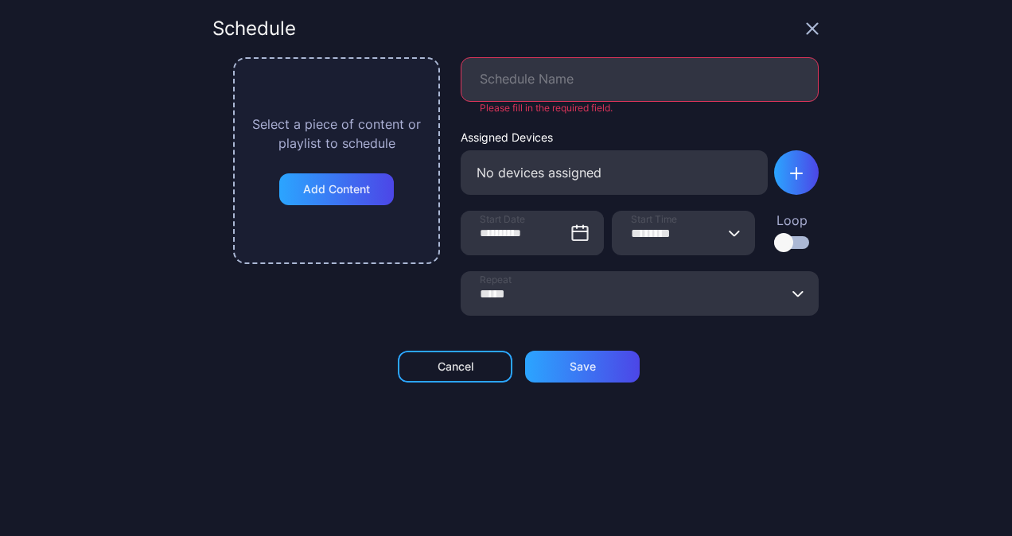
click at [517, 183] on div "No devices assigned" at bounding box center [614, 172] width 307 height 45
click at [774, 172] on div "button" at bounding box center [796, 172] width 45 height 45
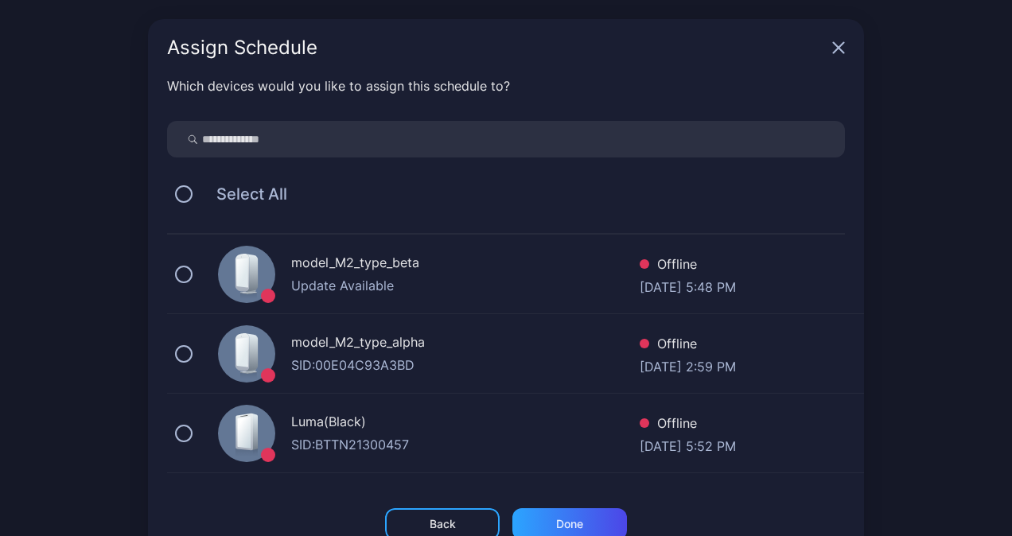
click at [837, 48] on div "Assign Schedule" at bounding box center [506, 47] width 716 height 57
click at [818, 50] on div "Assign Schedule" at bounding box center [506, 47] width 716 height 57
click at [834, 43] on icon "button" at bounding box center [839, 48] width 10 height 10
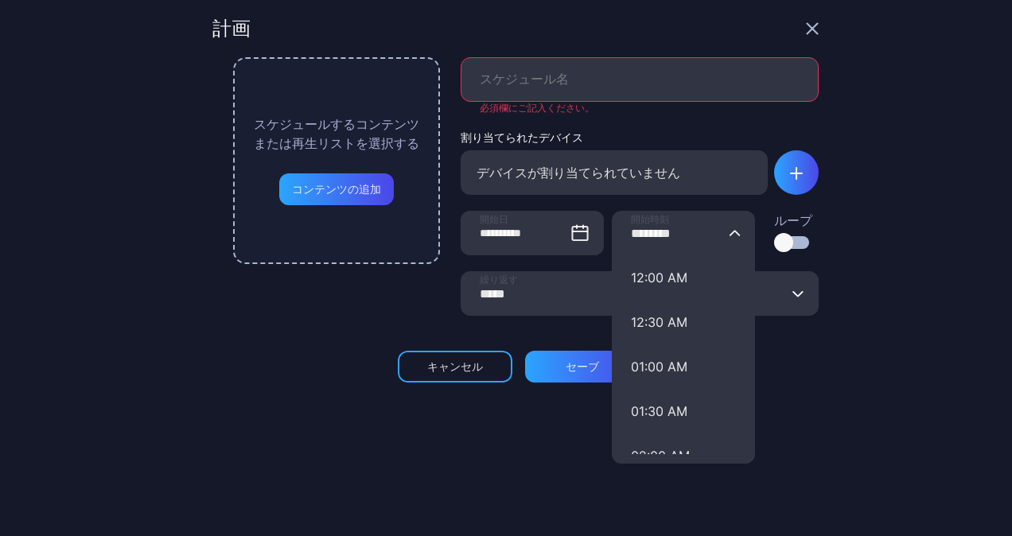
click at [703, 231] on input "********" at bounding box center [683, 233] width 143 height 45
click at [891, 262] on div "**********" at bounding box center [506, 268] width 1012 height 536
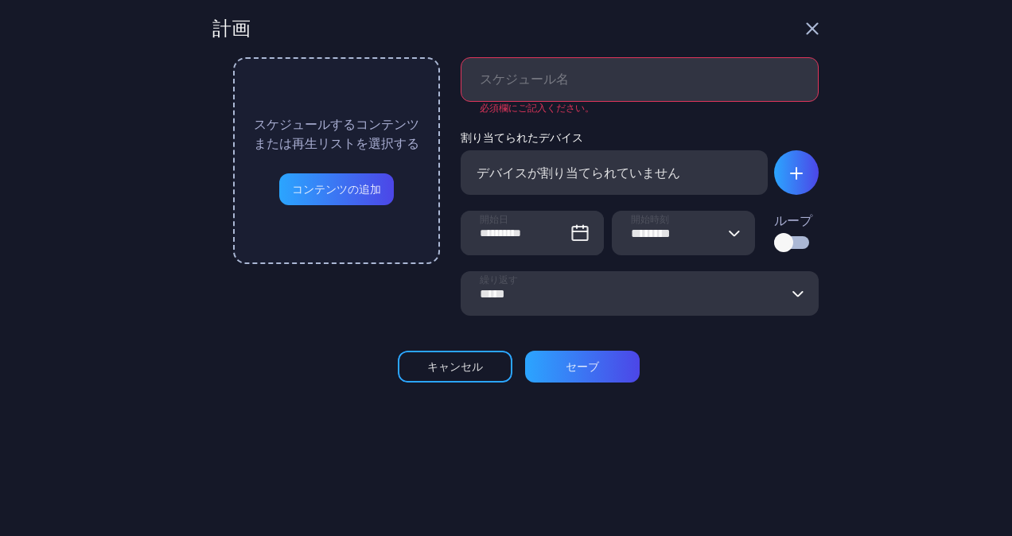
click at [725, 290] on input "*****" at bounding box center [640, 293] width 358 height 45
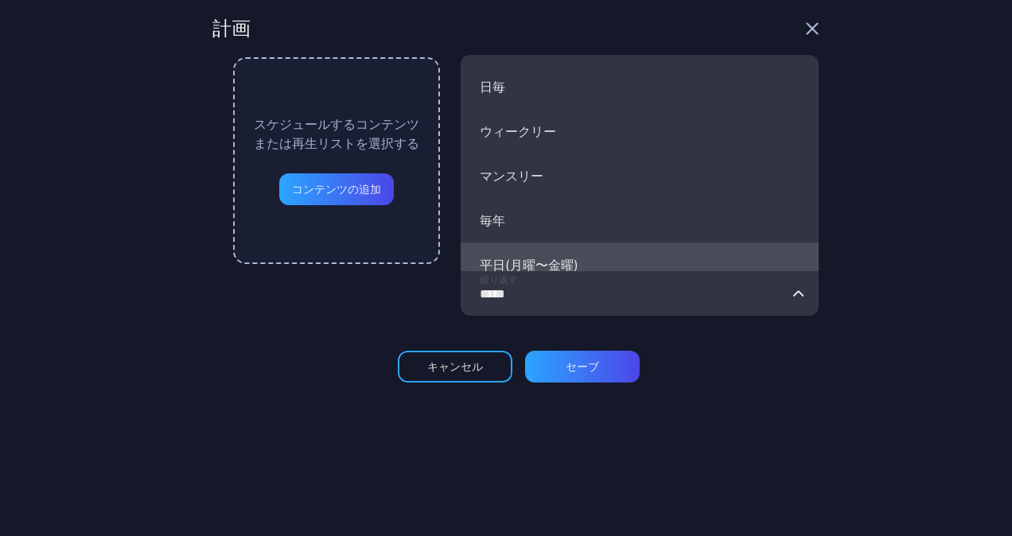
scroll to position [113, 0]
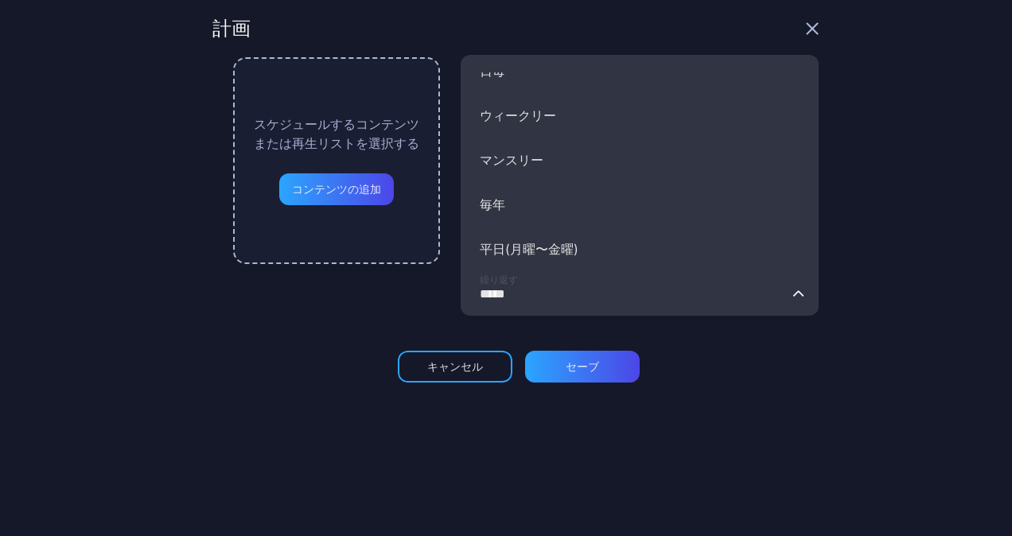
click at [872, 243] on div "**********" at bounding box center [506, 268] width 1012 height 536
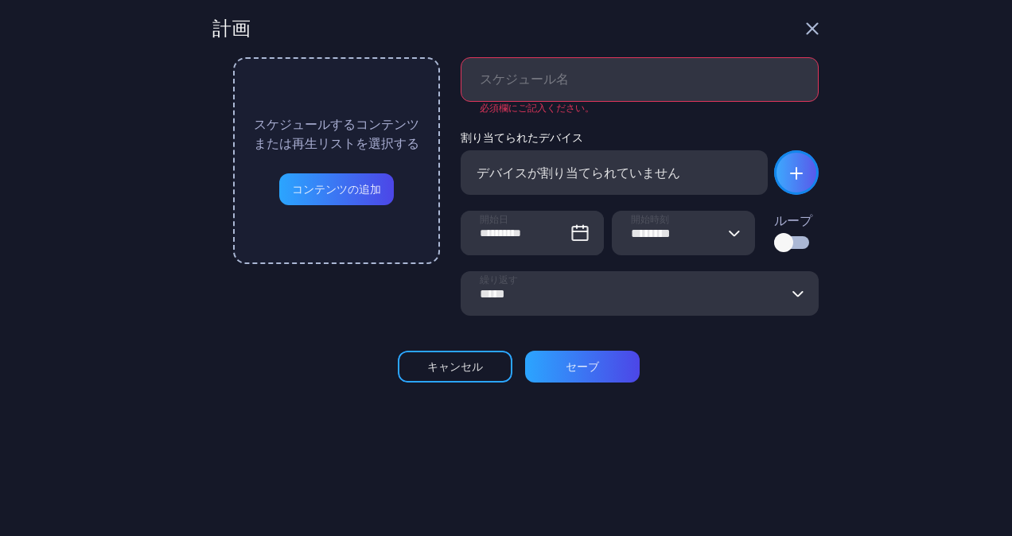
click at [787, 173] on div "button" at bounding box center [796, 172] width 45 height 45
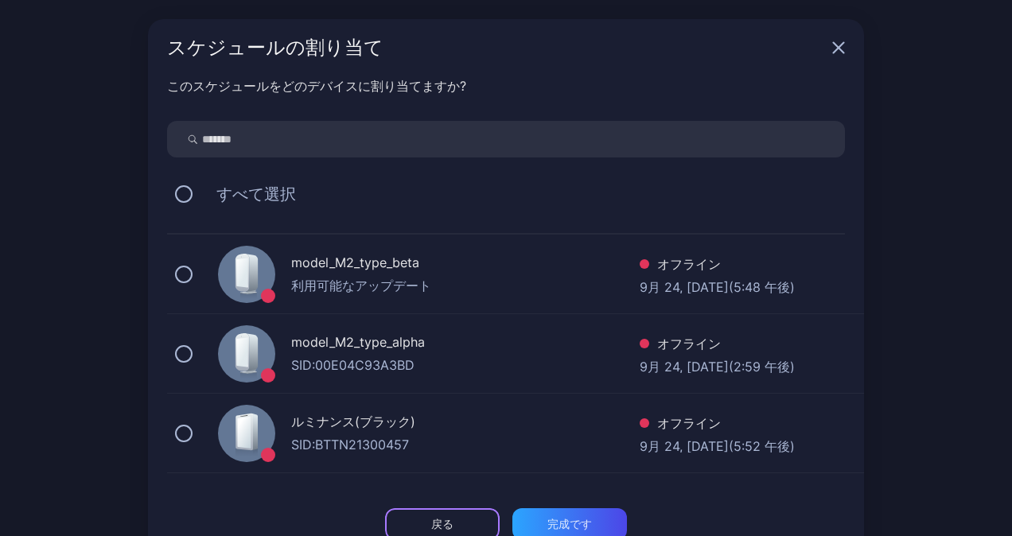
click at [444, 514] on div "戻る" at bounding box center [442, 524] width 115 height 32
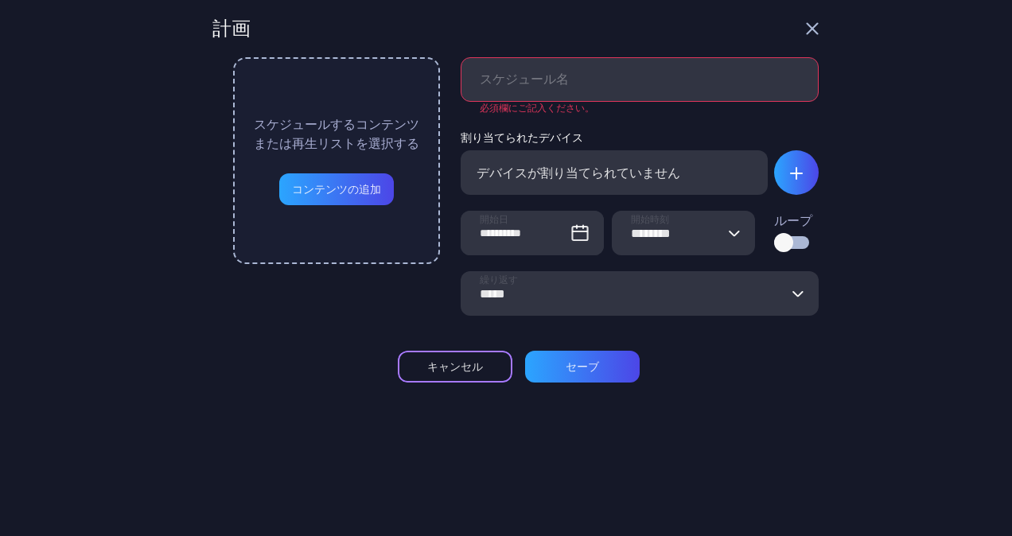
click at [451, 372] on div "キャンセル" at bounding box center [455, 366] width 56 height 13
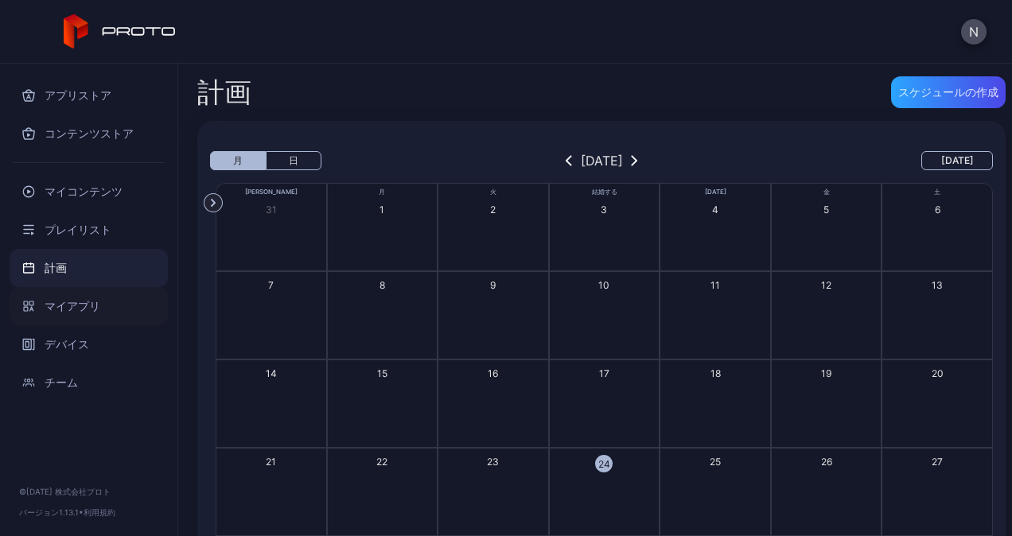
click at [80, 310] on font "マイアプリ" at bounding box center [73, 306] width 56 height 19
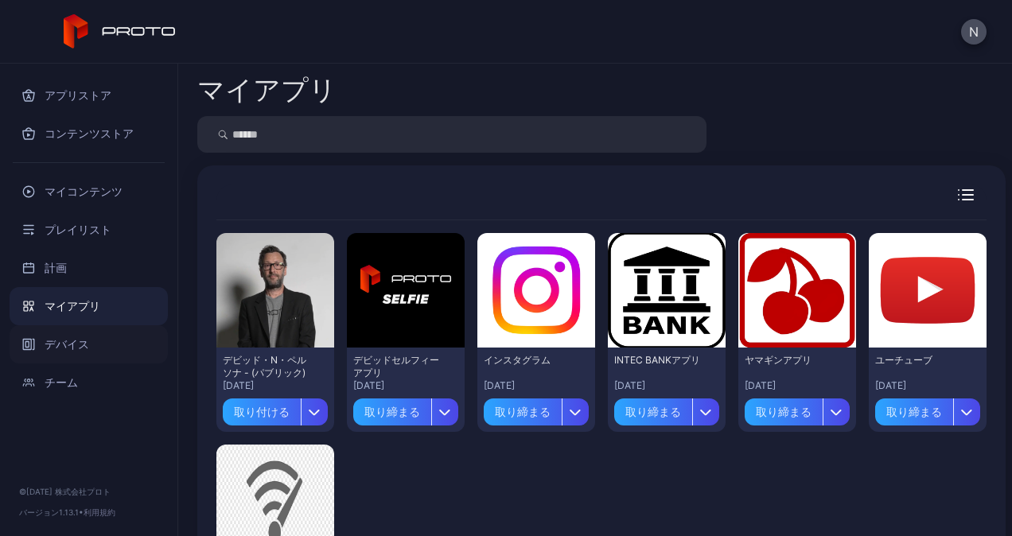
click at [97, 332] on div "デバイス" at bounding box center [89, 344] width 158 height 38
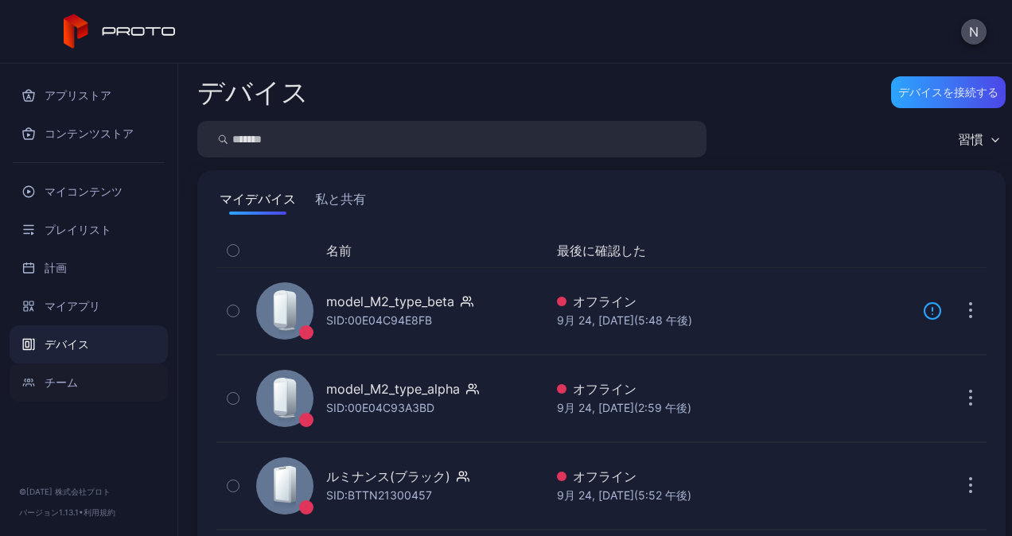
click at [89, 377] on div "チーム" at bounding box center [89, 383] width 158 height 38
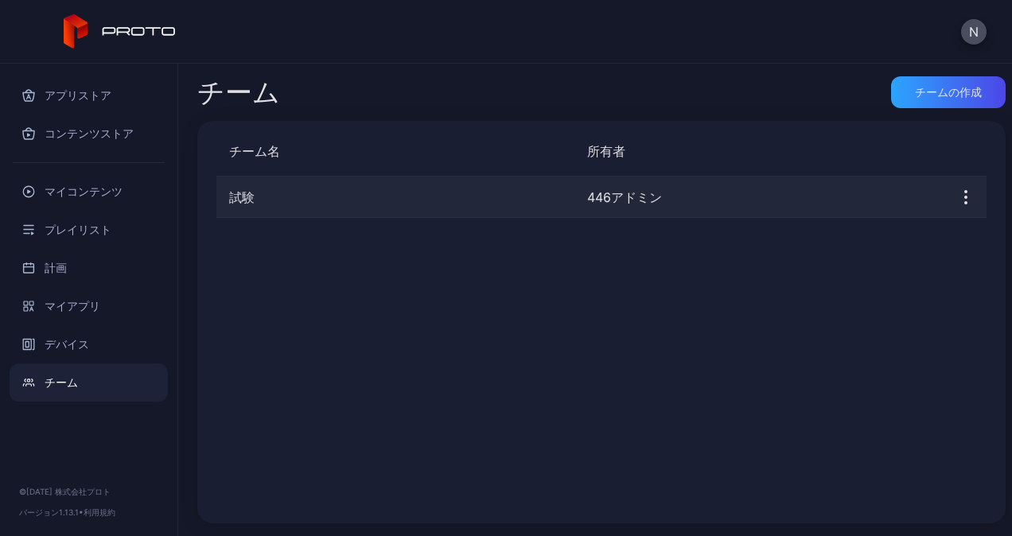
click at [340, 199] on div "試験" at bounding box center [395, 197] width 358 height 19
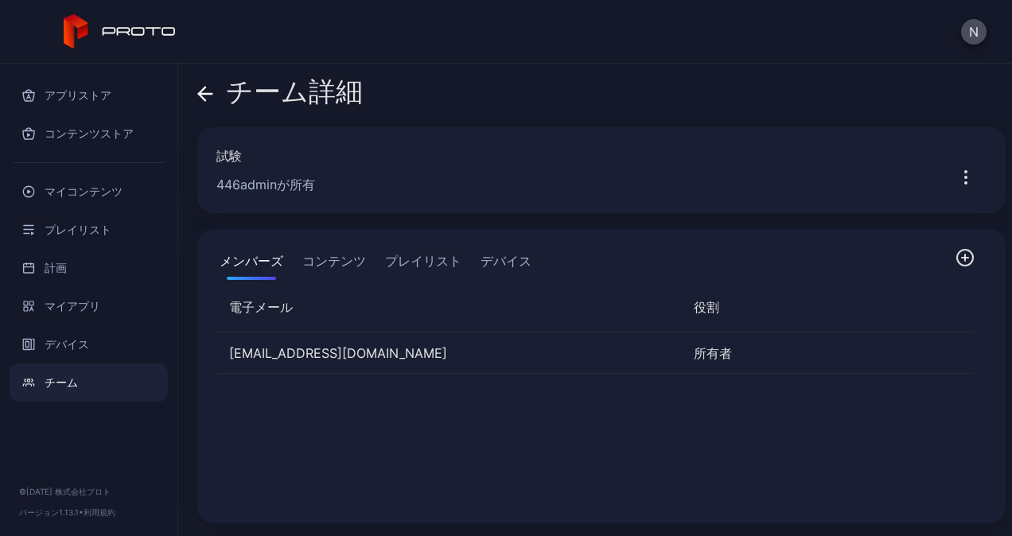
click at [336, 250] on button "コンテンツ" at bounding box center [334, 264] width 70 height 32
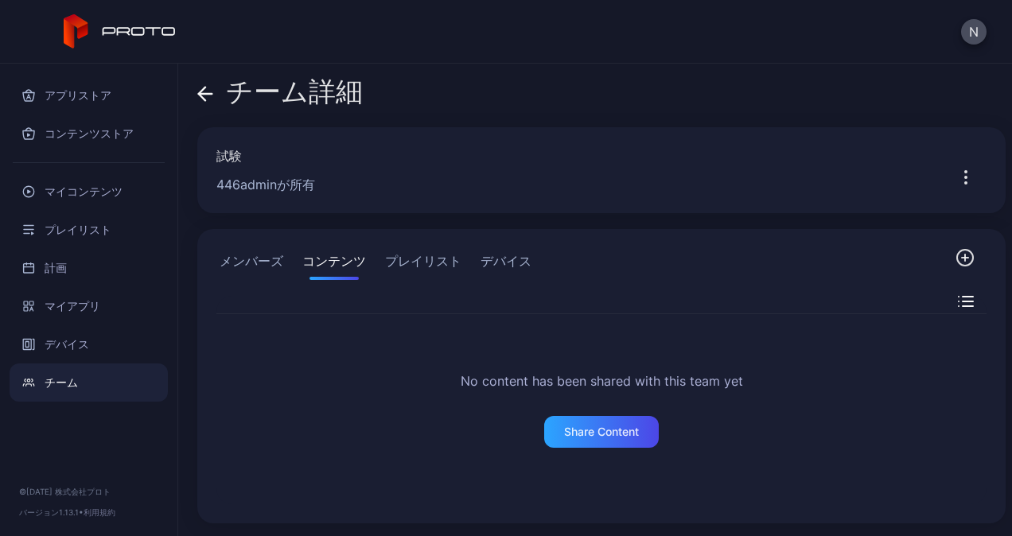
click at [420, 251] on button "プレイリスト" at bounding box center [423, 264] width 83 height 32
click at [508, 254] on button "デバイス" at bounding box center [505, 264] width 57 height 32
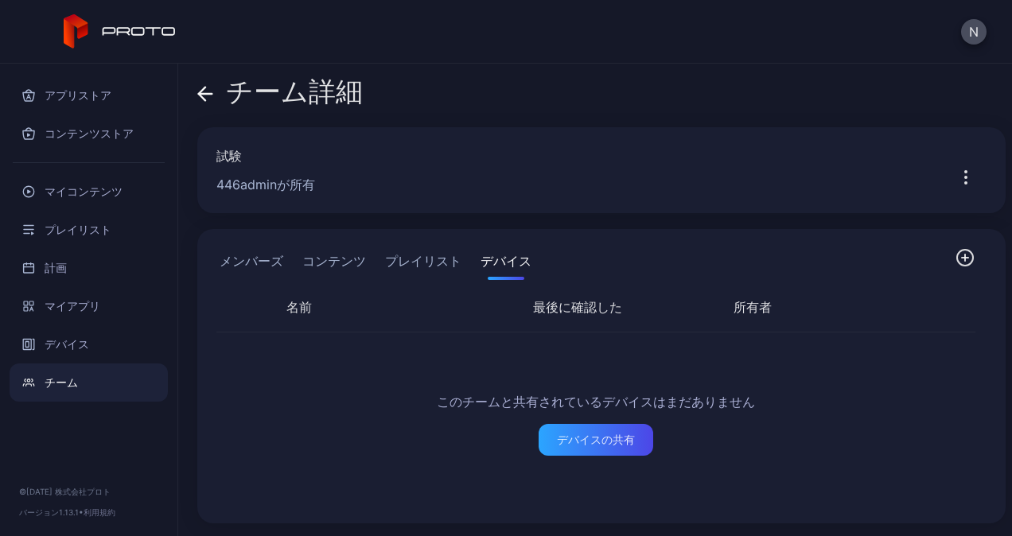
click at [440, 265] on button "プレイリスト" at bounding box center [423, 264] width 83 height 32
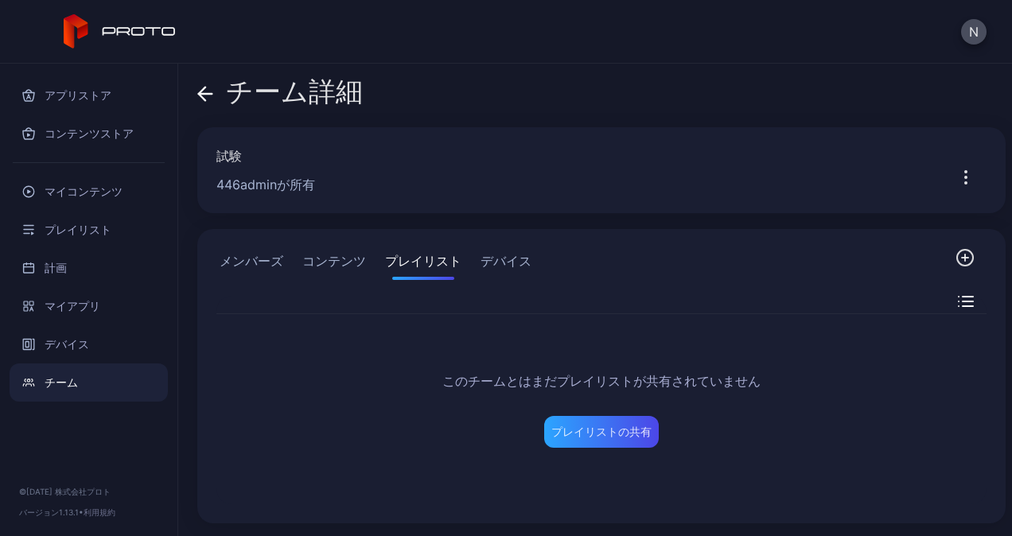
click at [232, 259] on button "メンバーズ" at bounding box center [251, 264] width 70 height 32
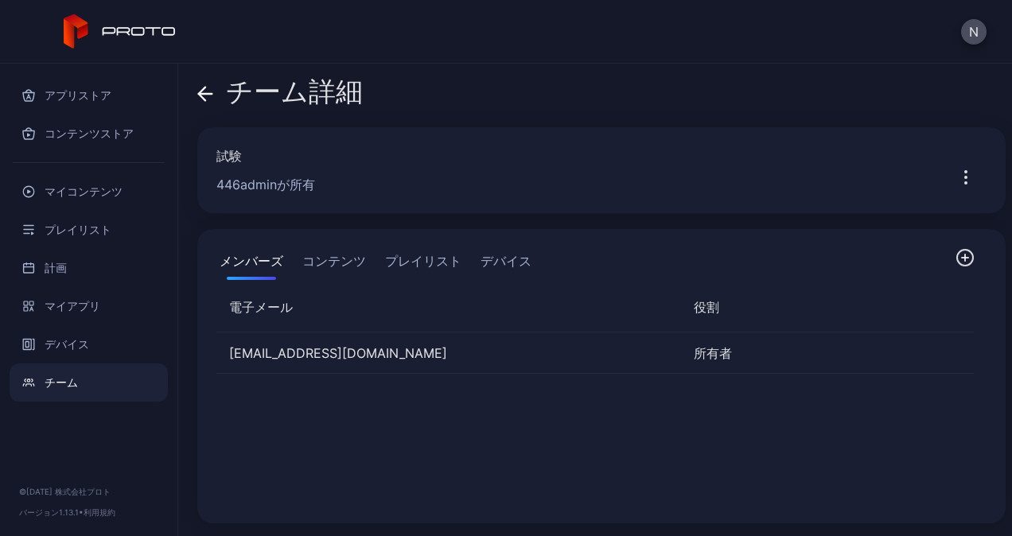
click at [945, 176] on button "button" at bounding box center [965, 177] width 41 height 32
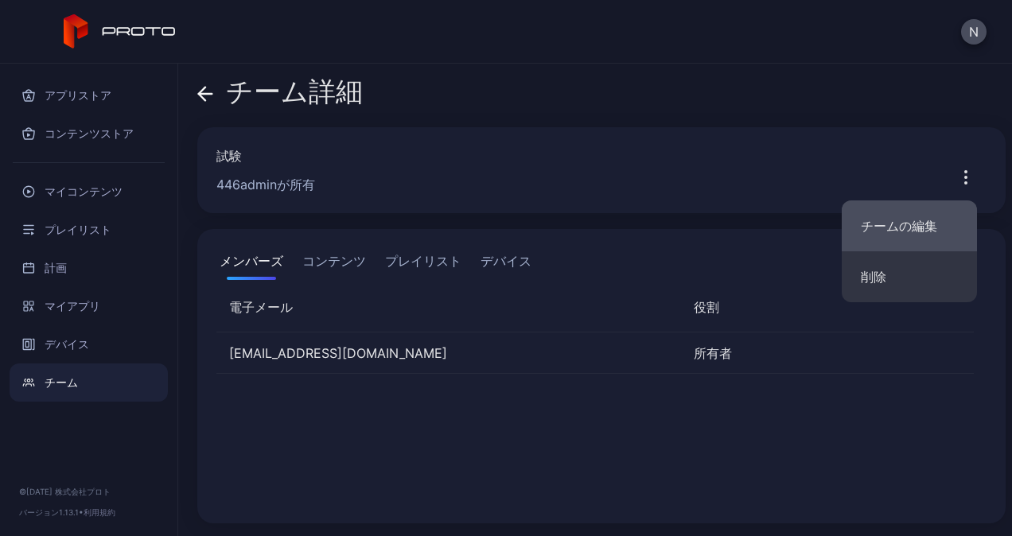
click at [882, 223] on button "チームの編集" at bounding box center [909, 225] width 135 height 51
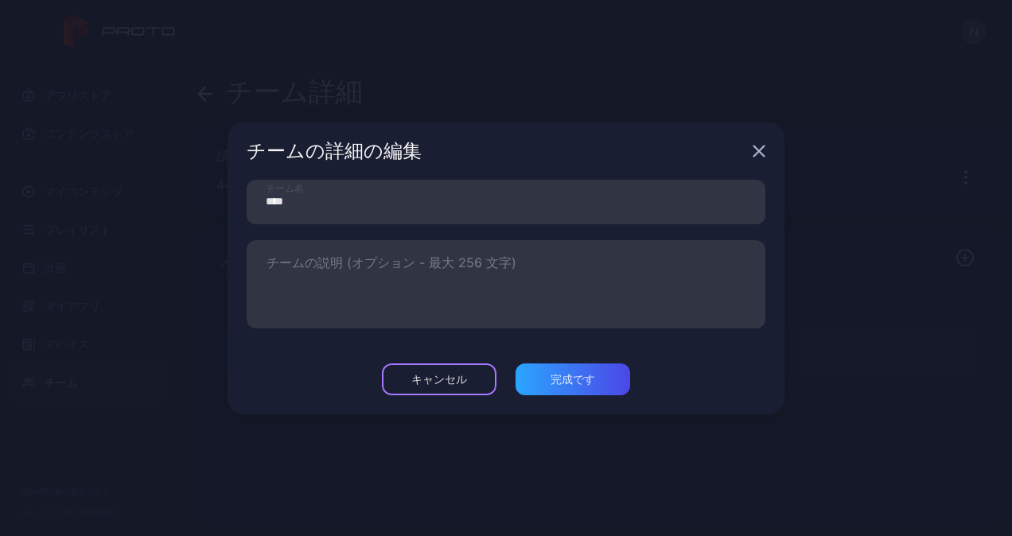
drag, startPoint x: 450, startPoint y: 365, endPoint x: 429, endPoint y: 364, distance: 21.5
click at [449, 366] on div "キャンセル" at bounding box center [439, 380] width 115 height 32
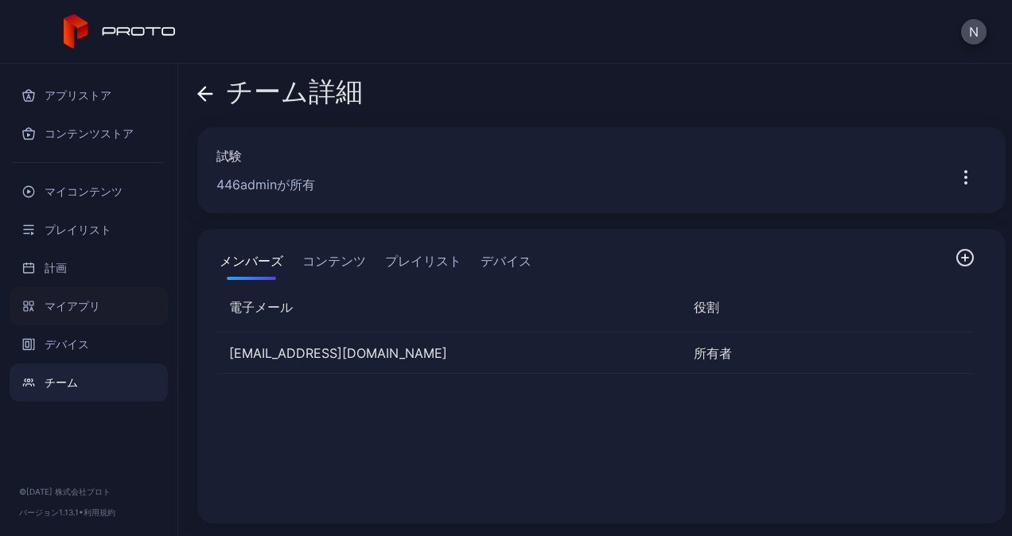
click at [67, 310] on font "マイアプリ" at bounding box center [73, 306] width 56 height 19
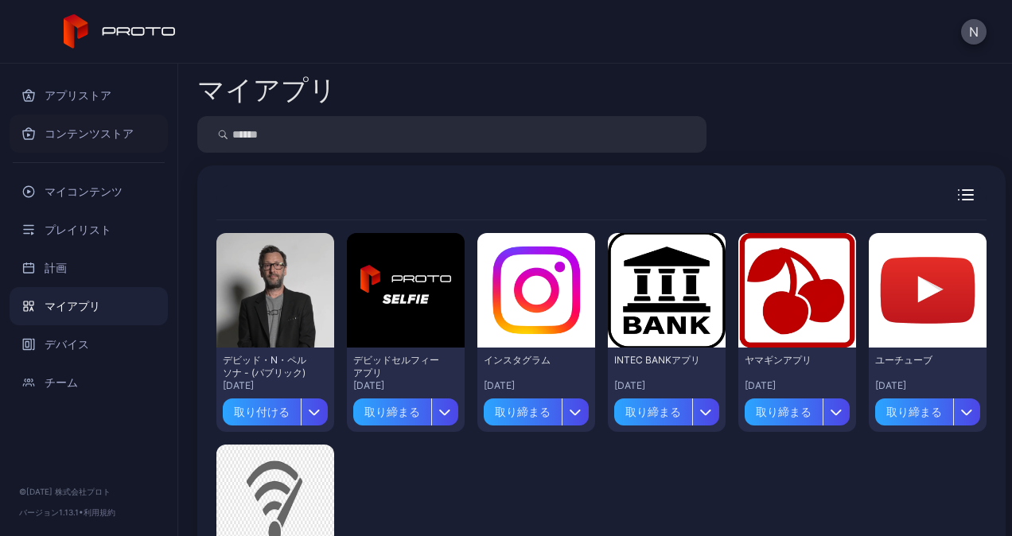
click at [84, 140] on font "コンテンツストア" at bounding box center [89, 133] width 89 height 19
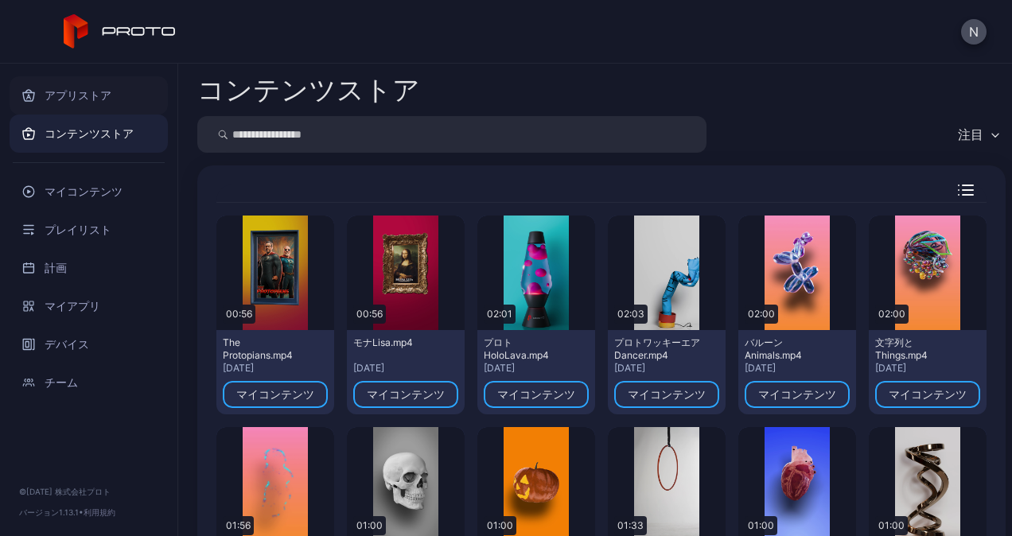
click at [97, 96] on font "アプリストア" at bounding box center [78, 95] width 67 height 19
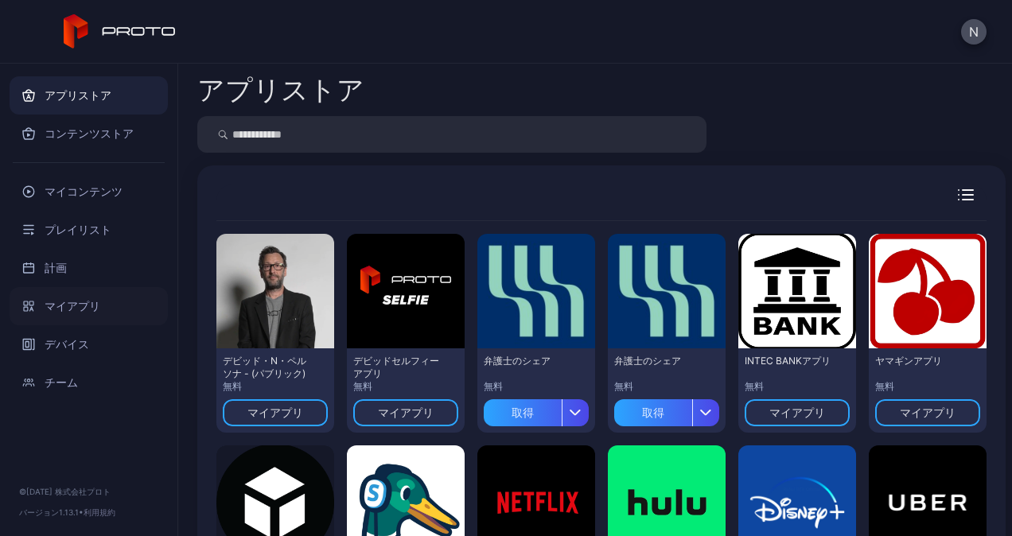
click at [74, 300] on font "マイアプリ" at bounding box center [73, 306] width 56 height 19
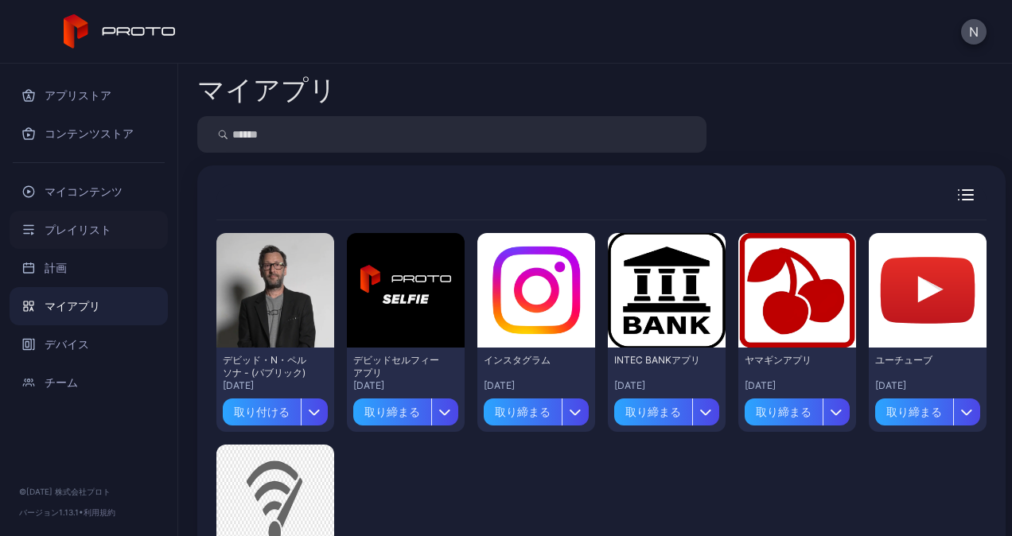
click at [84, 247] on div "プレイリスト" at bounding box center [89, 230] width 158 height 38
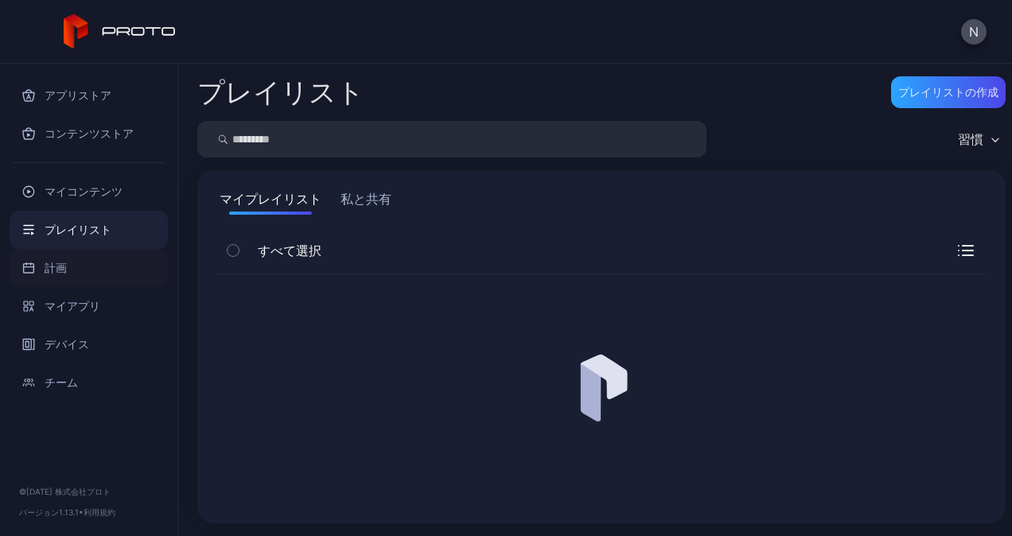
click at [92, 263] on div "計画" at bounding box center [89, 268] width 158 height 38
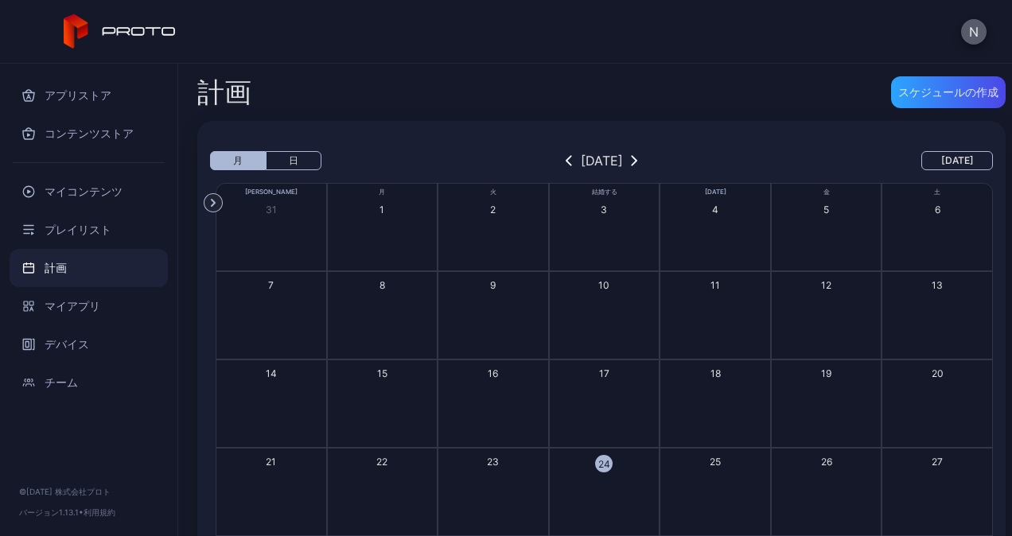
click at [971, 29] on button "N" at bounding box center [973, 31] width 25 height 25
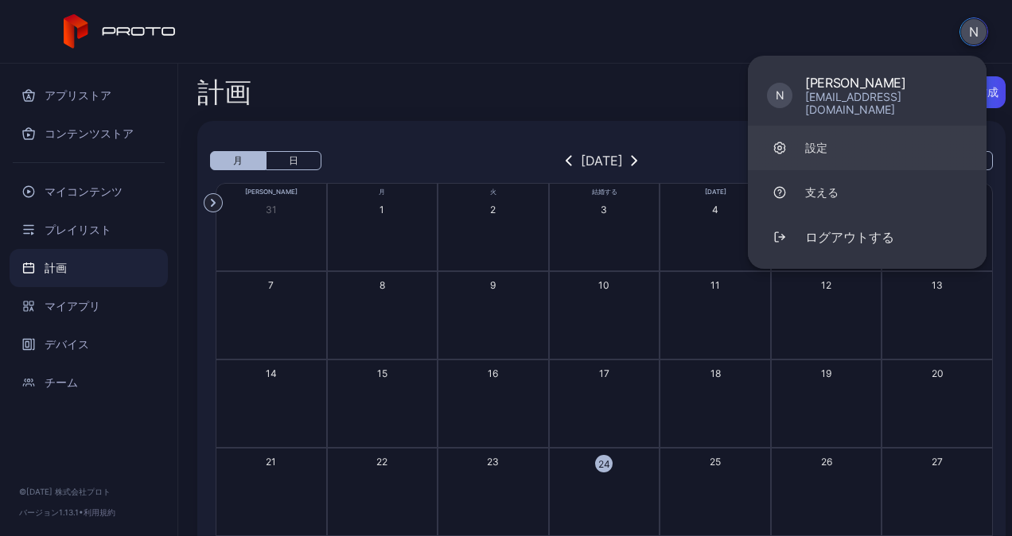
click at [846, 132] on link "設定" at bounding box center [867, 148] width 239 height 45
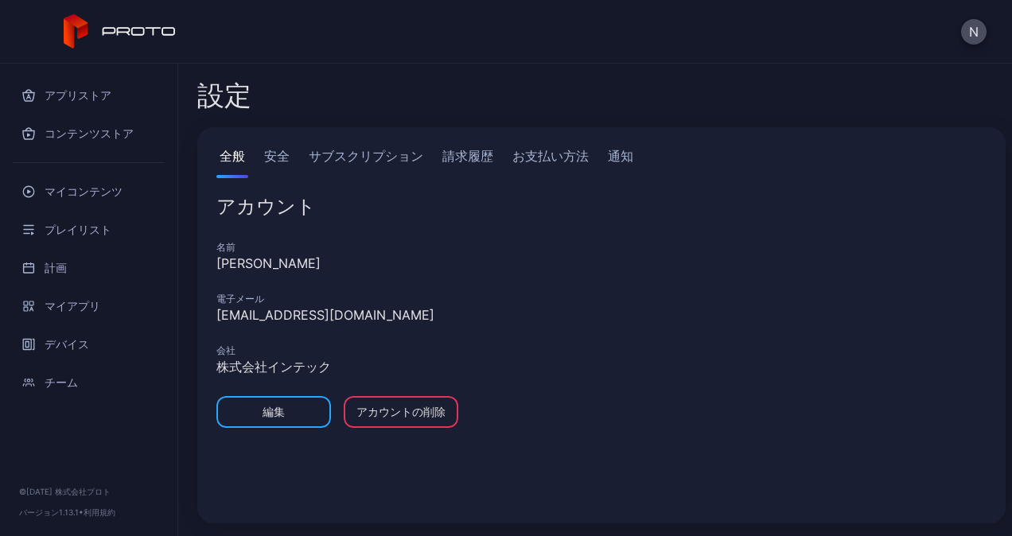
click at [287, 154] on link "安全" at bounding box center [277, 162] width 32 height 32
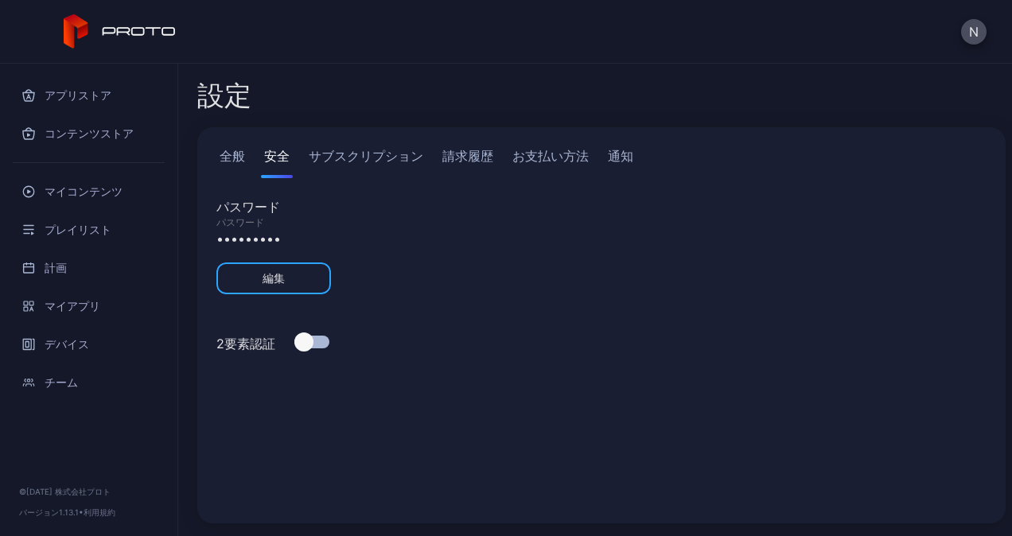
click at [334, 151] on link "サブスクリプション" at bounding box center [365, 162] width 121 height 32
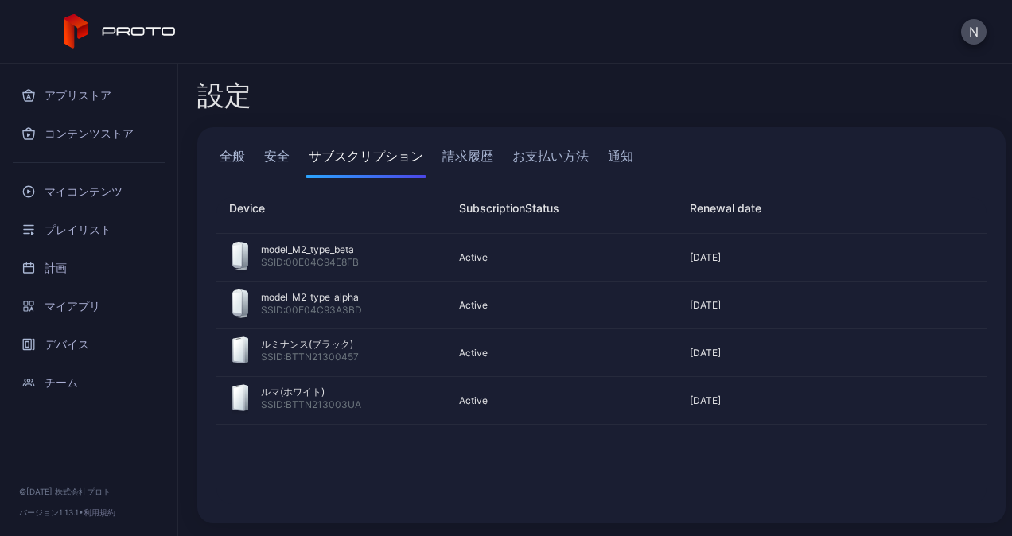
click at [478, 148] on link "請求履歴" at bounding box center [467, 162] width 57 height 32
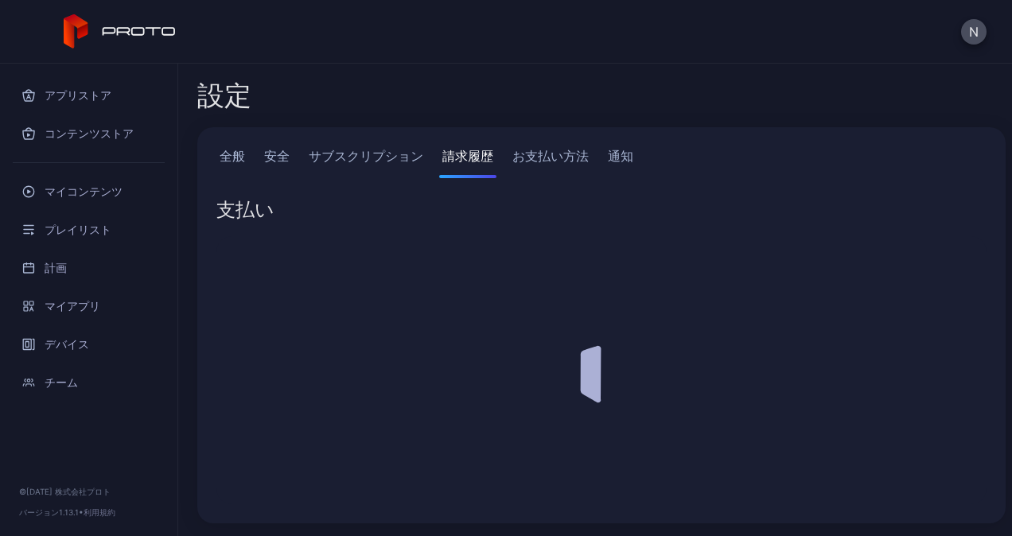
click at [534, 148] on link "お支払い方法" at bounding box center [550, 162] width 83 height 32
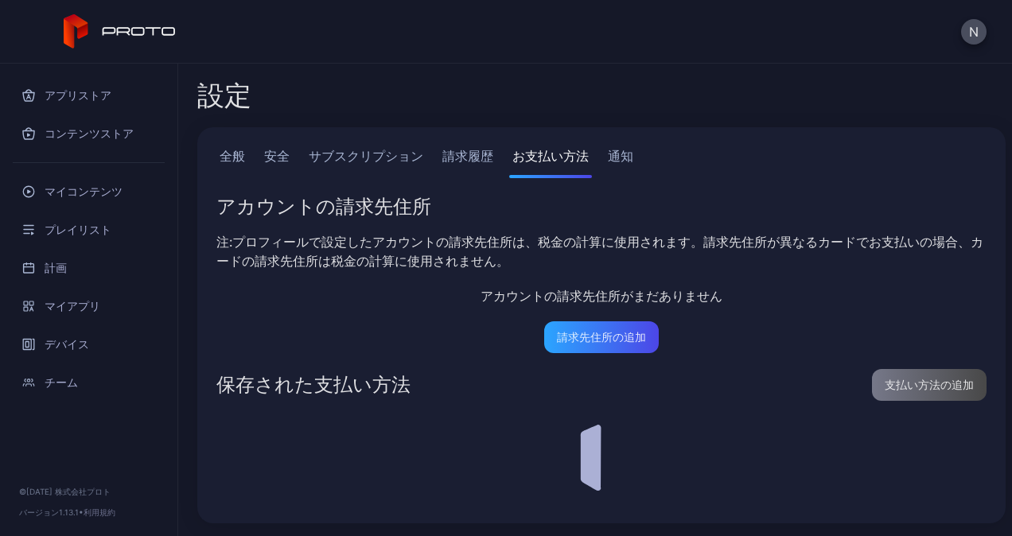
click at [609, 150] on link "通知" at bounding box center [621, 162] width 32 height 32
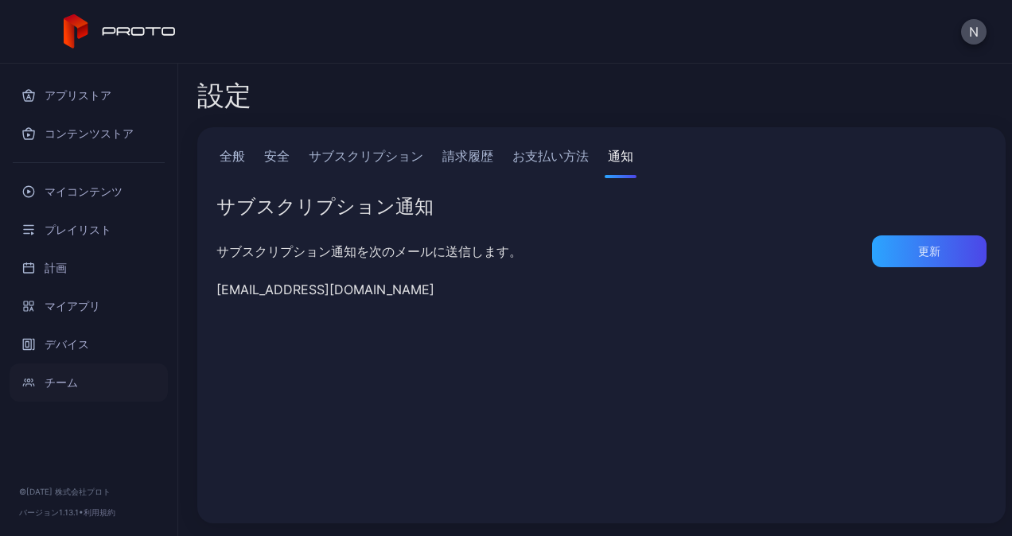
click at [65, 374] on font "チーム" at bounding box center [61, 382] width 33 height 19
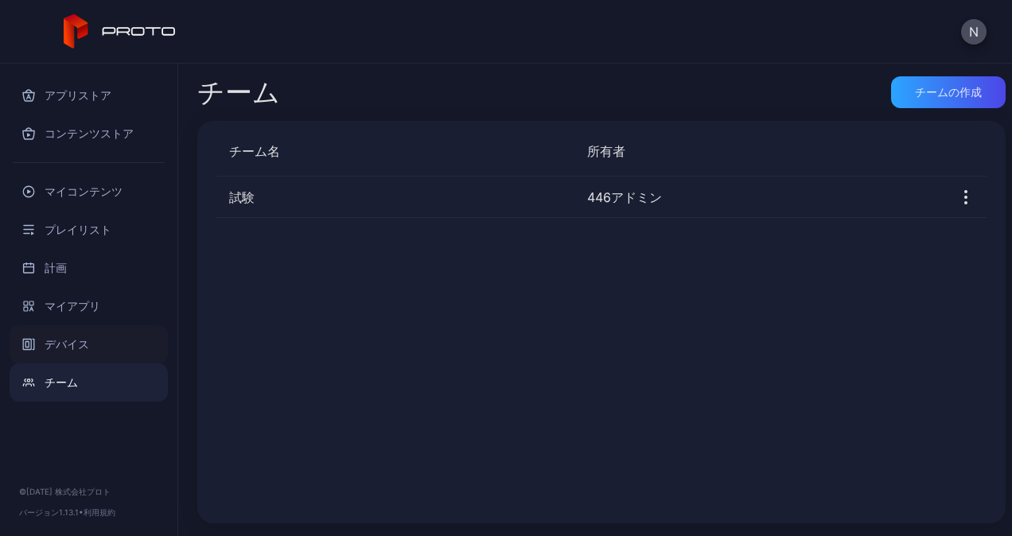
click at [84, 353] on div "デバイス" at bounding box center [89, 344] width 158 height 38
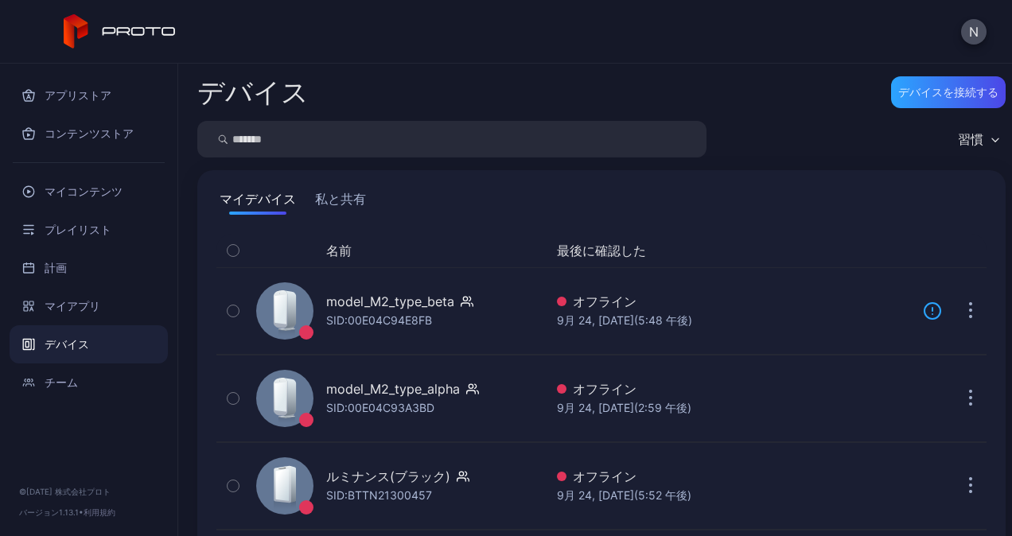
click at [335, 199] on button "私と共有" at bounding box center [340, 201] width 57 height 25
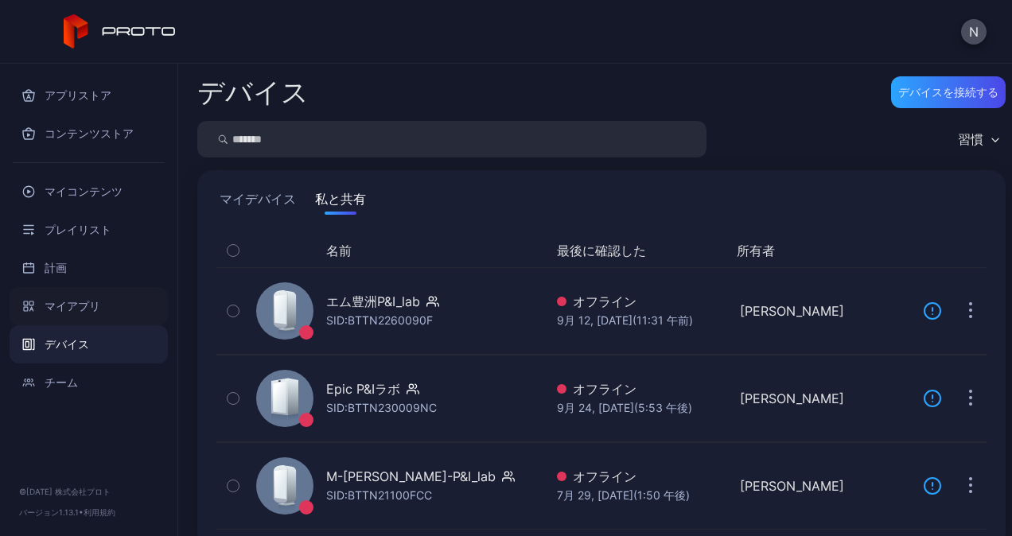
click at [72, 300] on font "マイアプリ" at bounding box center [73, 306] width 56 height 19
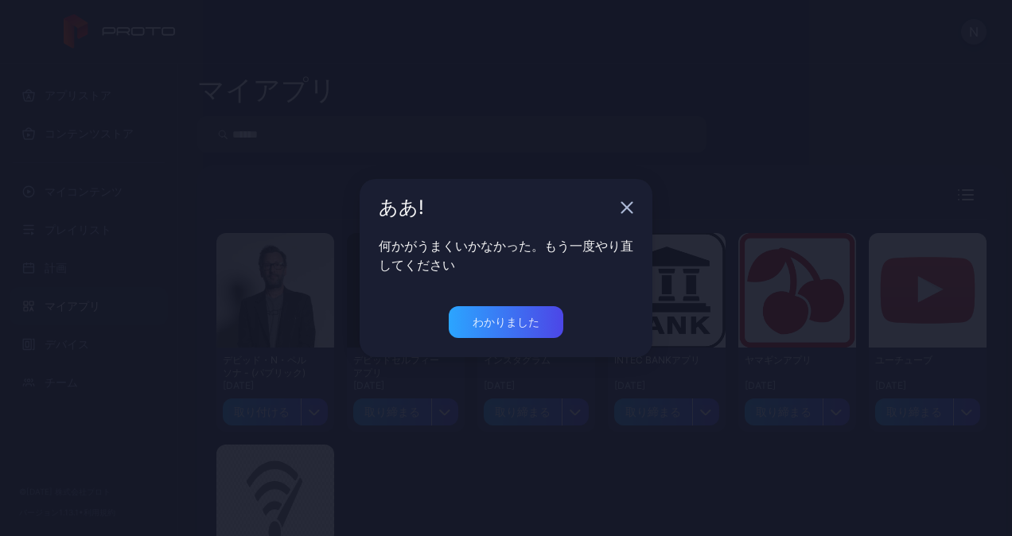
click at [629, 204] on icon "button" at bounding box center [626, 207] width 13 height 13
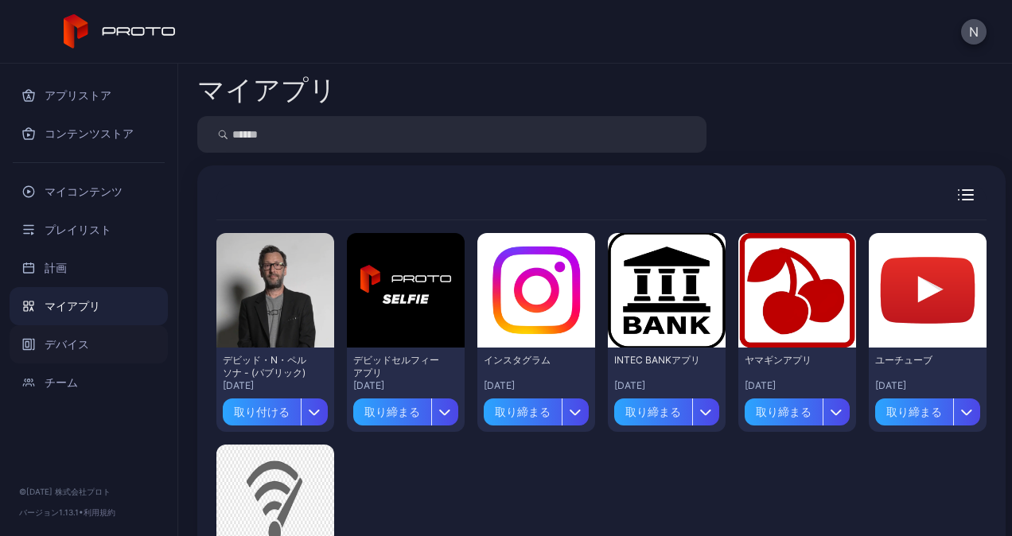
click at [67, 344] on font "デバイス" at bounding box center [67, 344] width 45 height 19
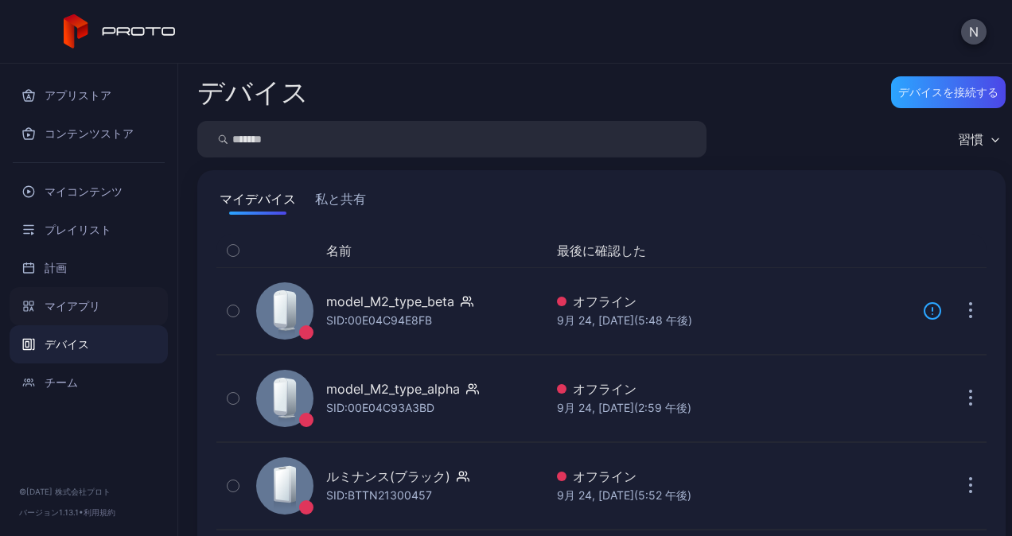
click at [84, 311] on font "マイアプリ" at bounding box center [73, 306] width 56 height 19
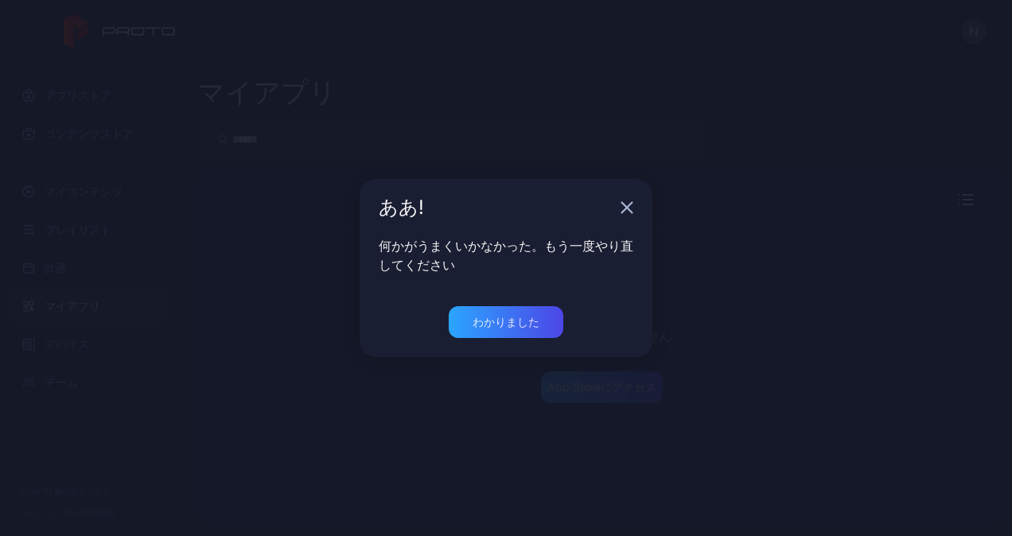
click at [624, 210] on icon "button" at bounding box center [627, 208] width 10 height 10
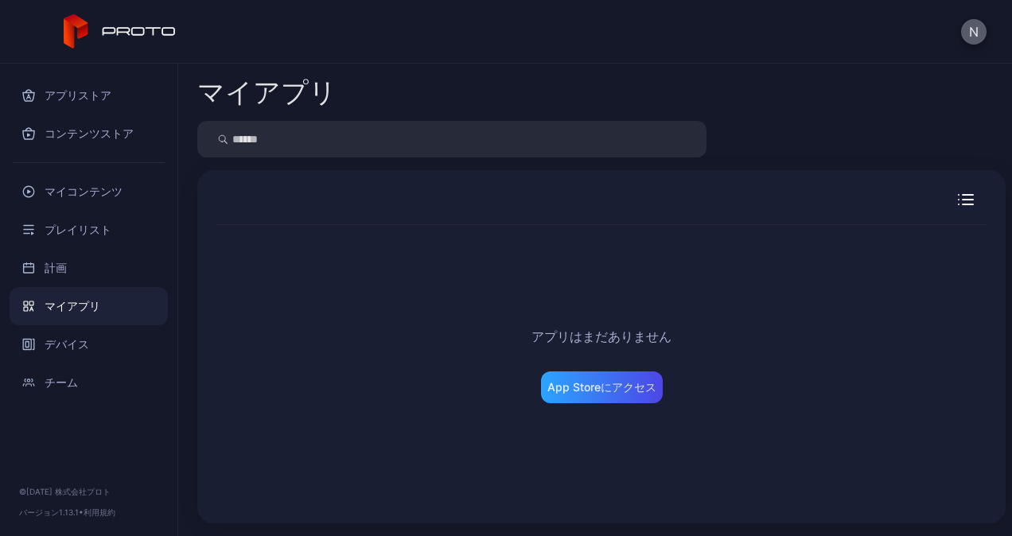
click at [985, 29] on button "N" at bounding box center [973, 31] width 25 height 25
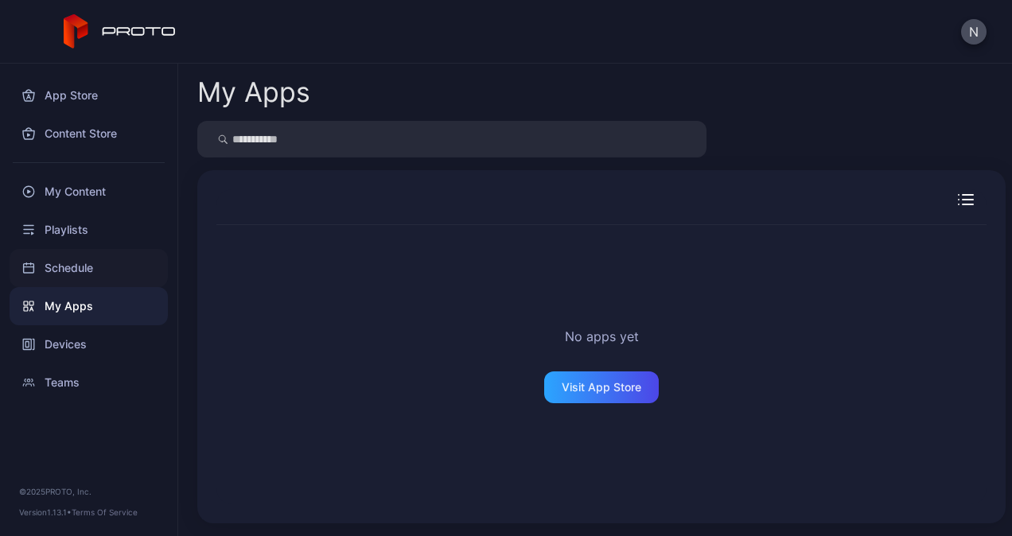
click at [75, 268] on font "Schedule" at bounding box center [69, 268] width 49 height 19
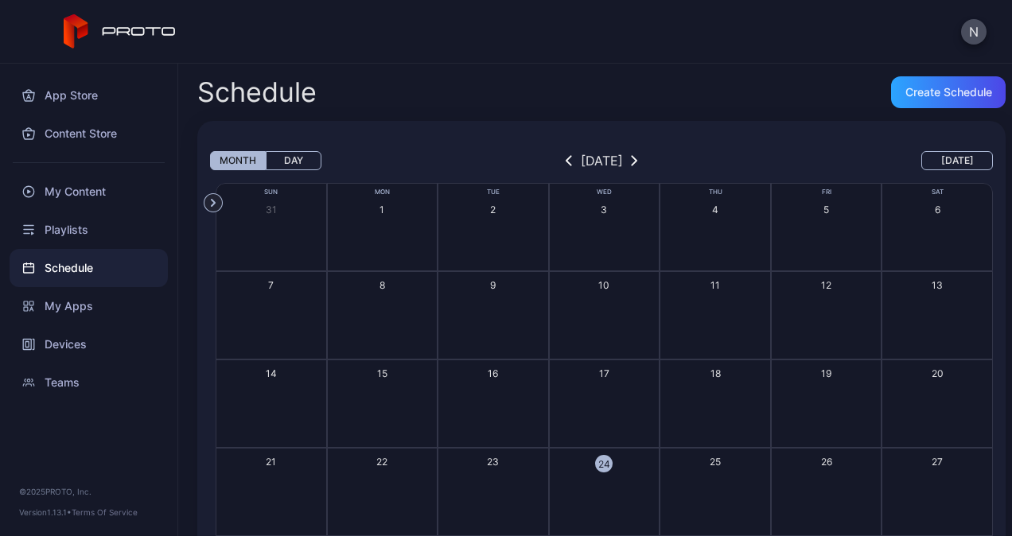
click at [220, 97] on h2 "Schedule" at bounding box center [256, 92] width 119 height 29
click at [65, 383] on div "Teams" at bounding box center [89, 383] width 158 height 38
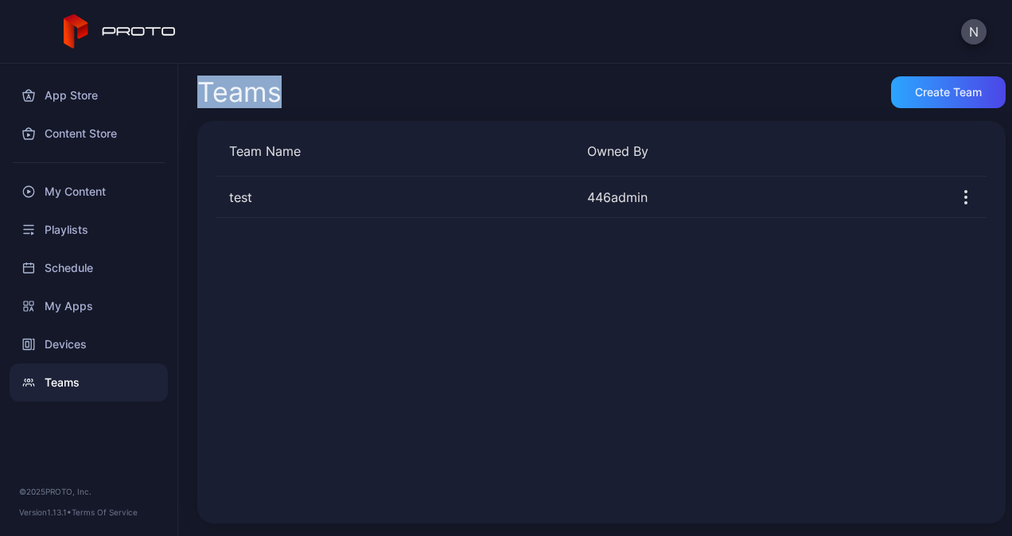
drag, startPoint x: 194, startPoint y: 97, endPoint x: 301, endPoint y: 95, distance: 106.6
click at [303, 95] on div "Teams Create Team Team Name Owned By test 446admin" at bounding box center [595, 300] width 834 height 472
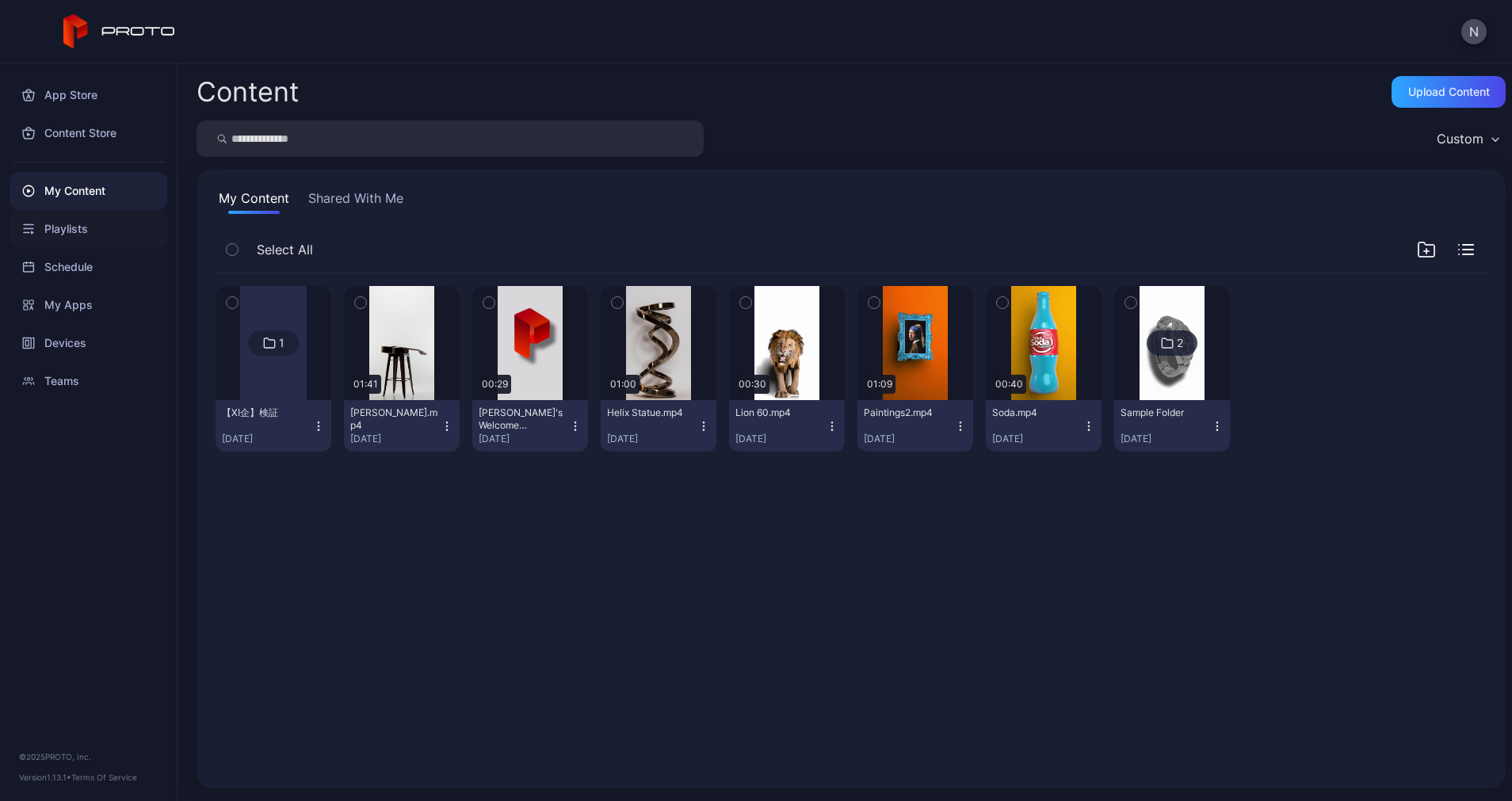
click at [57, 228] on div "Playlists" at bounding box center [89, 229] width 157 height 38
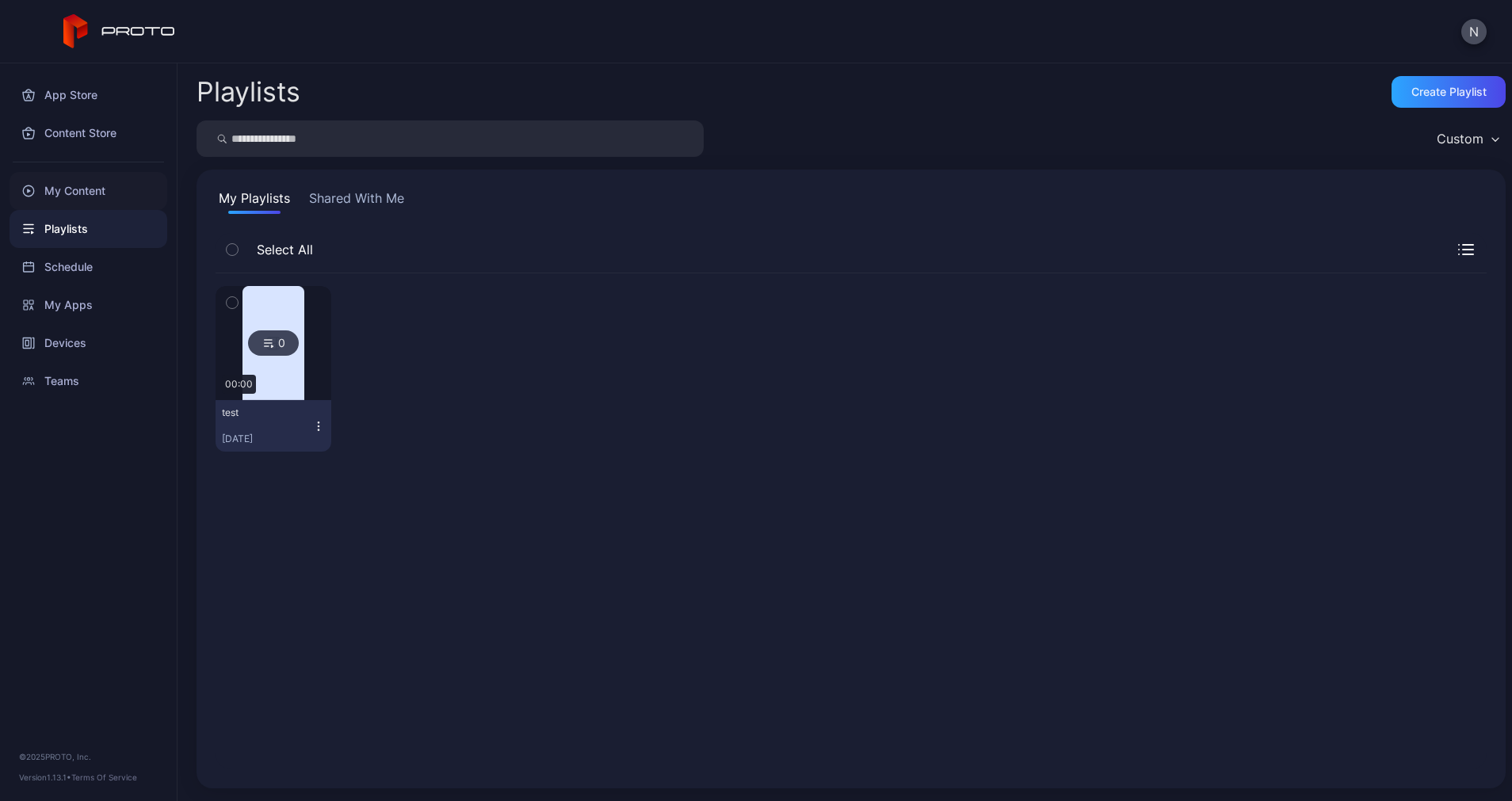
click at [103, 195] on div "My Content" at bounding box center [89, 191] width 157 height 38
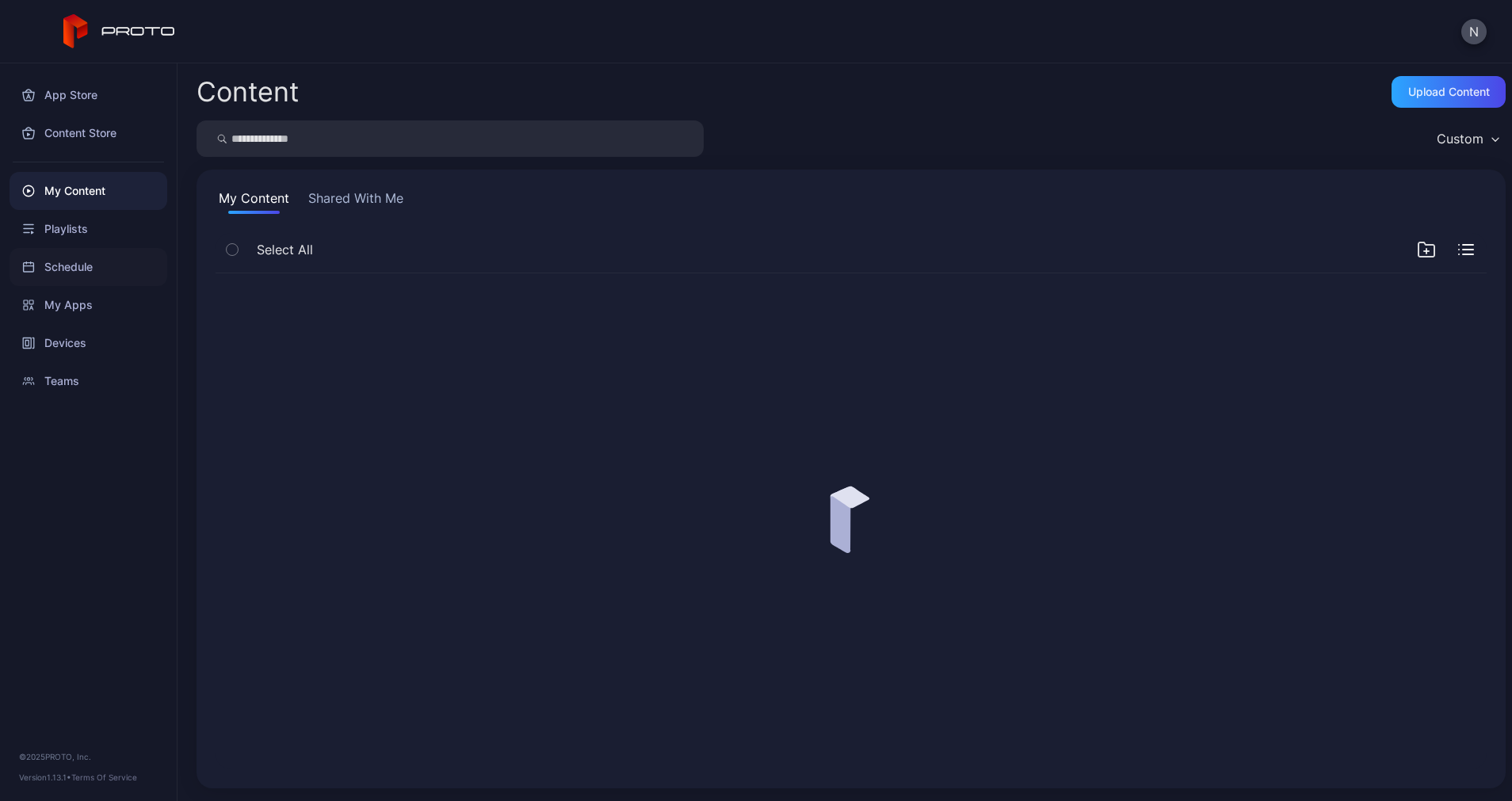
click at [95, 256] on div "Schedule" at bounding box center [89, 267] width 157 height 38
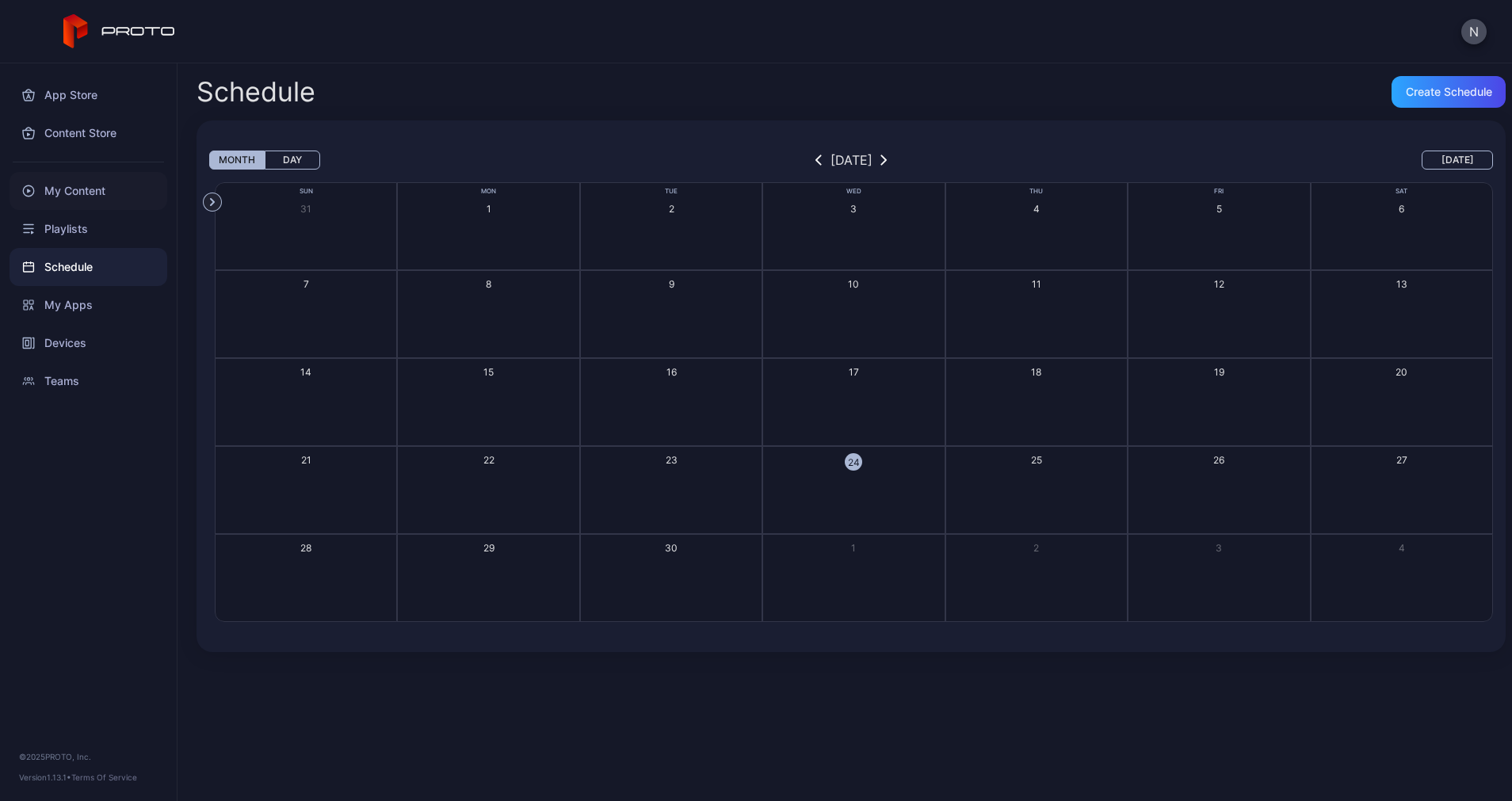
click at [95, 183] on div "My Content" at bounding box center [89, 191] width 157 height 38
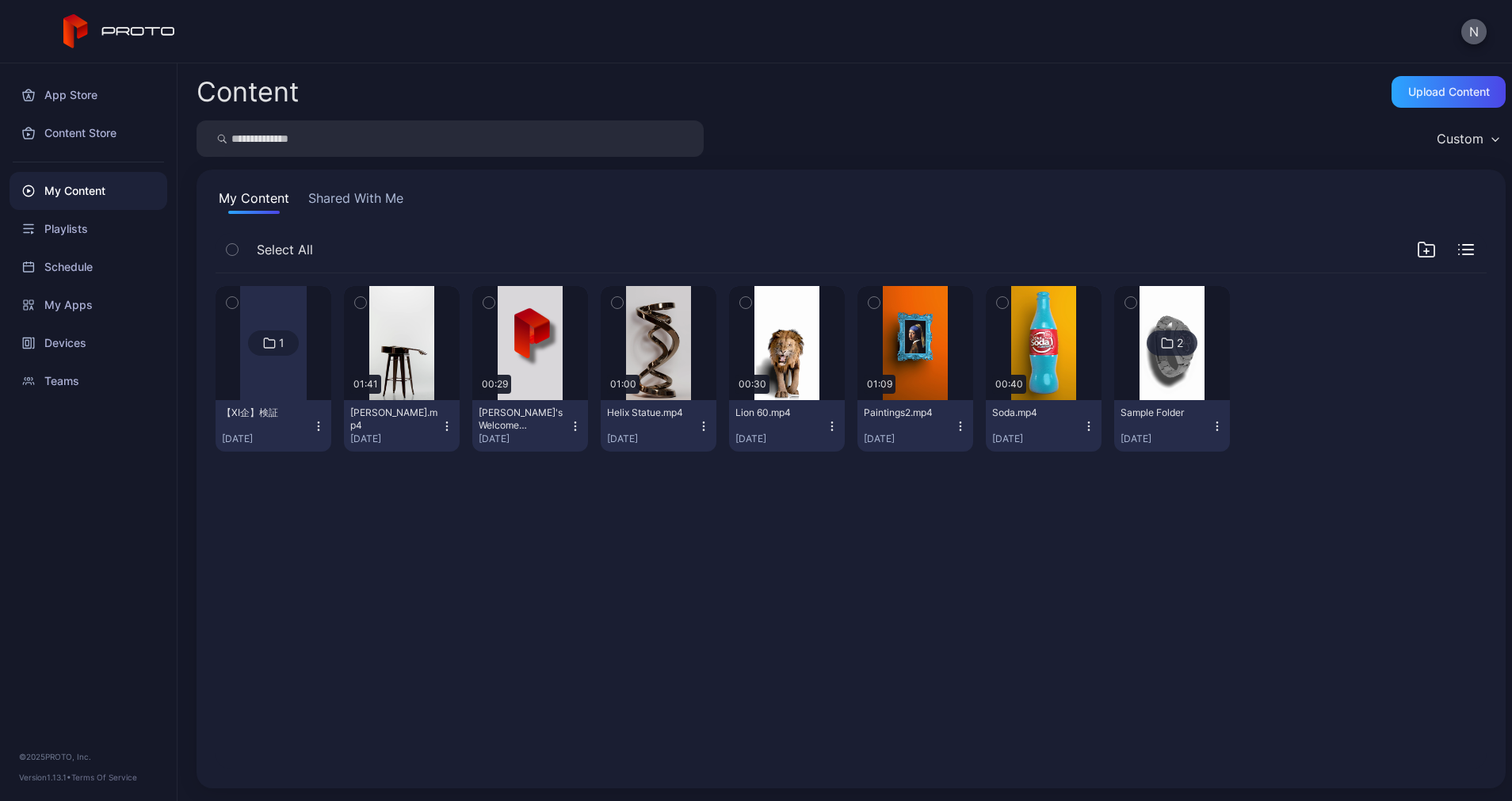
click at [1474, 31] on button "N" at bounding box center [1473, 31] width 25 height 25
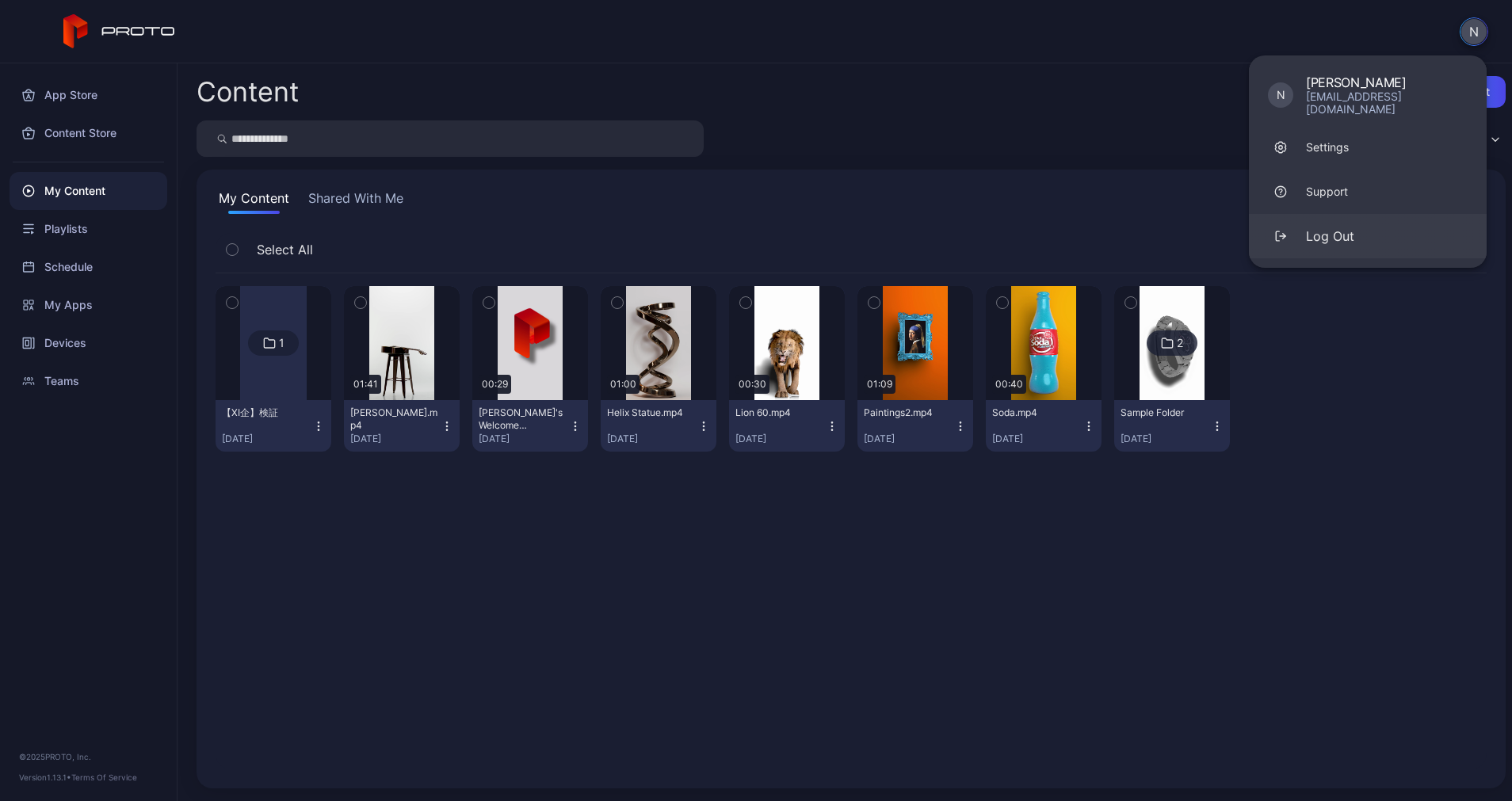
click at [1353, 226] on div "Log Out" at bounding box center [1330, 235] width 49 height 19
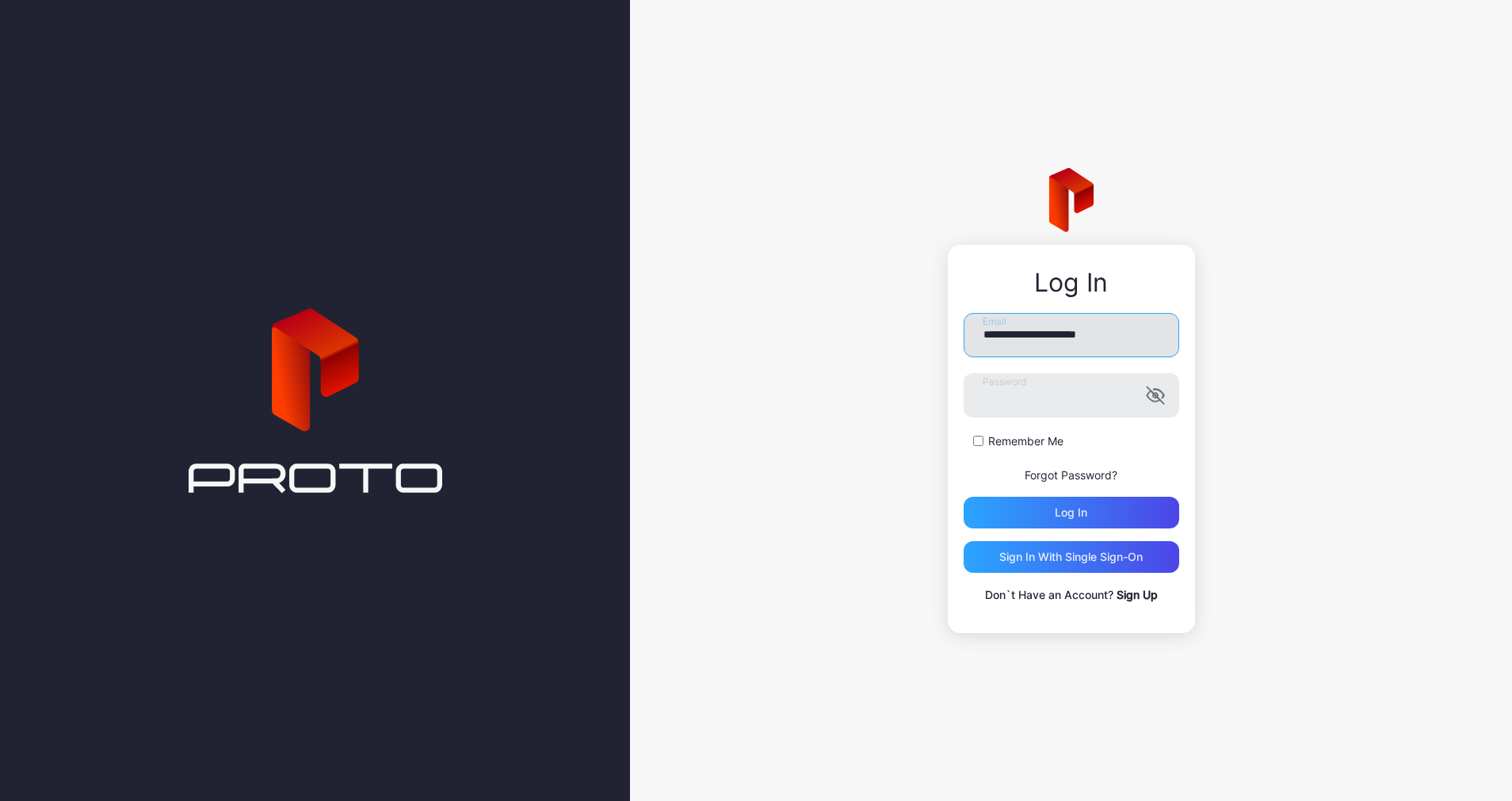
click at [1076, 331] on input "**********" at bounding box center [1071, 335] width 215 height 45
type input "**********"
click at [1089, 517] on div "Log in" at bounding box center [1071, 513] width 215 height 32
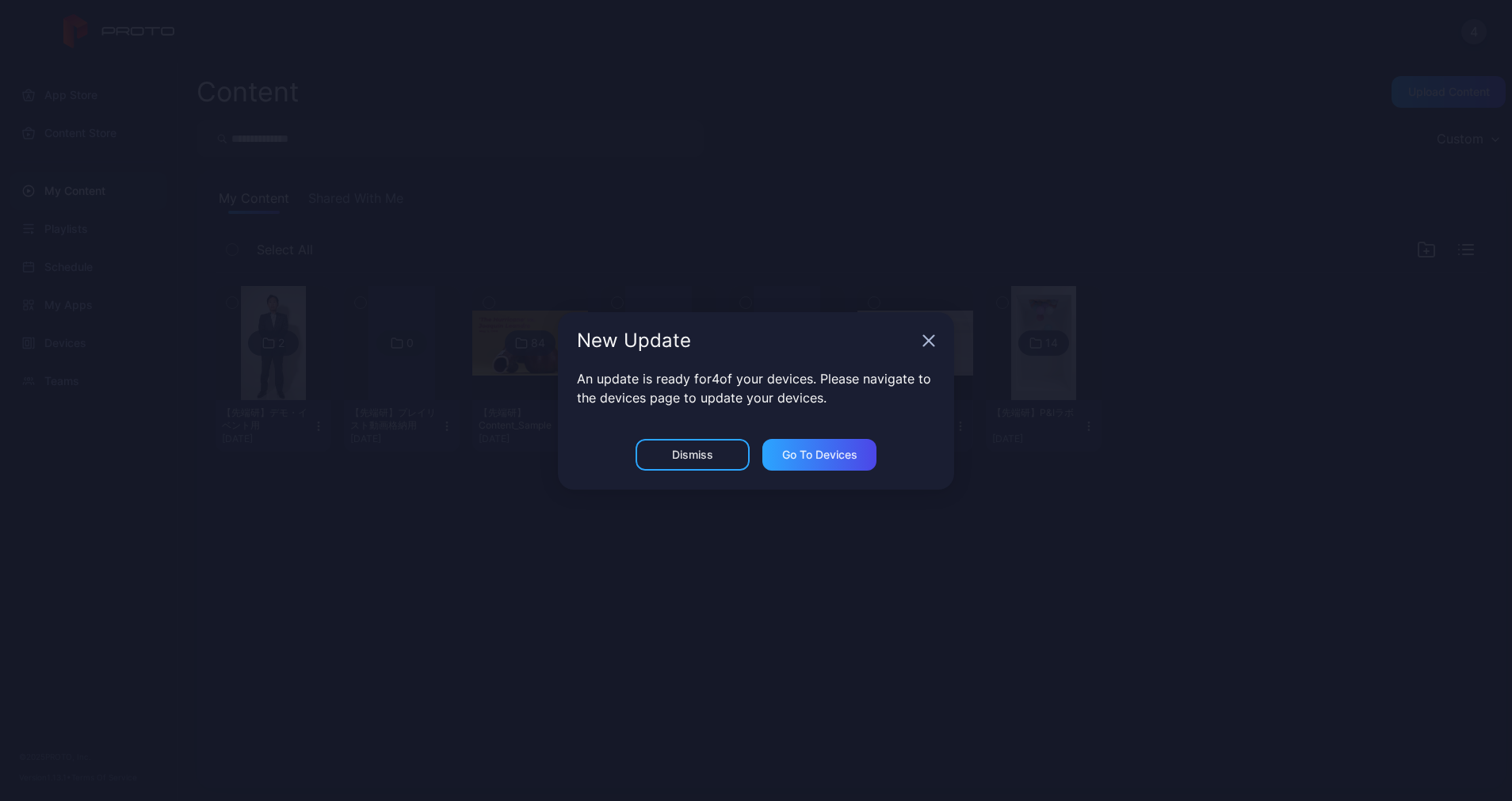
click at [937, 335] on div "New Update" at bounding box center [756, 340] width 396 height 57
click at [931, 344] on icon "button" at bounding box center [928, 340] width 10 height 10
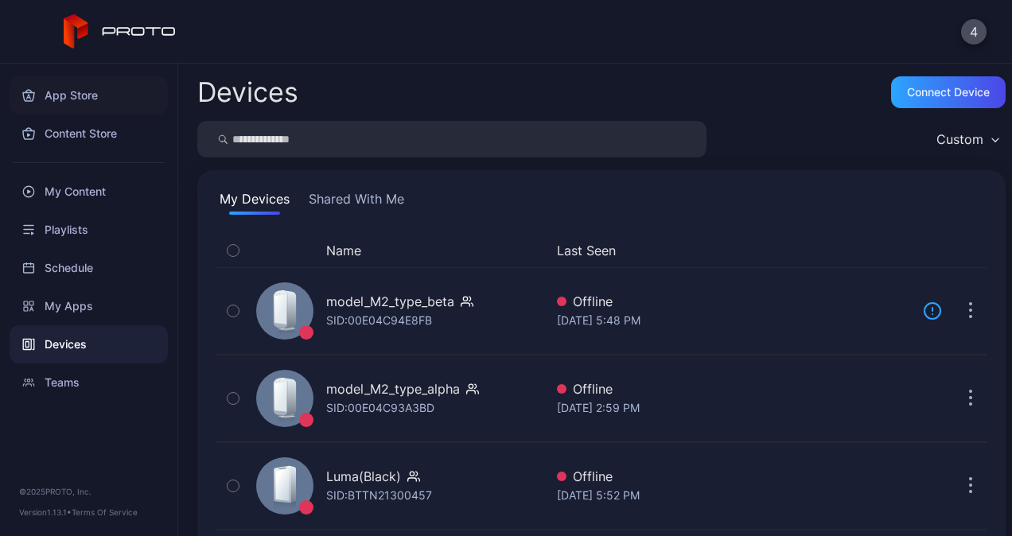
click at [67, 102] on div "App Store" at bounding box center [89, 95] width 158 height 38
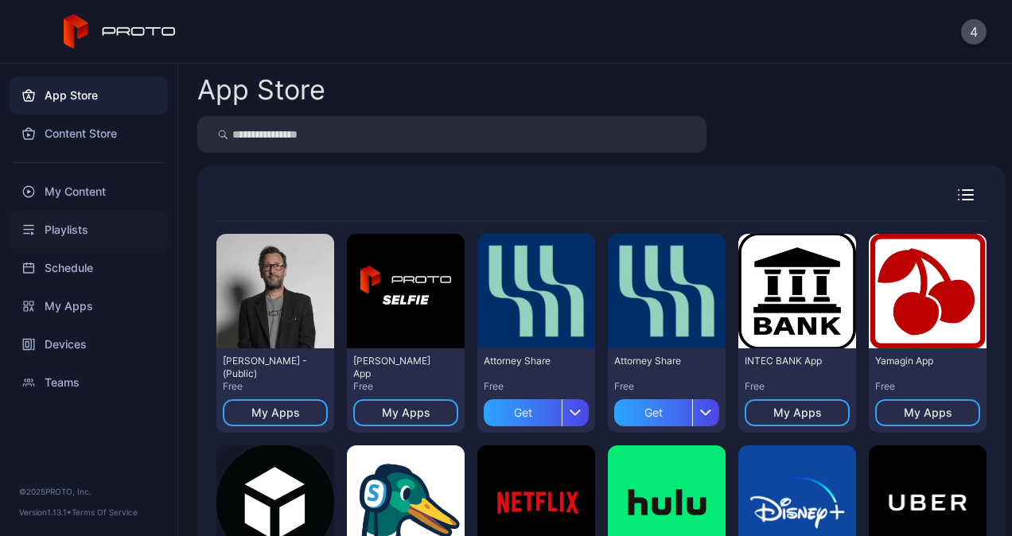
click at [105, 229] on div "Playlists" at bounding box center [89, 230] width 158 height 38
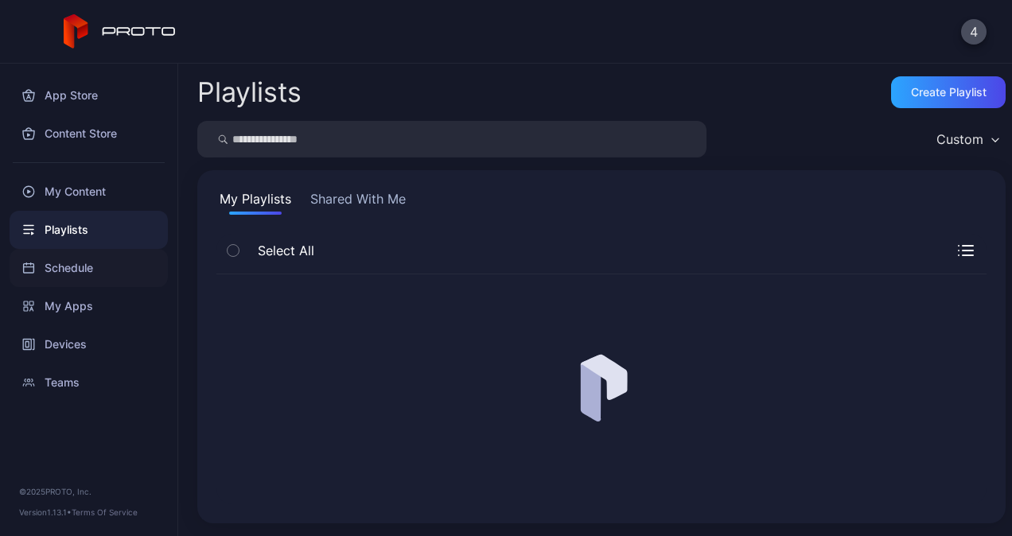
click at [99, 264] on div "Schedule" at bounding box center [89, 268] width 158 height 38
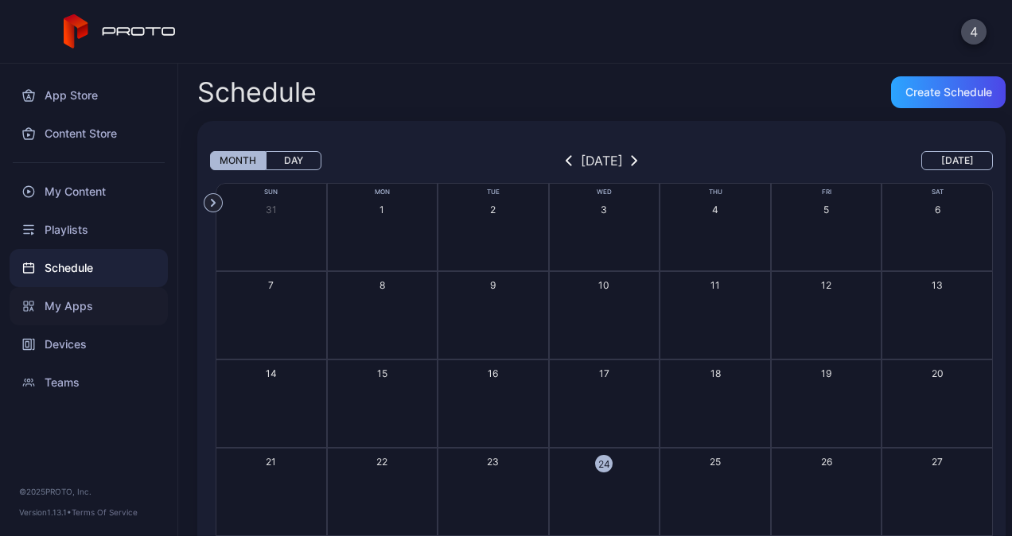
click at [92, 303] on div "My Apps" at bounding box center [89, 306] width 158 height 38
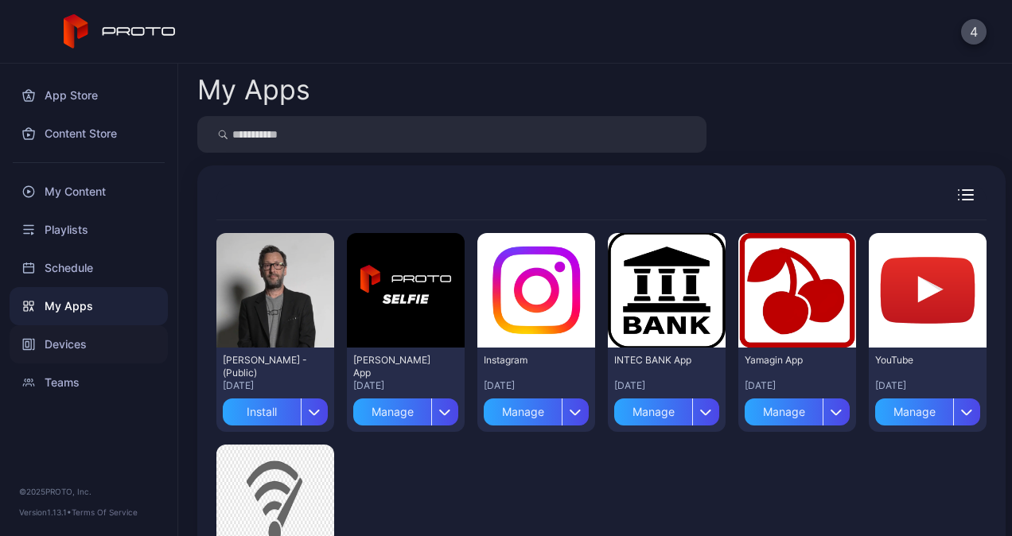
click at [76, 345] on div "Devices" at bounding box center [89, 344] width 158 height 38
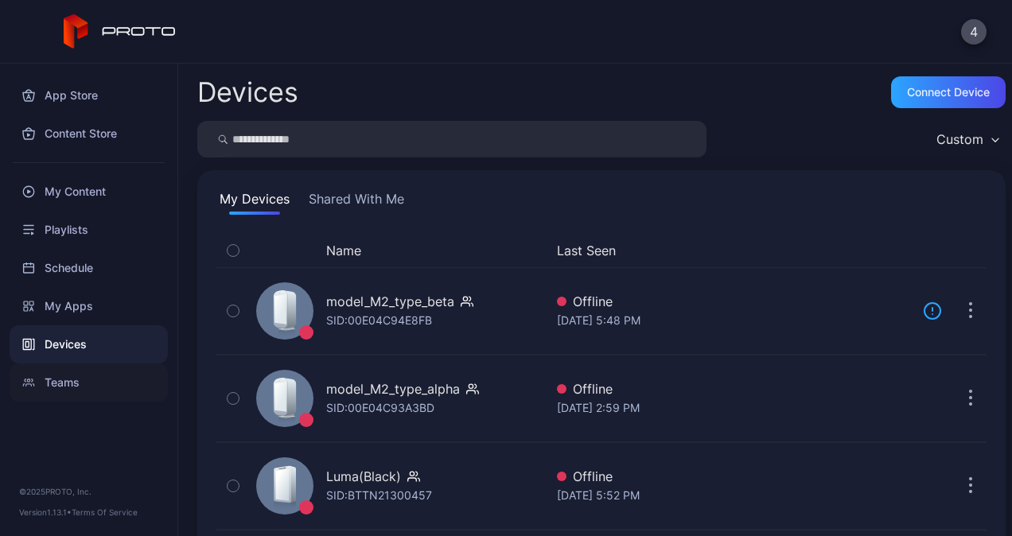
click at [67, 377] on div "Teams" at bounding box center [89, 383] width 158 height 38
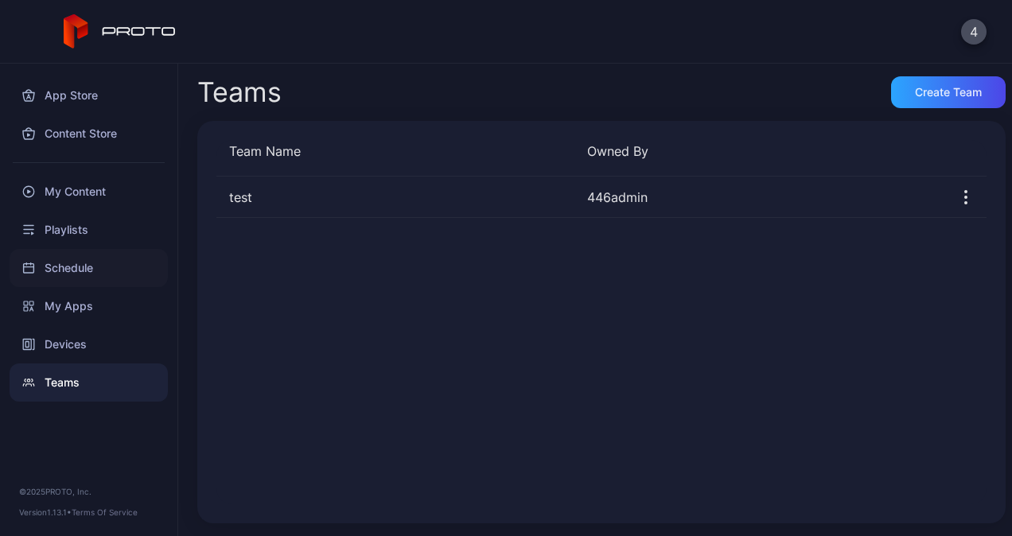
click at [97, 267] on div "Schedule" at bounding box center [89, 268] width 158 height 38
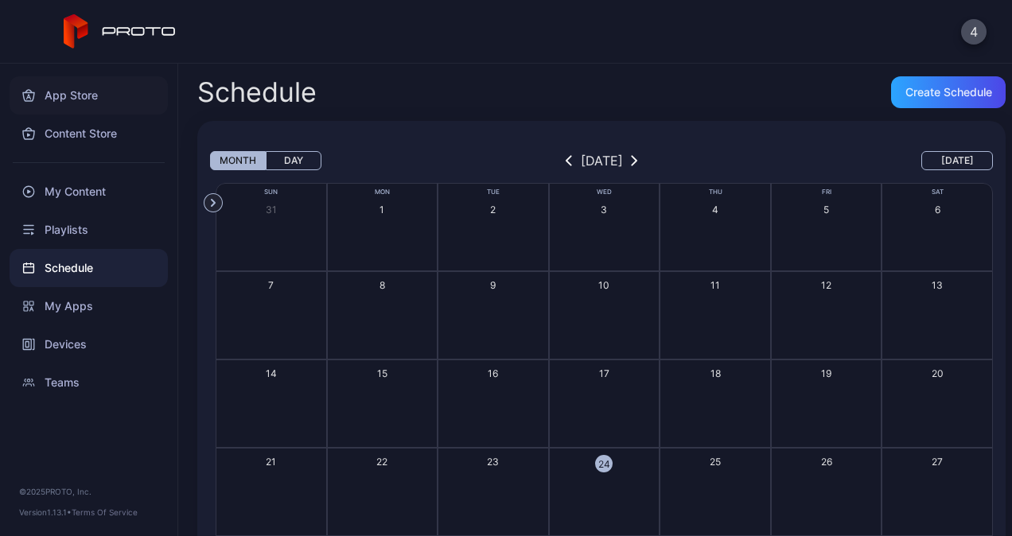
click at [111, 107] on div "App Store" at bounding box center [89, 95] width 158 height 38
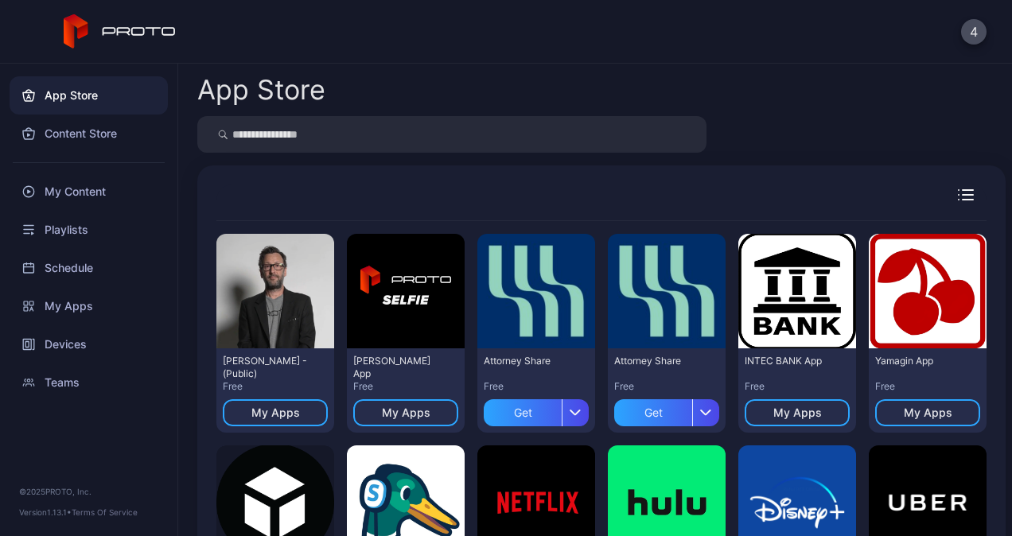
click at [426, 46] on div "4" at bounding box center [506, 32] width 1012 height 64
click at [91, 340] on div "Devices" at bounding box center [89, 344] width 158 height 38
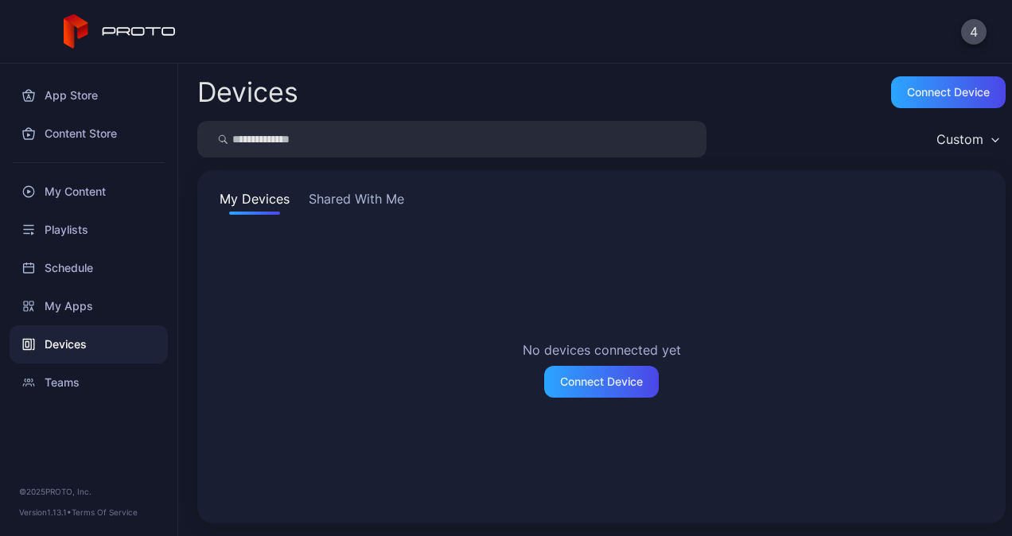
click at [358, 185] on div "My Devices Shared With Me No devices connected yet Connect Device" at bounding box center [601, 346] width 808 height 353
click at [357, 200] on button "Shared With Me" at bounding box center [356, 201] width 102 height 25
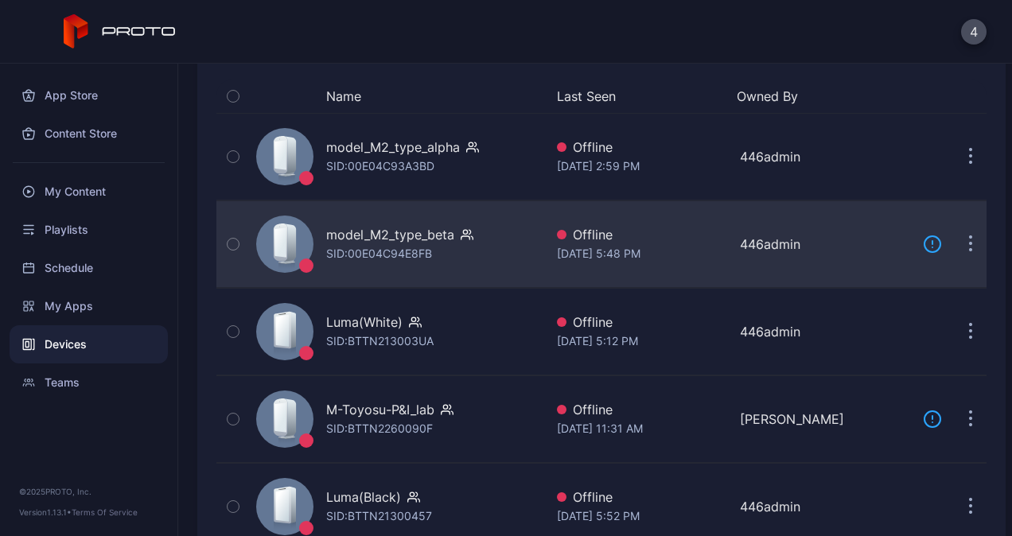
scroll to position [159, 0]
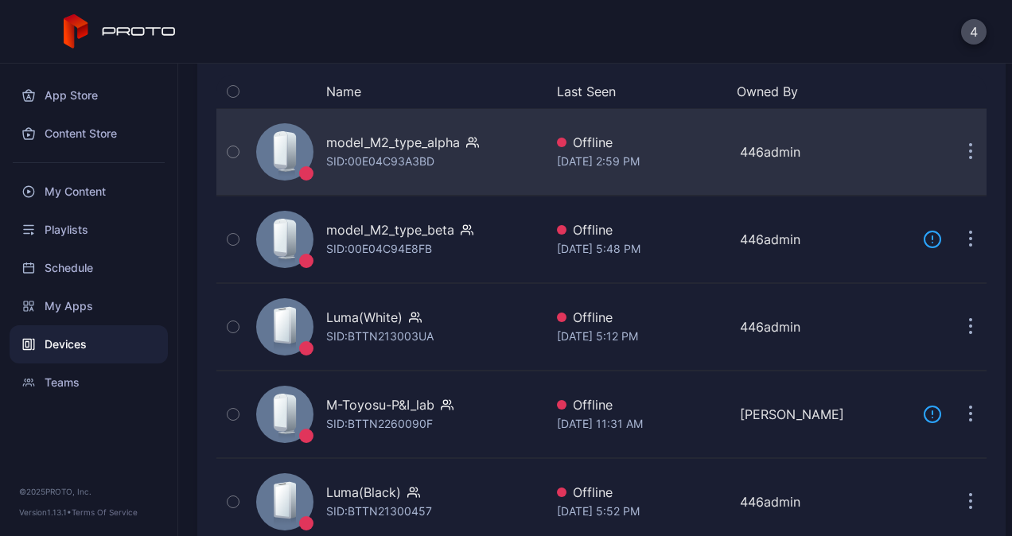
click at [969, 150] on icon "button" at bounding box center [971, 152] width 4 height 18
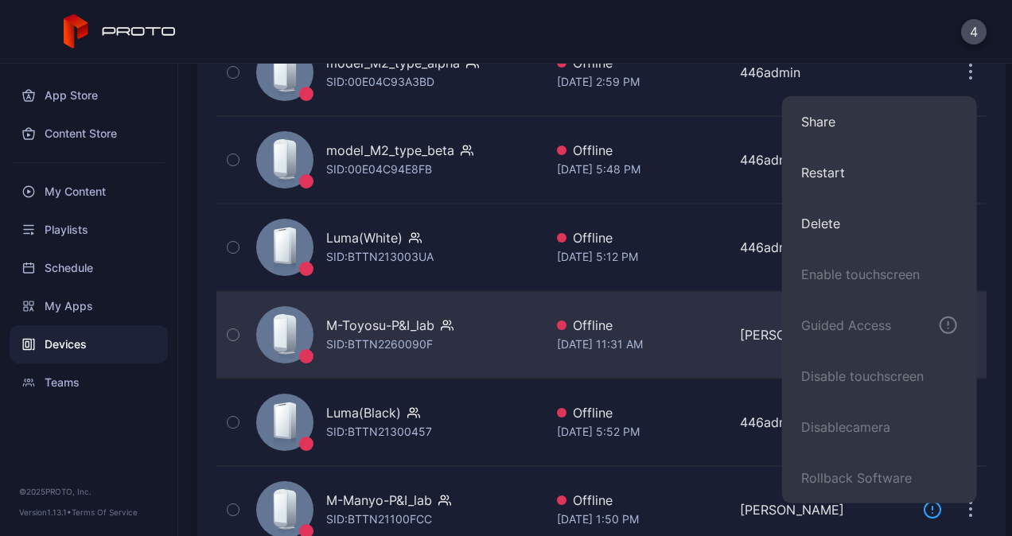
scroll to position [318, 0]
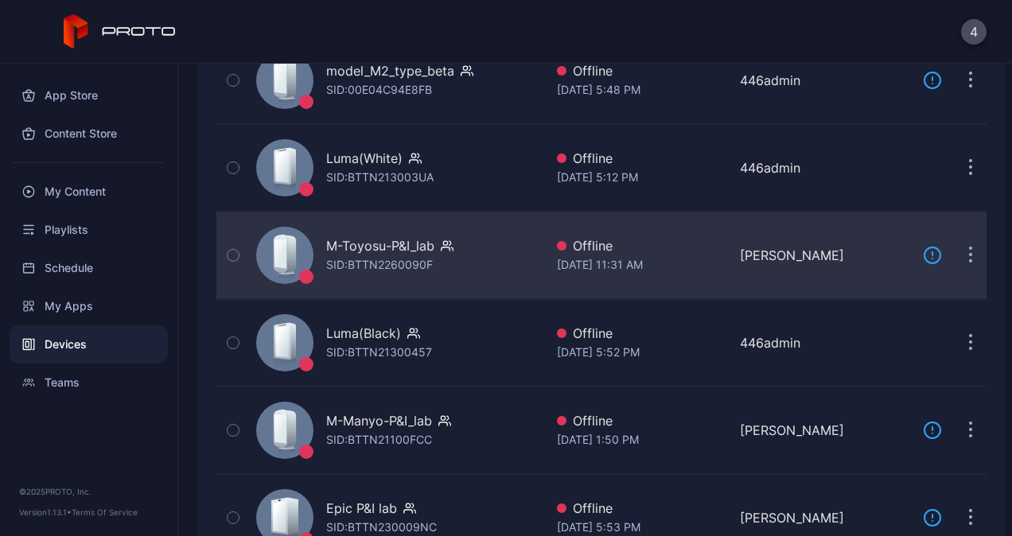
click at [395, 273] on div "M-Toyosu-P&I_lab SID: BTTN2260090F" at bounding box center [397, 256] width 294 height 80
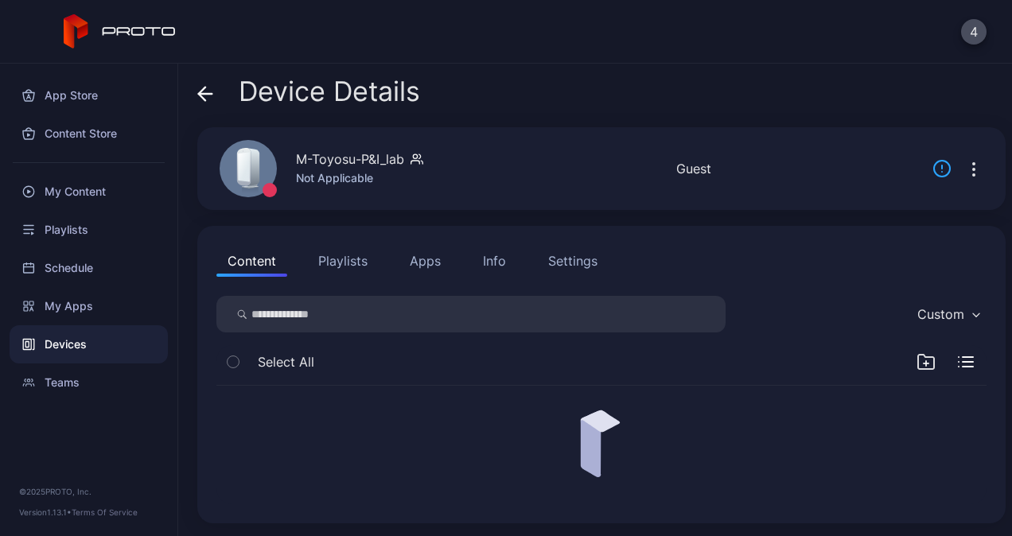
click at [218, 92] on div "Device Details" at bounding box center [308, 95] width 223 height 38
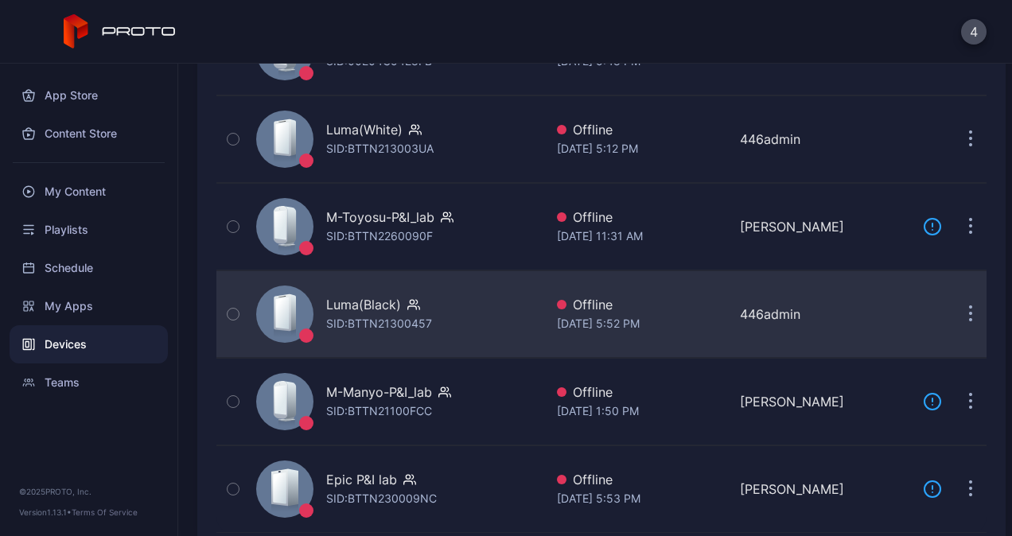
scroll to position [371, 0]
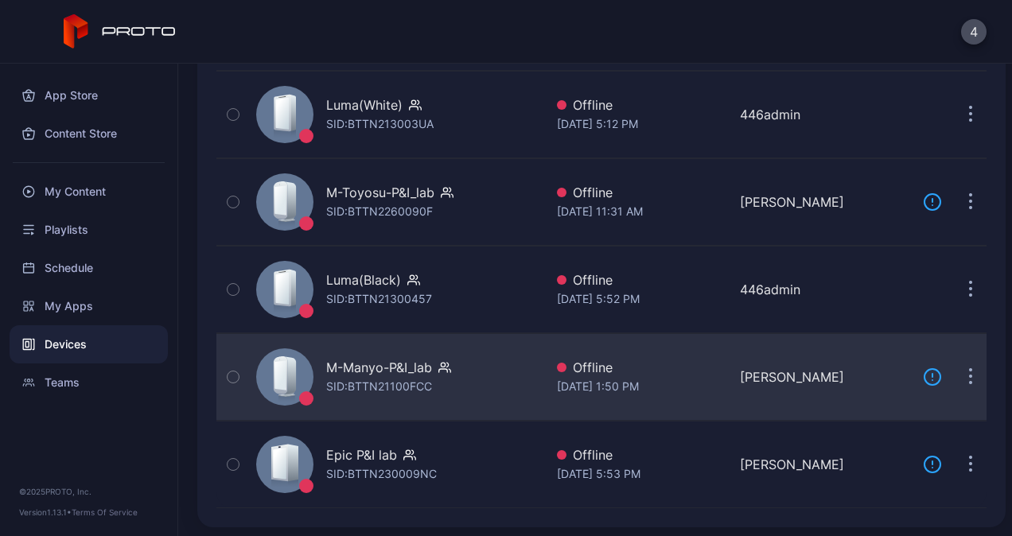
click at [405, 366] on div "M-Manyo-P&I_lab" at bounding box center [379, 367] width 106 height 19
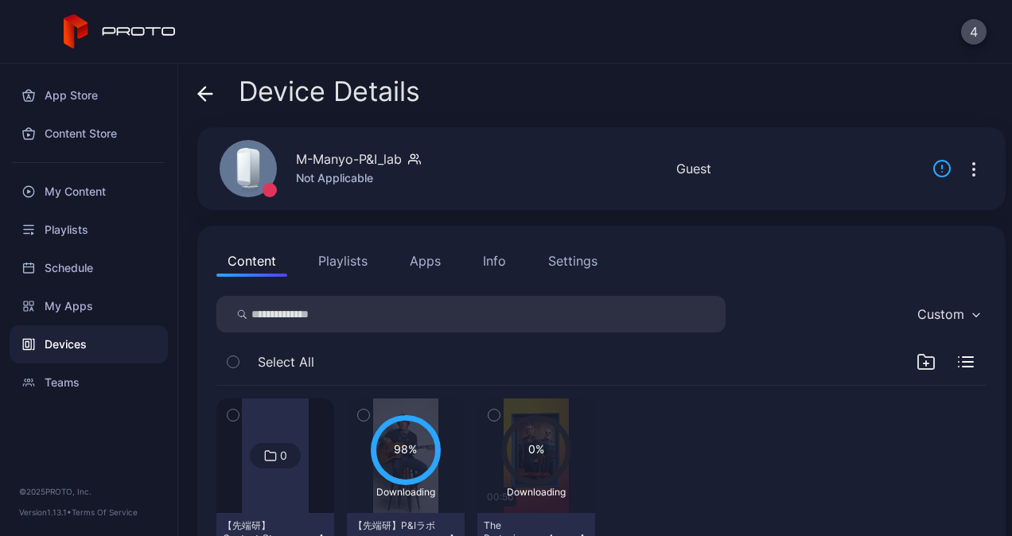
click at [973, 169] on icon "button" at bounding box center [974, 170] width 2 height 2
click at [200, 89] on icon at bounding box center [205, 94] width 16 height 16
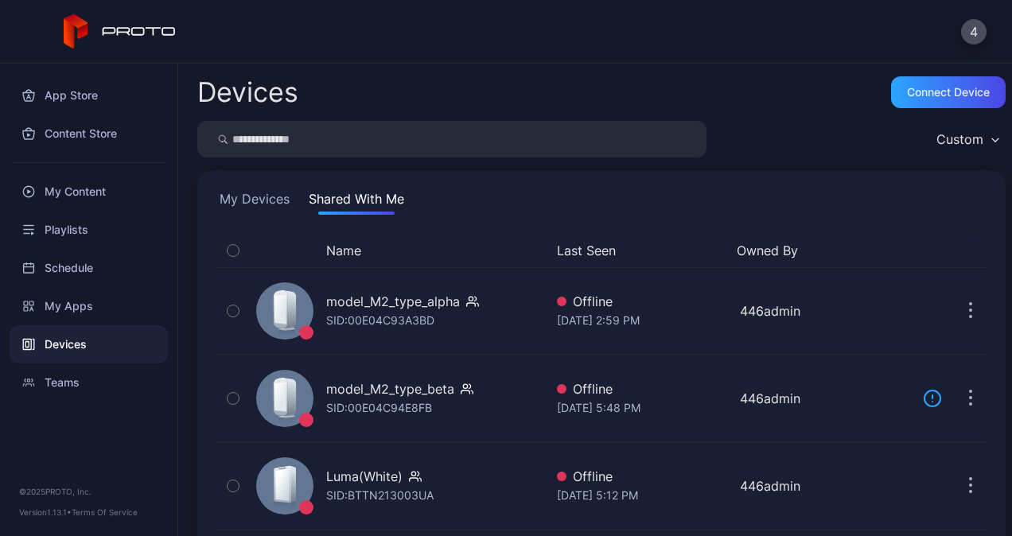
scroll to position [371, 0]
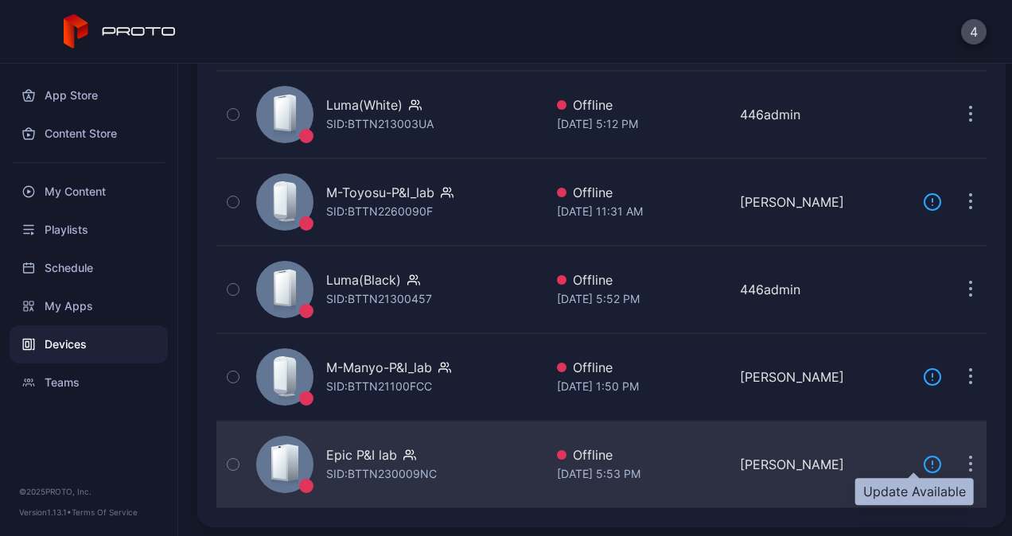
click at [923, 457] on icon at bounding box center [932, 464] width 19 height 19
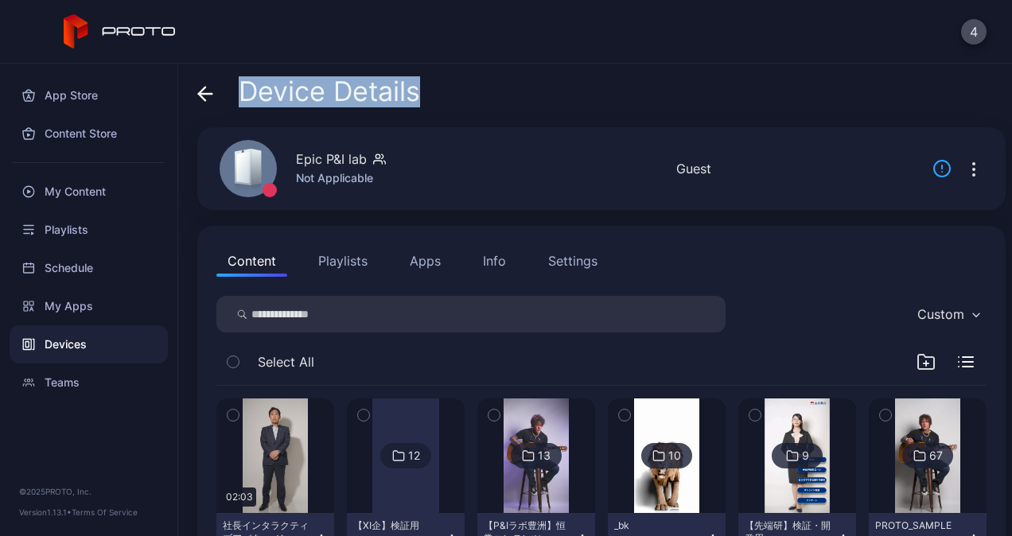
drag, startPoint x: 480, startPoint y: 92, endPoint x: 235, endPoint y: 92, distance: 245.8
click at [235, 92] on div "Device Details" at bounding box center [601, 95] width 808 height 38
copy span "Device Details"
click at [973, 175] on icon "button" at bounding box center [974, 175] width 2 height 2
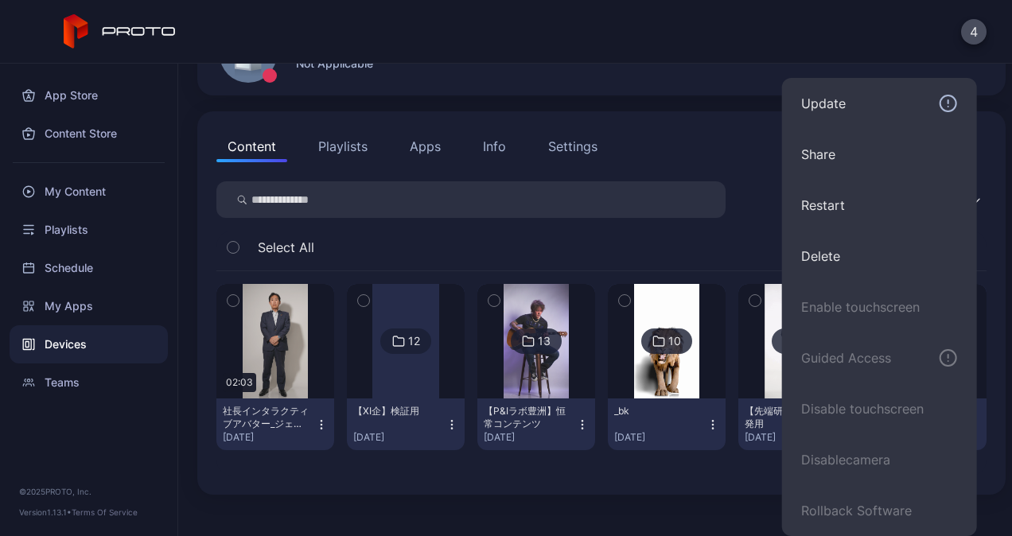
click at [361, 141] on div "Content Playlists Apps Info Settings Custom Select All 02:03 社長インタラクティブアバター_ジェス…" at bounding box center [601, 302] width 808 height 383
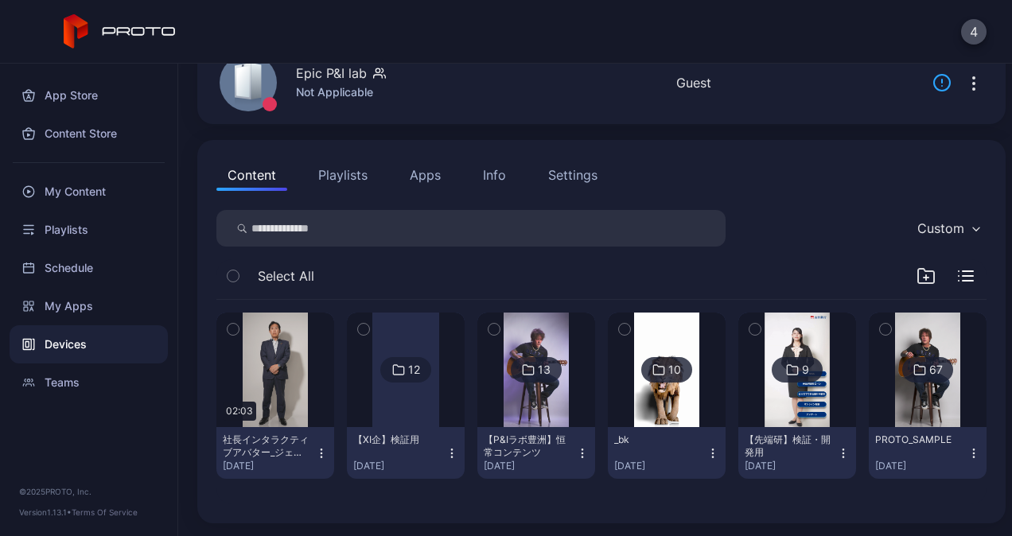
click at [565, 151] on div "Content Playlists Apps Info Settings Custom Select All 02:03 社長インタラクティブアバター_ジェス…" at bounding box center [601, 331] width 808 height 383
click at [566, 165] on div "Settings" at bounding box center [572, 174] width 49 height 19
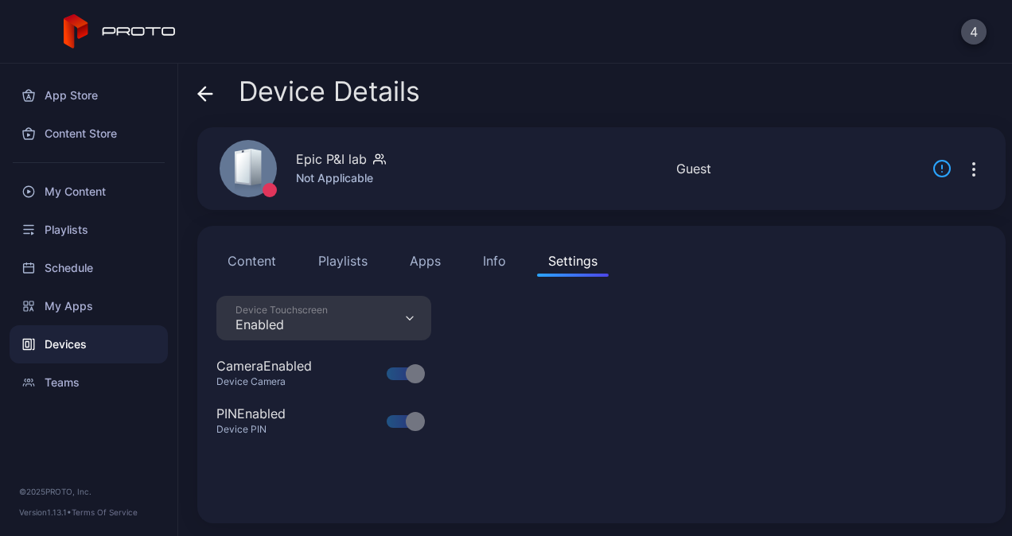
scroll to position [0, 0]
click at [497, 236] on div "Content Playlists Apps Info Settings Device Touchscreen Enabled Camera Enabled …" at bounding box center [601, 374] width 808 height 297
click at [489, 262] on div "Info" at bounding box center [494, 260] width 23 height 19
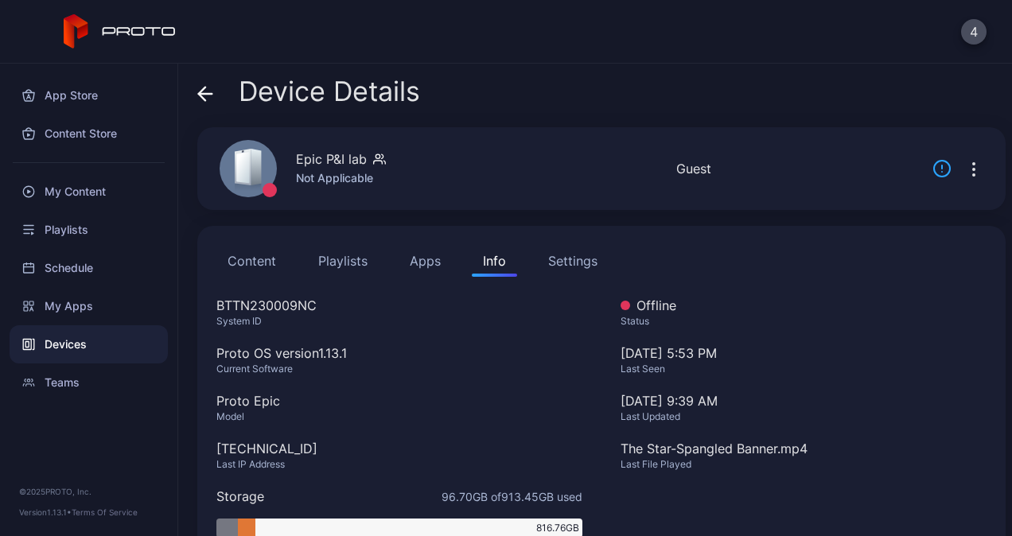
click at [426, 262] on button "Apps" at bounding box center [425, 261] width 53 height 32
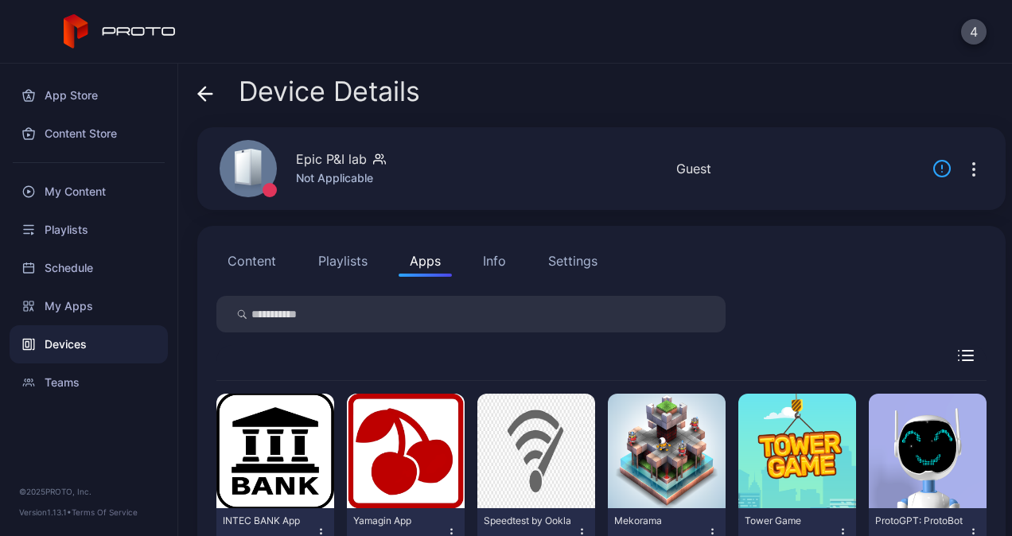
scroll to position [69, 0]
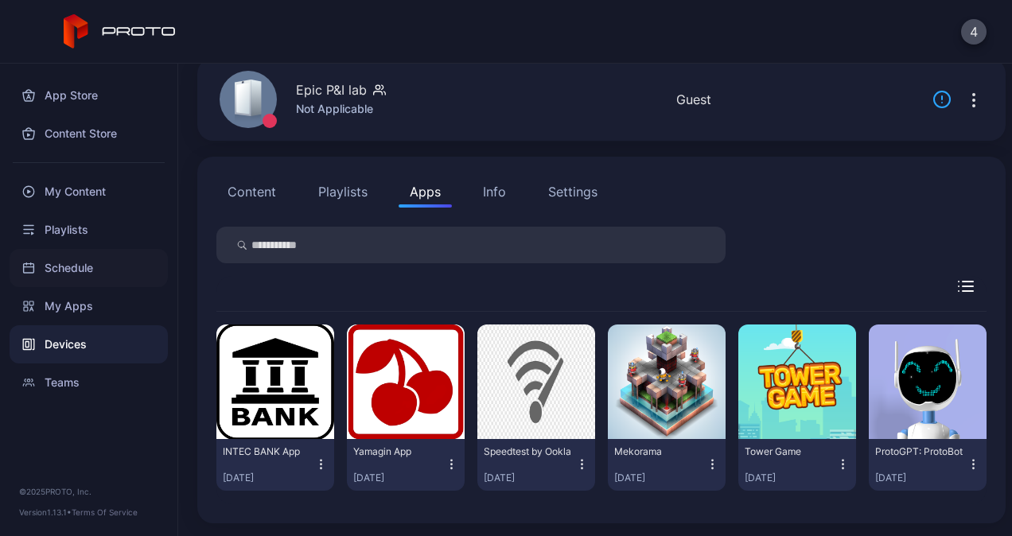
click at [99, 269] on div "Schedule" at bounding box center [89, 268] width 158 height 38
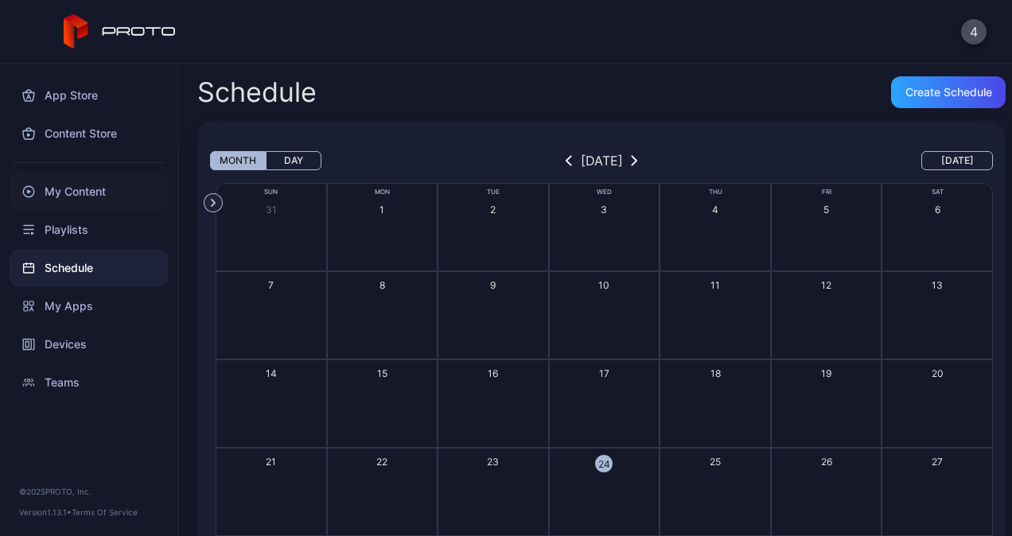
click at [96, 196] on div "My Content" at bounding box center [89, 192] width 158 height 38
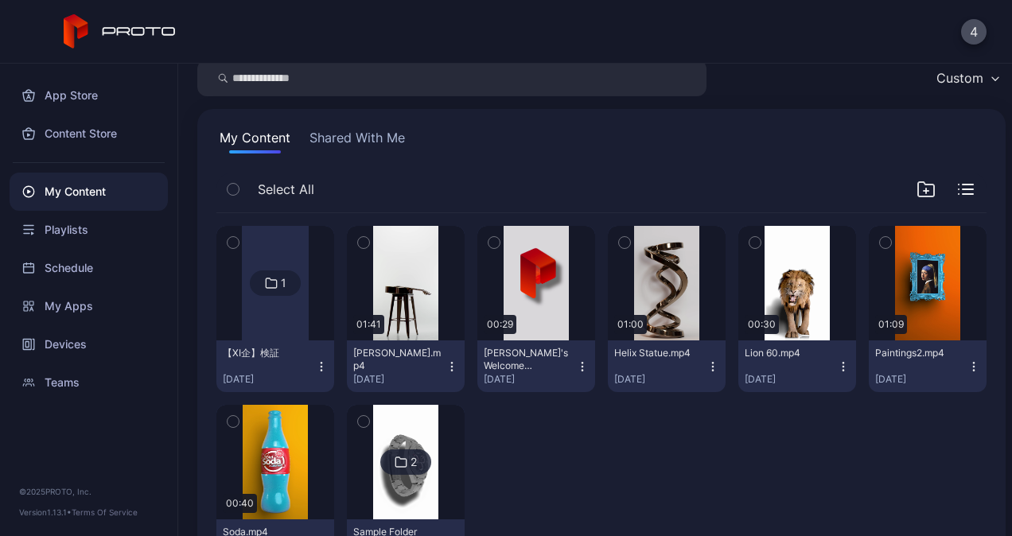
scroll to position [140, 0]
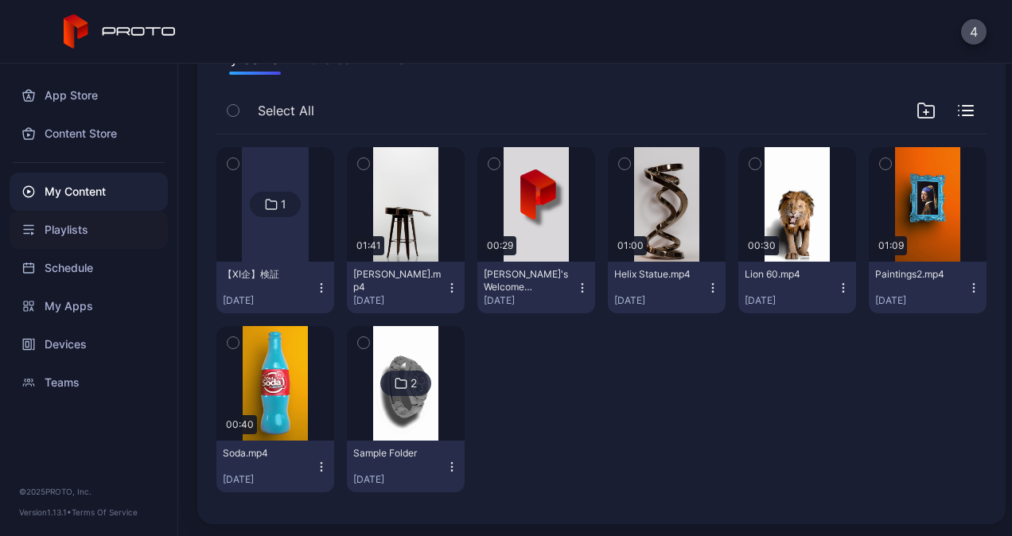
click at [56, 235] on div "Playlists" at bounding box center [89, 230] width 158 height 38
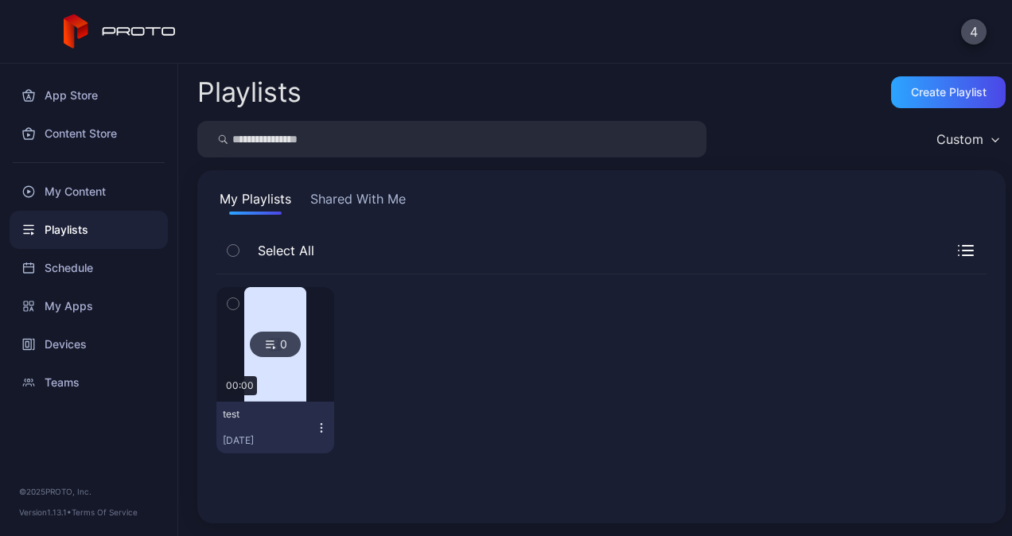
click at [320, 202] on button "Shared With Me" at bounding box center [358, 201] width 102 height 25
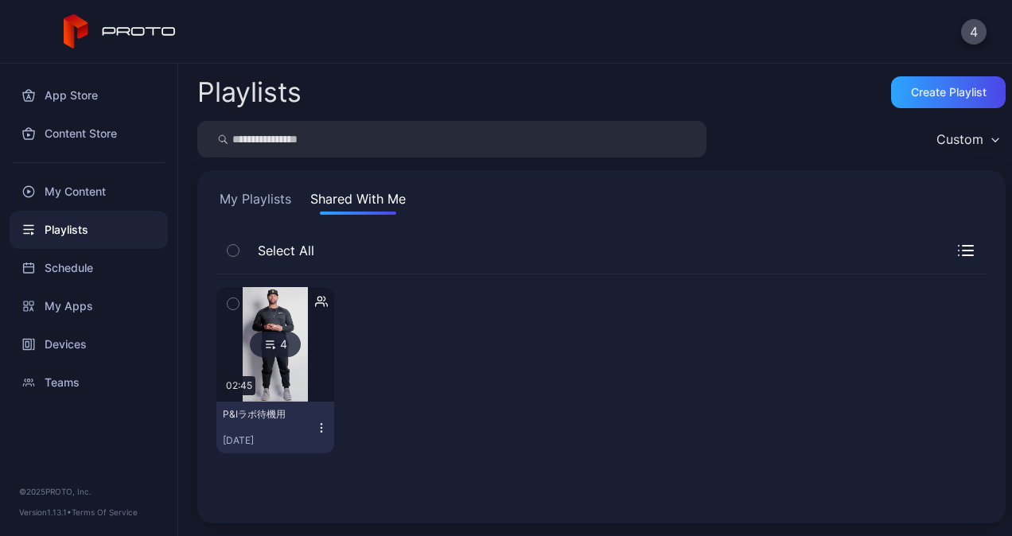
click at [206, 96] on h2 "Playlists" at bounding box center [249, 92] width 104 height 29
copy h2 "Playlists"
drag, startPoint x: 841, startPoint y: 95, endPoint x: 974, endPoint y: 94, distance: 132.8
click at [974, 94] on div "Playlists Create Playlist" at bounding box center [601, 92] width 808 height 32
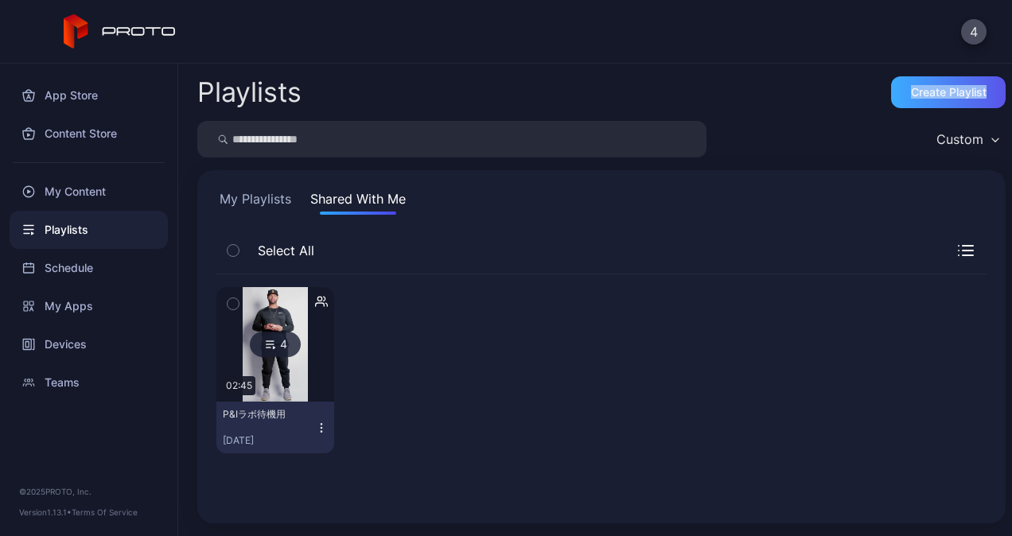
copy div "Create Playlist"
click at [948, 75] on div "Playlists Create Playlist Custom My Playlists Shared With Me Select All 4 02:45…" at bounding box center [595, 300] width 834 height 472
click at [947, 87] on div "Create Playlist" at bounding box center [949, 92] width 76 height 13
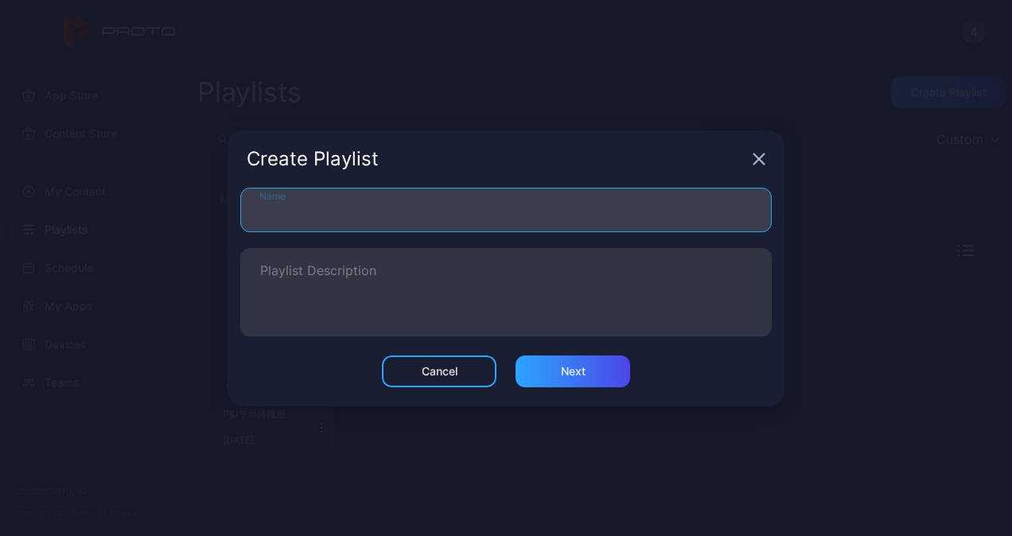
click at [415, 227] on input "Name" at bounding box center [505, 210] width 531 height 45
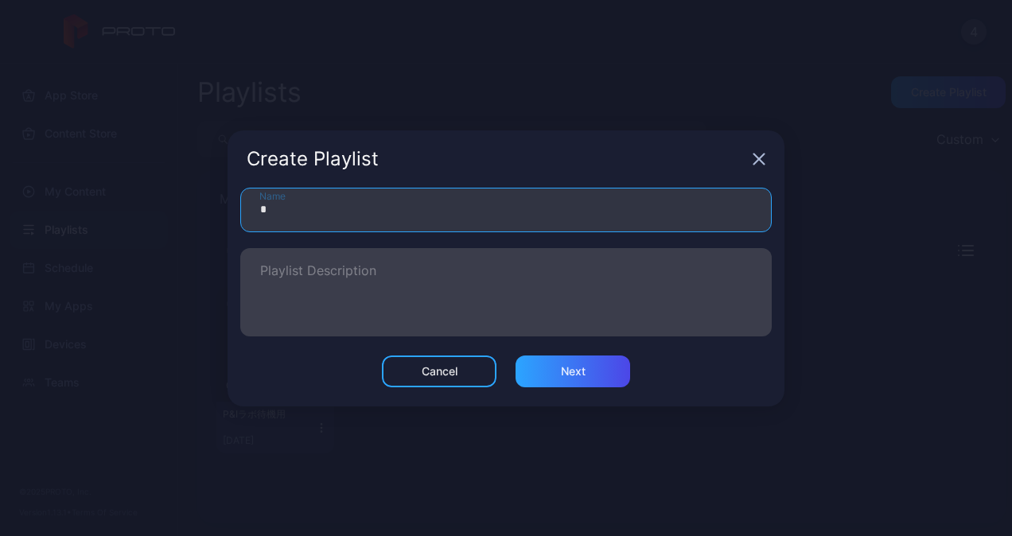
type input "*"
drag, startPoint x: 340, startPoint y: 294, endPoint x: 420, endPoint y: 307, distance: 80.6
click at [342, 294] on textarea "Playlist Description" at bounding box center [506, 292] width 492 height 55
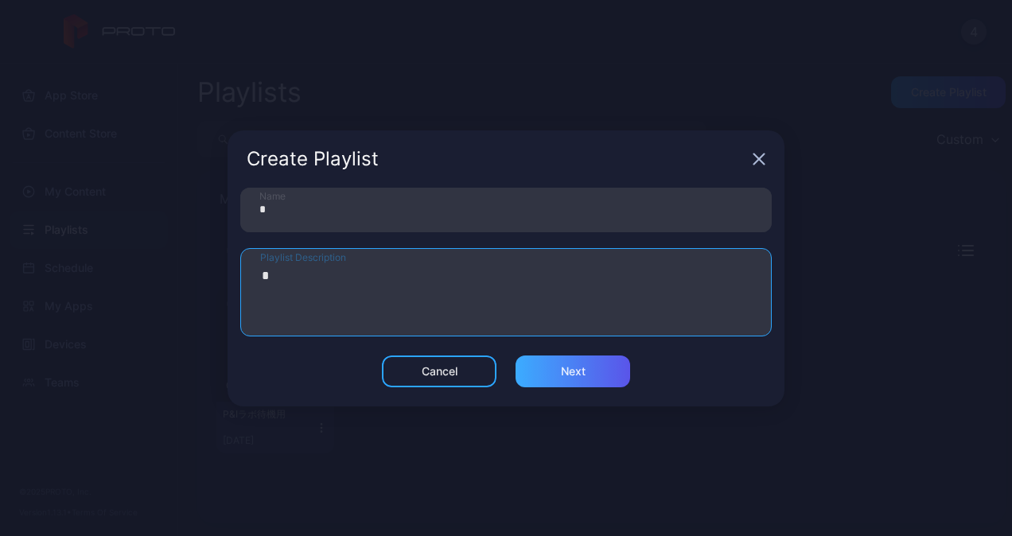
type textarea "*"
click at [561, 365] on div "Next" at bounding box center [573, 371] width 25 height 13
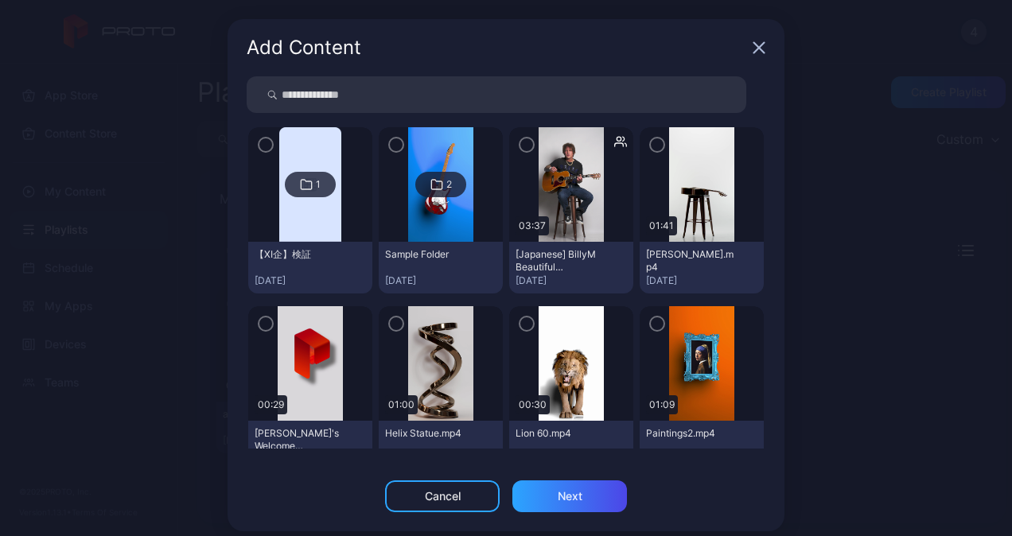
click at [752, 46] on icon "button" at bounding box center [758, 47] width 13 height 13
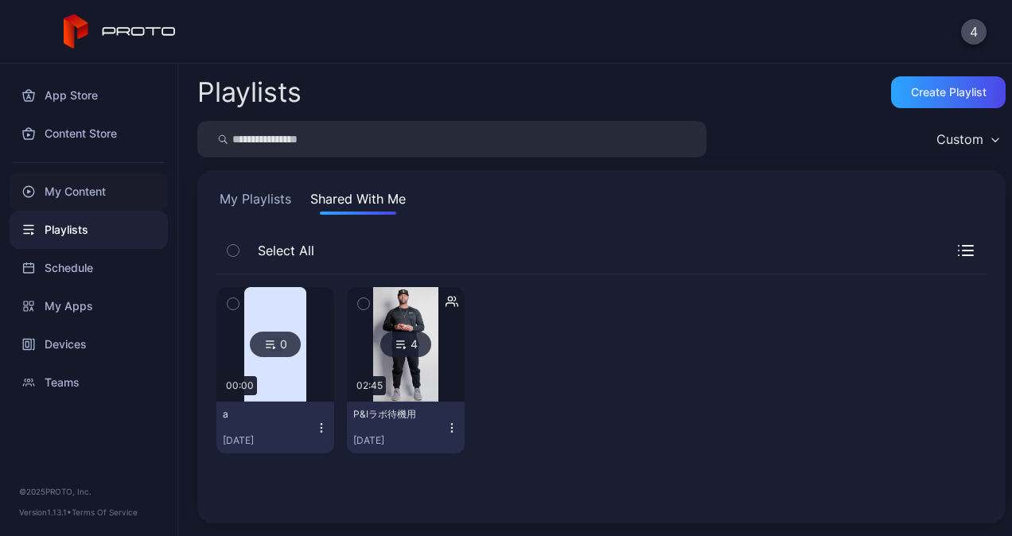
click at [63, 193] on div "My Content" at bounding box center [89, 192] width 158 height 38
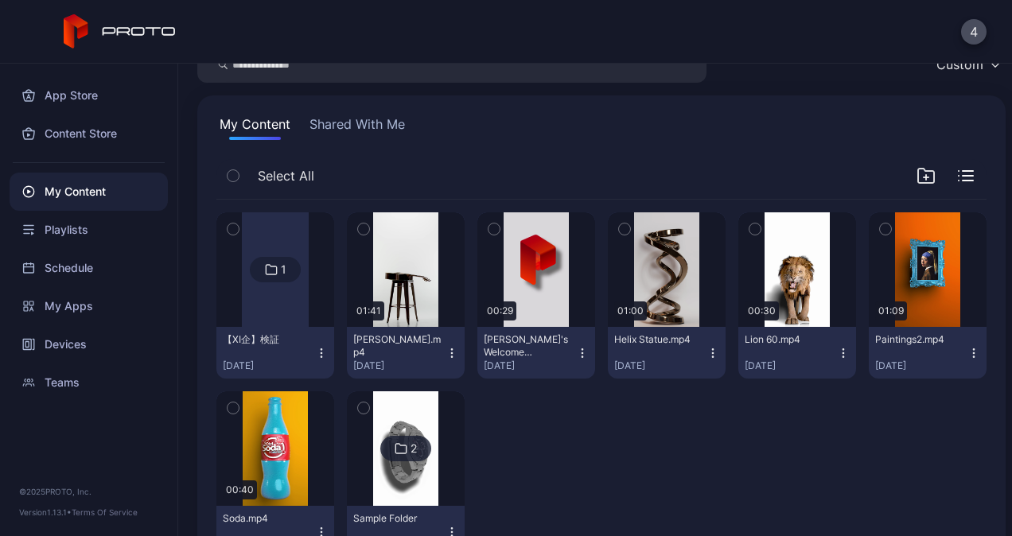
scroll to position [140, 0]
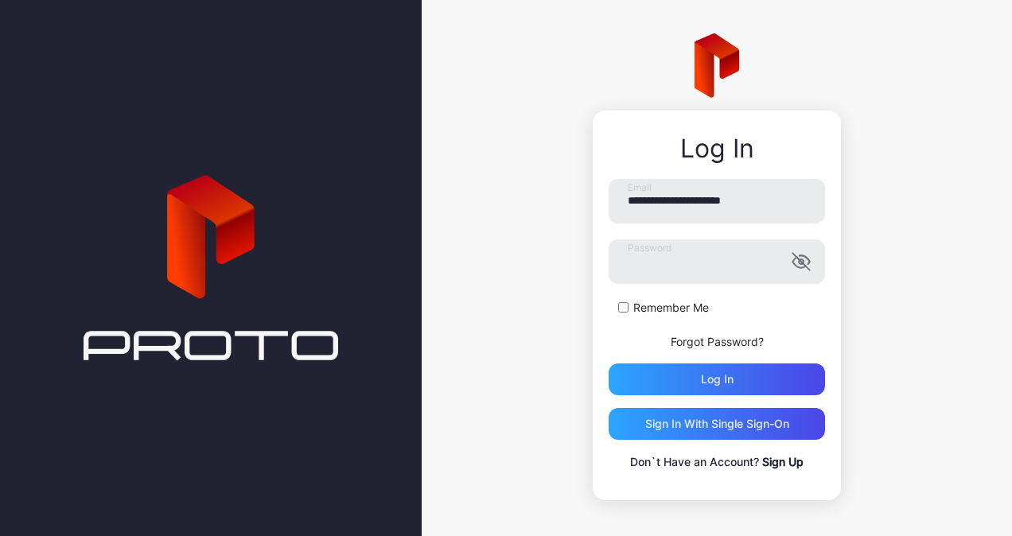
scroll to position [6, 0]
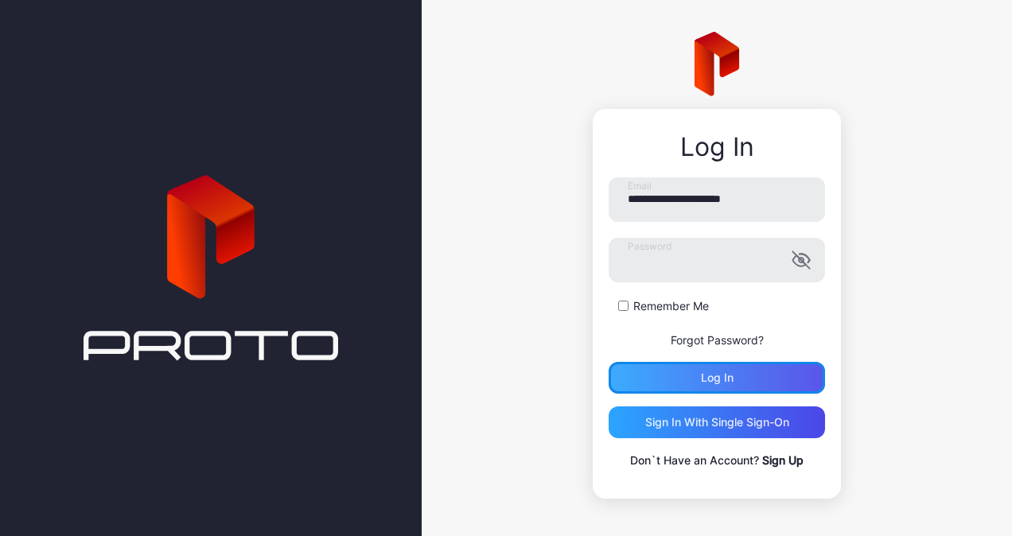
click at [713, 379] on div "Log in" at bounding box center [717, 377] width 33 height 13
